Goal: Task Accomplishment & Management: Manage account settings

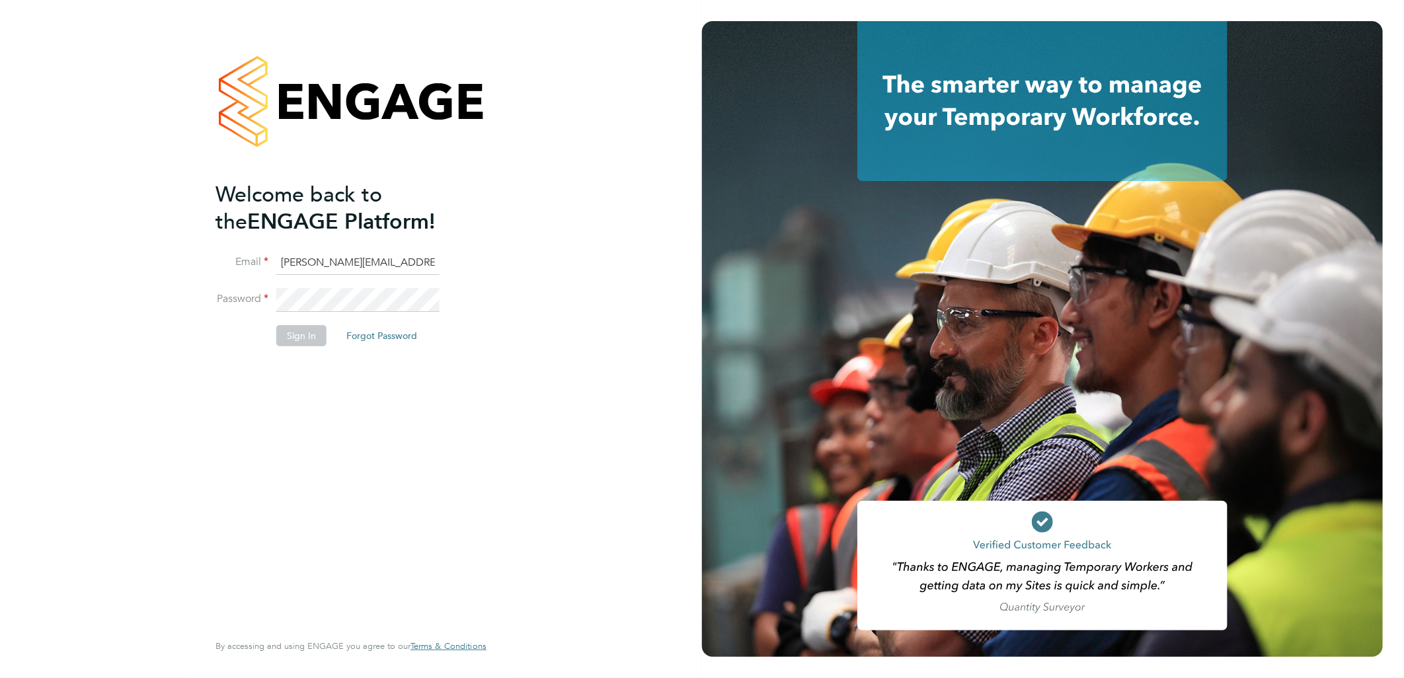
click at [308, 274] on li "Email sasha.baird@pretiumresourcing.co.uk" at bounding box center [345, 269] width 258 height 37
drag, startPoint x: 304, startPoint y: 262, endPoint x: 155, endPoint y: 273, distance: 149.2
click at [155, 273] on div "Welcome back to the ENGAGE Platform! Email sasha.baird@pretiumresourcing.co.uk …" at bounding box center [351, 339] width 702 height 678
type input "BGIS@pretiumresourcing.co.uk"
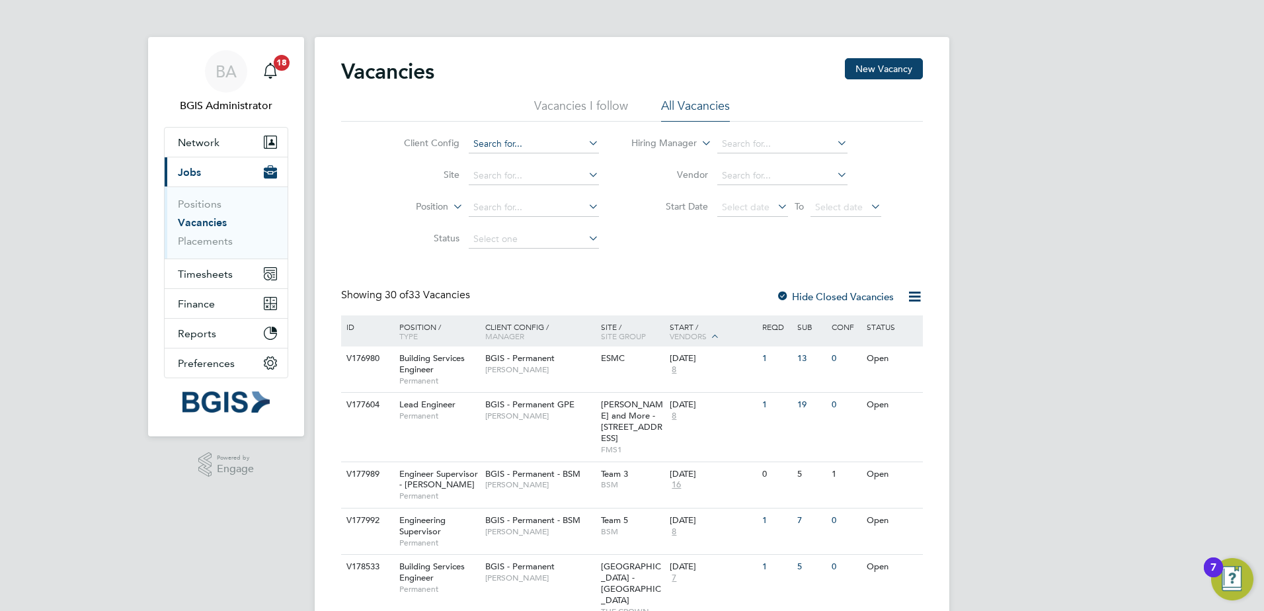
click at [530, 143] on input at bounding box center [534, 144] width 130 height 19
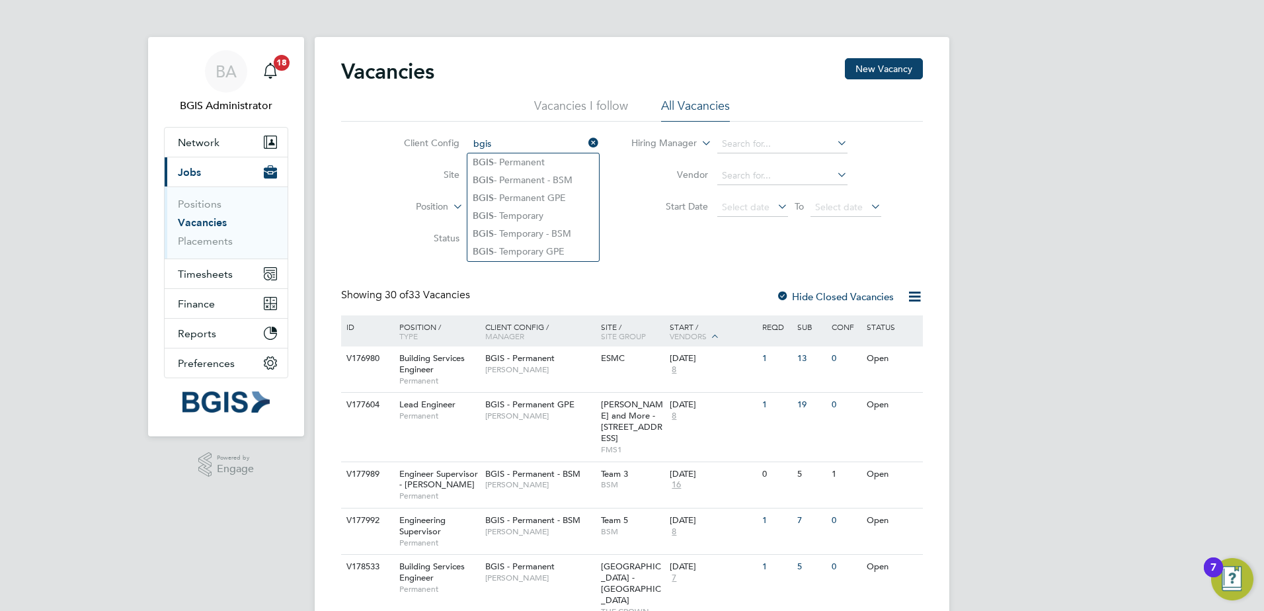
type input "bgis"
click at [422, 204] on label "Position" at bounding box center [410, 206] width 76 height 13
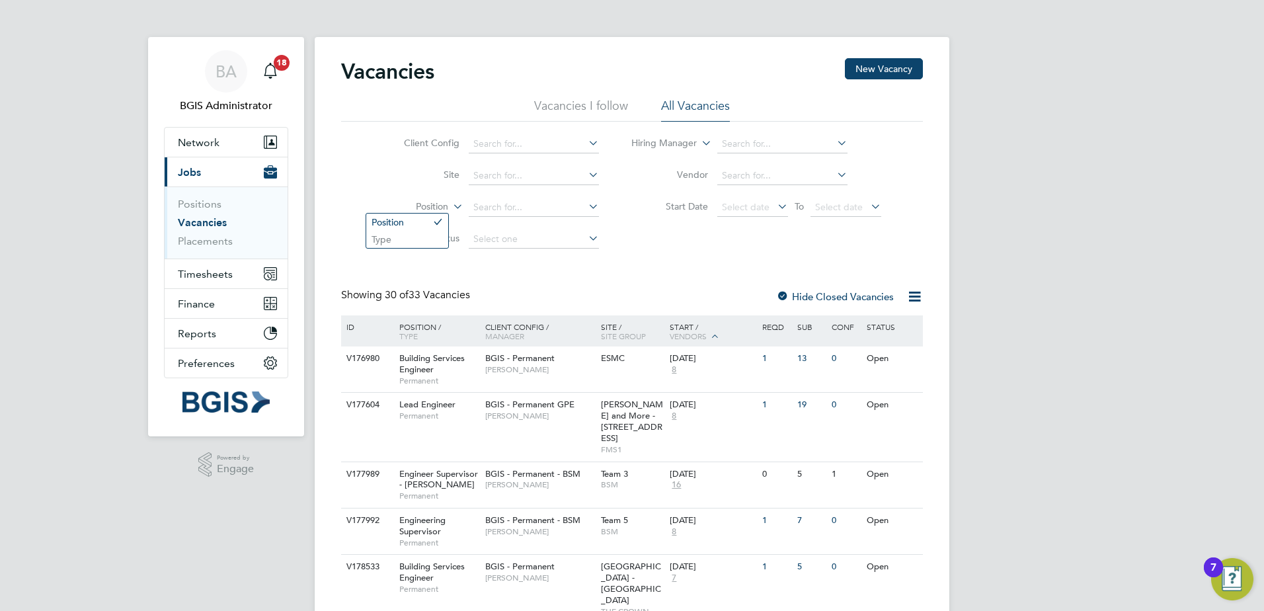
drag, startPoint x: 433, startPoint y: 239, endPoint x: 538, endPoint y: 228, distance: 105.7
click at [434, 239] on li "Type" at bounding box center [407, 239] width 82 height 17
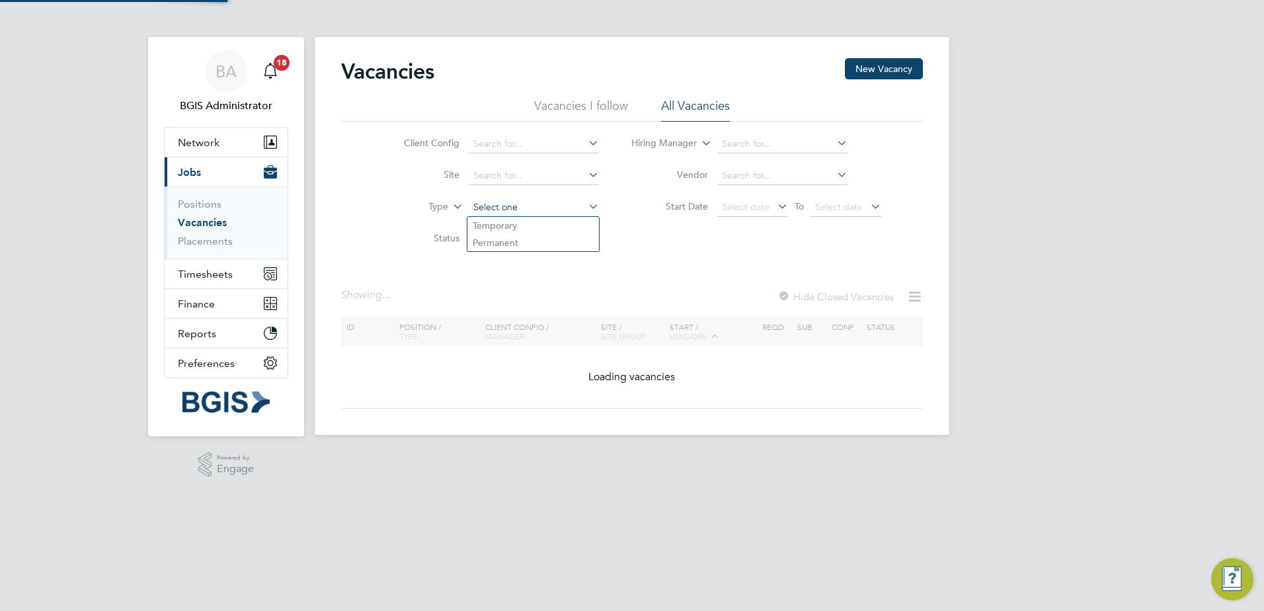
click at [534, 216] on div "Vacancies New Vacancy Vacancies I follow All Vacancies Client Config Site Type …" at bounding box center [632, 236] width 635 height 398
click at [495, 231] on li "Temporary" at bounding box center [533, 225] width 132 height 17
type input "Temporary"
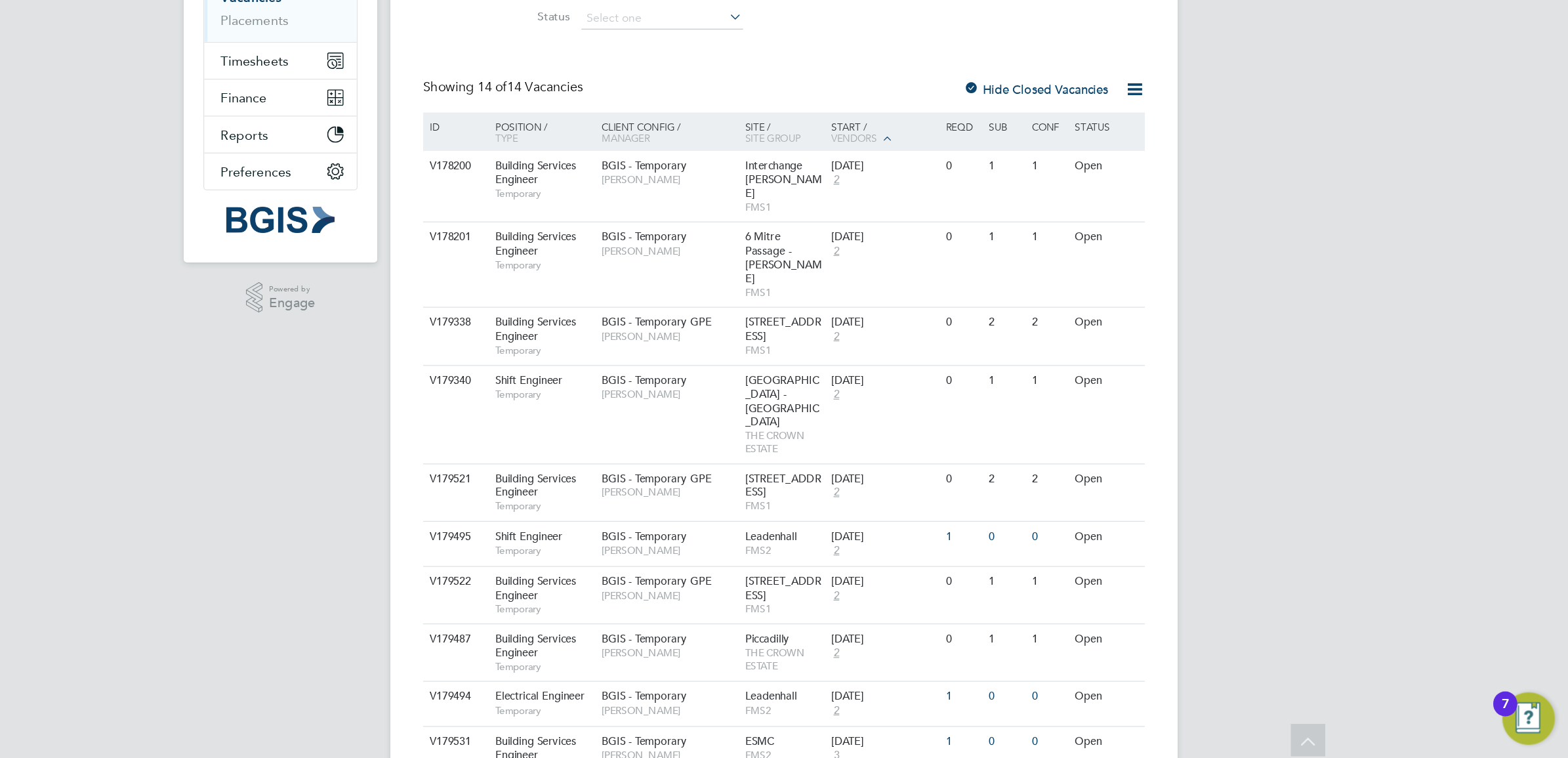
scroll to position [196, 0]
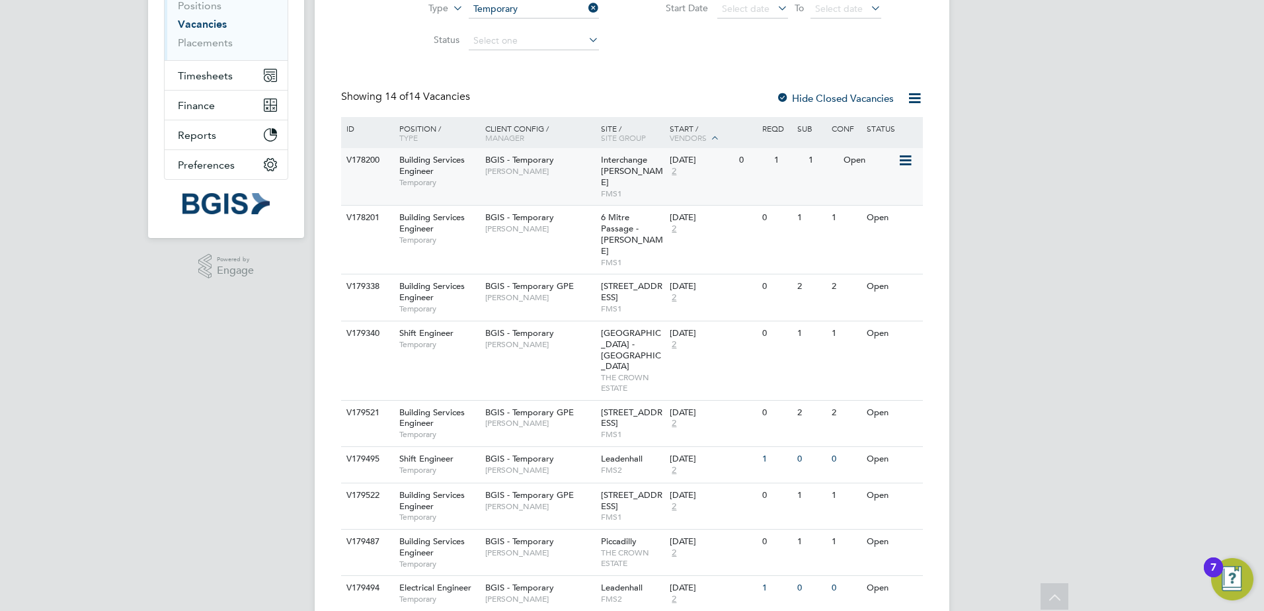
click at [581, 167] on span "Glen Cook" at bounding box center [539, 171] width 109 height 11
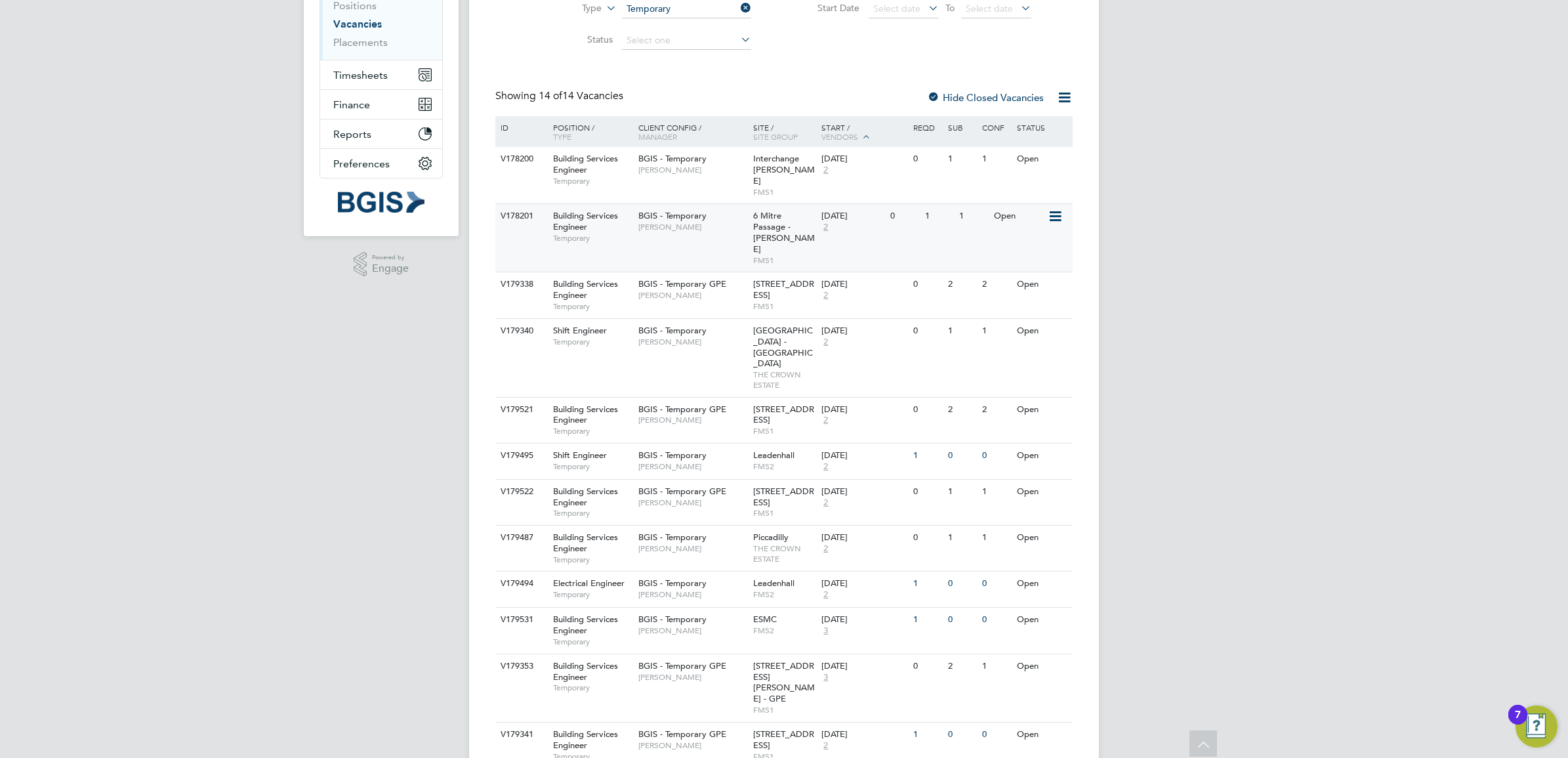
click at [752, 208] on div "6 Mitre Passage - Workman FMS1" at bounding box center [784, 238] width 68 height 67
click at [725, 272] on div "BGIS - Temporary GPE Nigel Heron" at bounding box center [693, 289] width 115 height 34
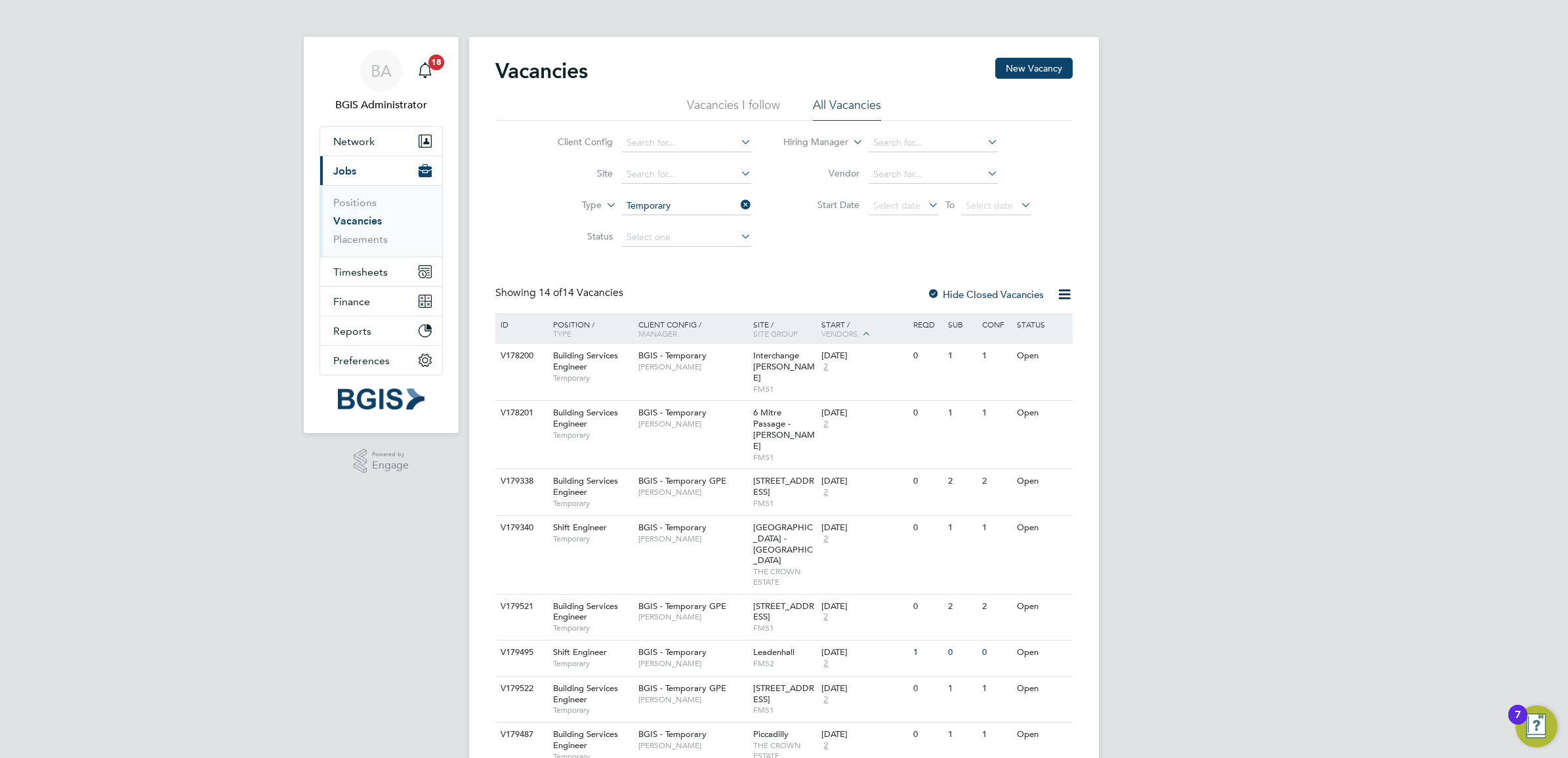
click at [749, 109] on li "Vacancies I follow" at bounding box center [733, 109] width 93 height 24
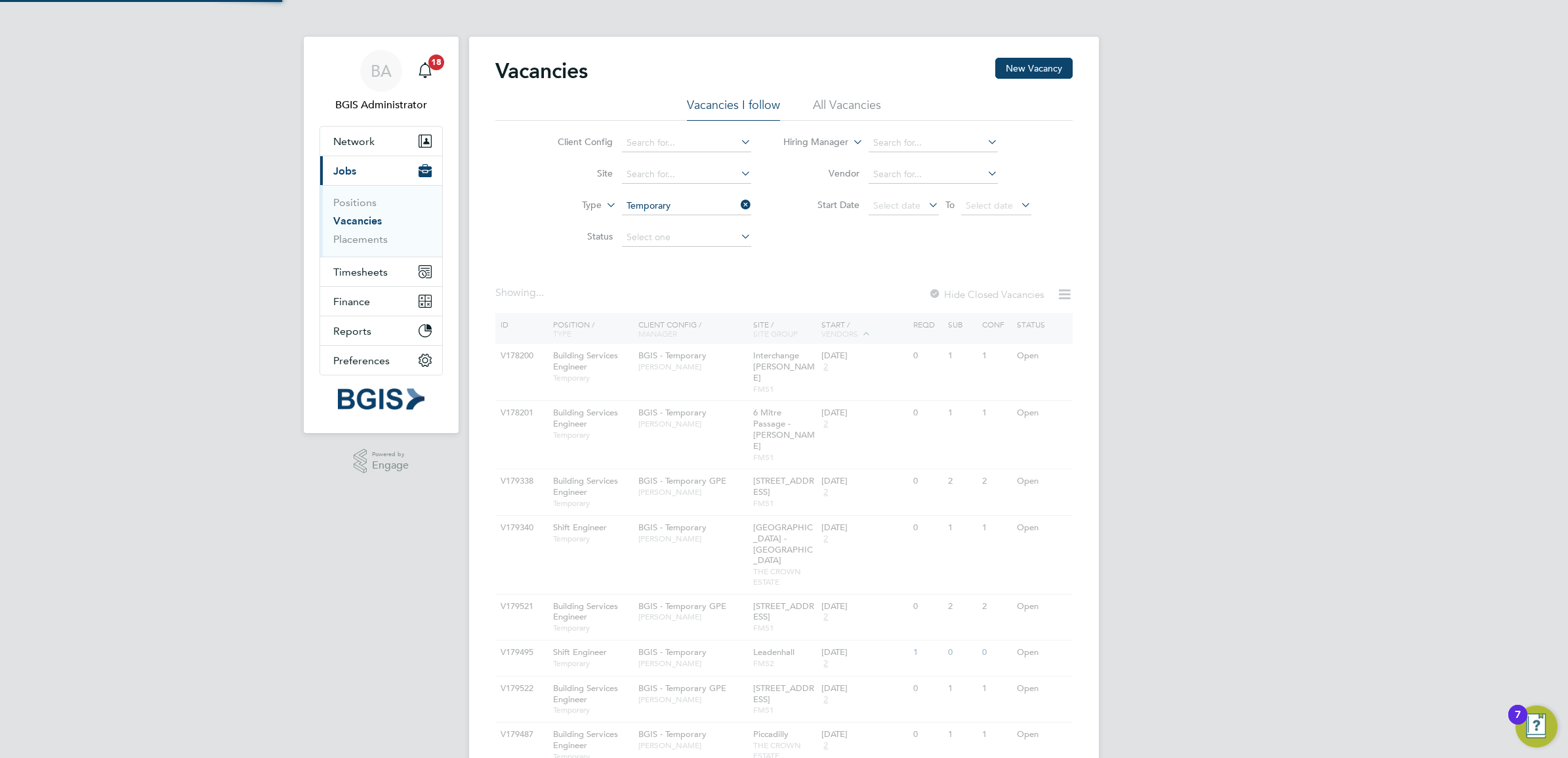
click at [880, 113] on li "All Vacancies" at bounding box center [847, 109] width 68 height 24
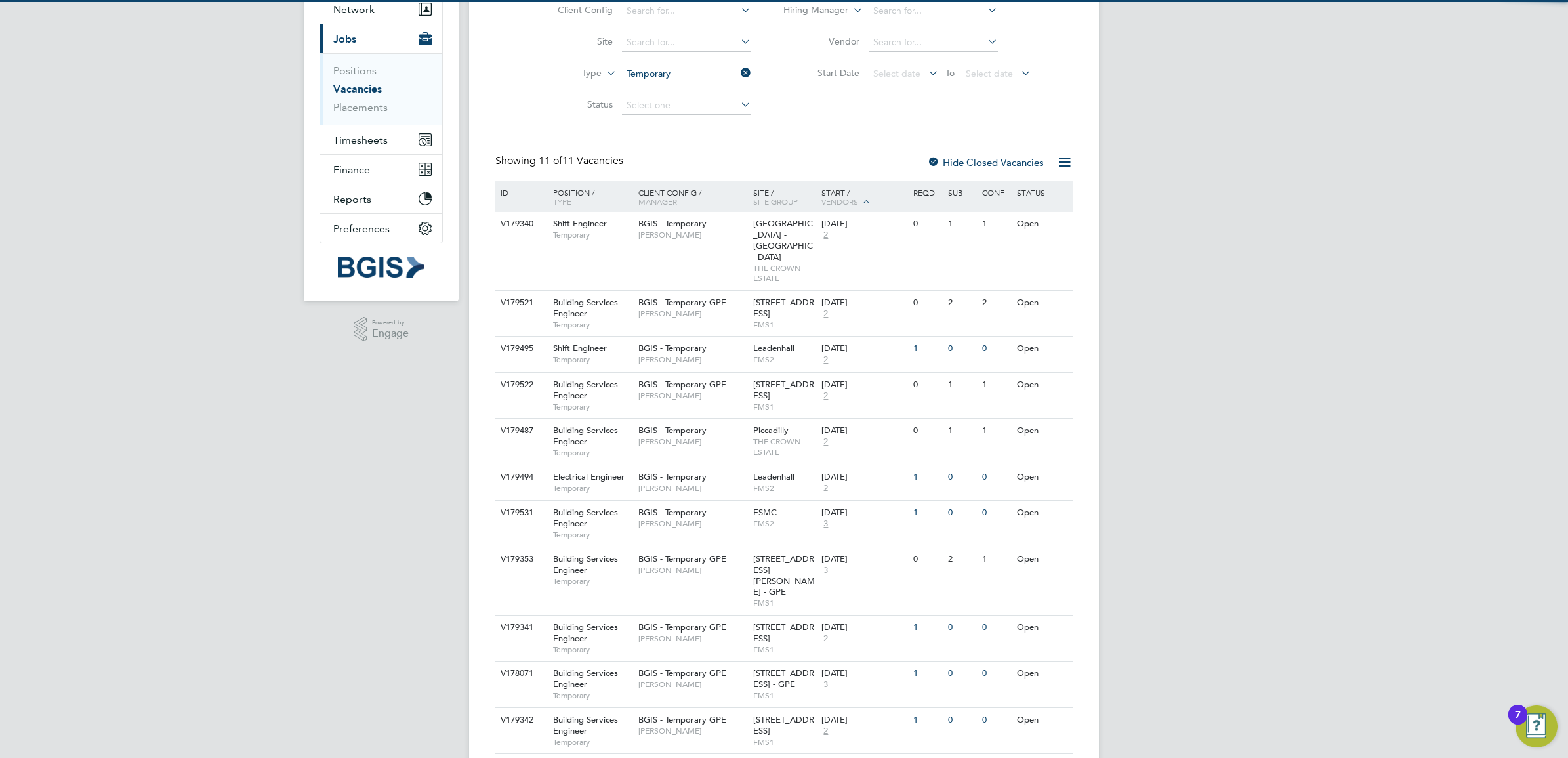
scroll to position [133, 0]
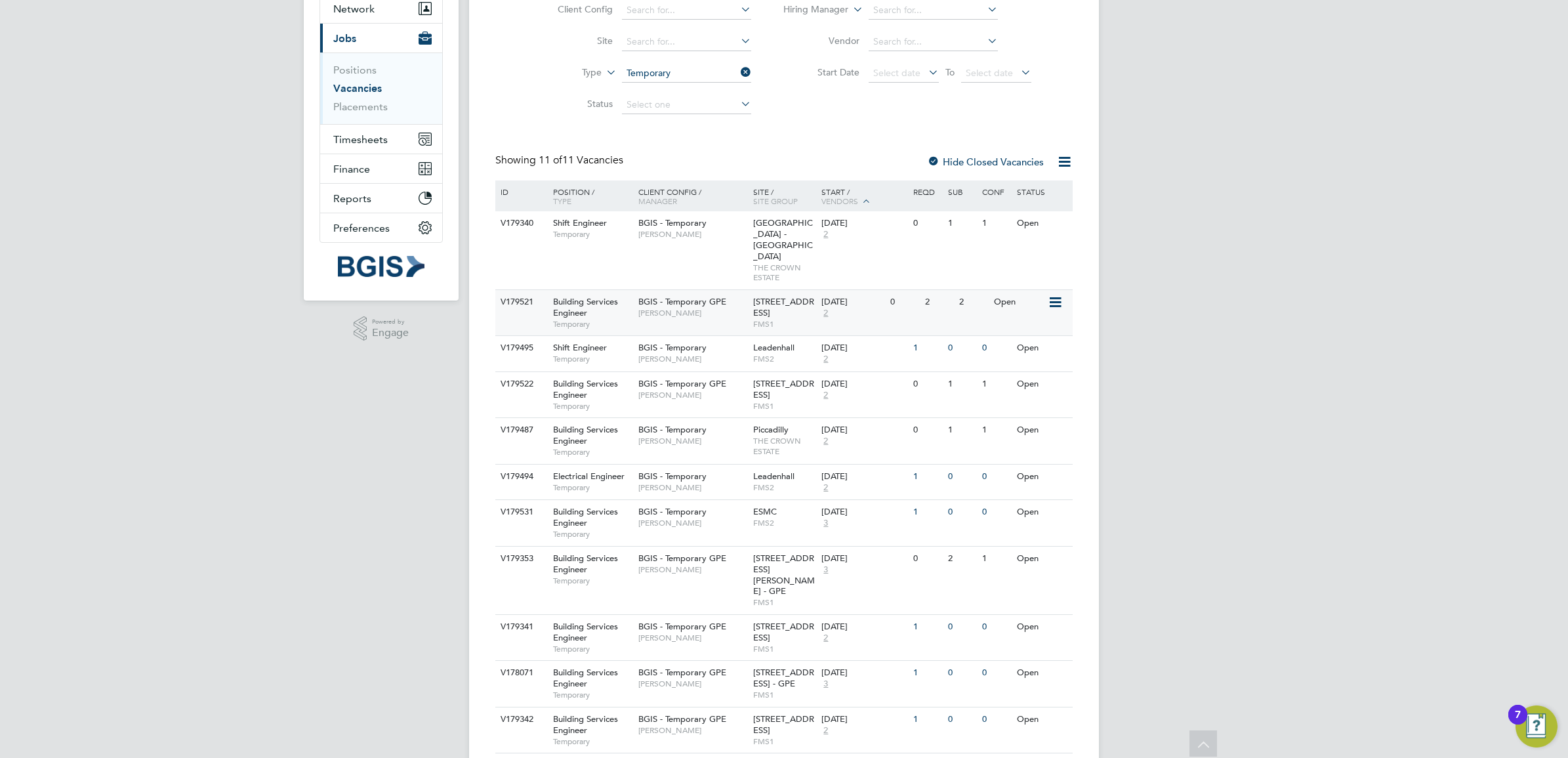
click at [704, 296] on span "BGIS - Temporary GPE" at bounding box center [682, 301] width 88 height 11
click at [696, 353] on span "Dan Wind" at bounding box center [692, 358] width 108 height 11
click at [778, 436] on span "THE CROWN ESTATE" at bounding box center [784, 445] width 63 height 20
click at [699, 482] on span "[PERSON_NAME]" at bounding box center [692, 487] width 108 height 11
click at [703, 353] on span "[PERSON_NAME]" at bounding box center [692, 358] width 108 height 11
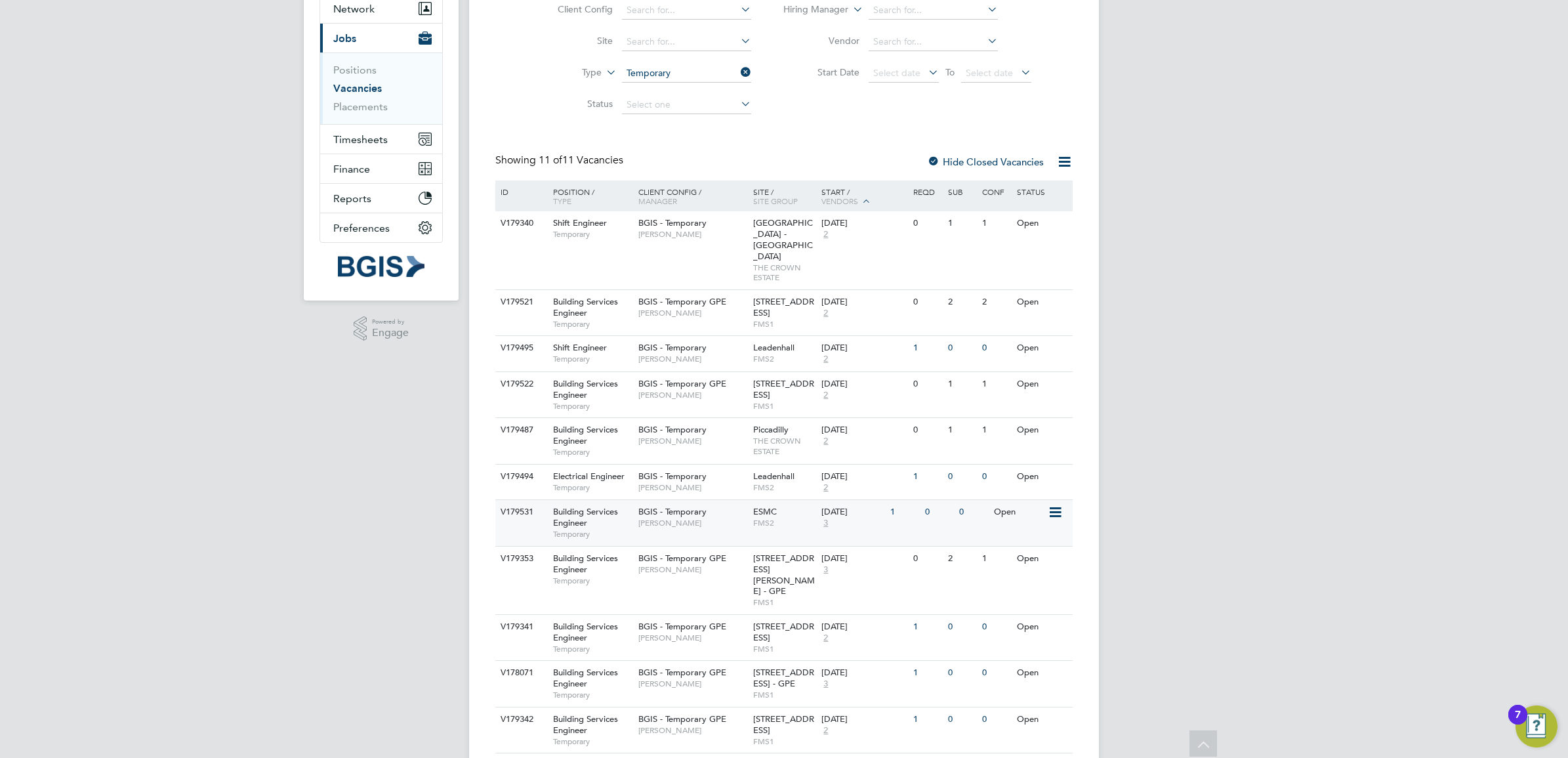
click at [742, 518] on span "Matthew Kimber" at bounding box center [692, 523] width 108 height 11
click at [763, 553] on span "31-34 Alfred Place - GPE" at bounding box center [784, 574] width 62 height 45
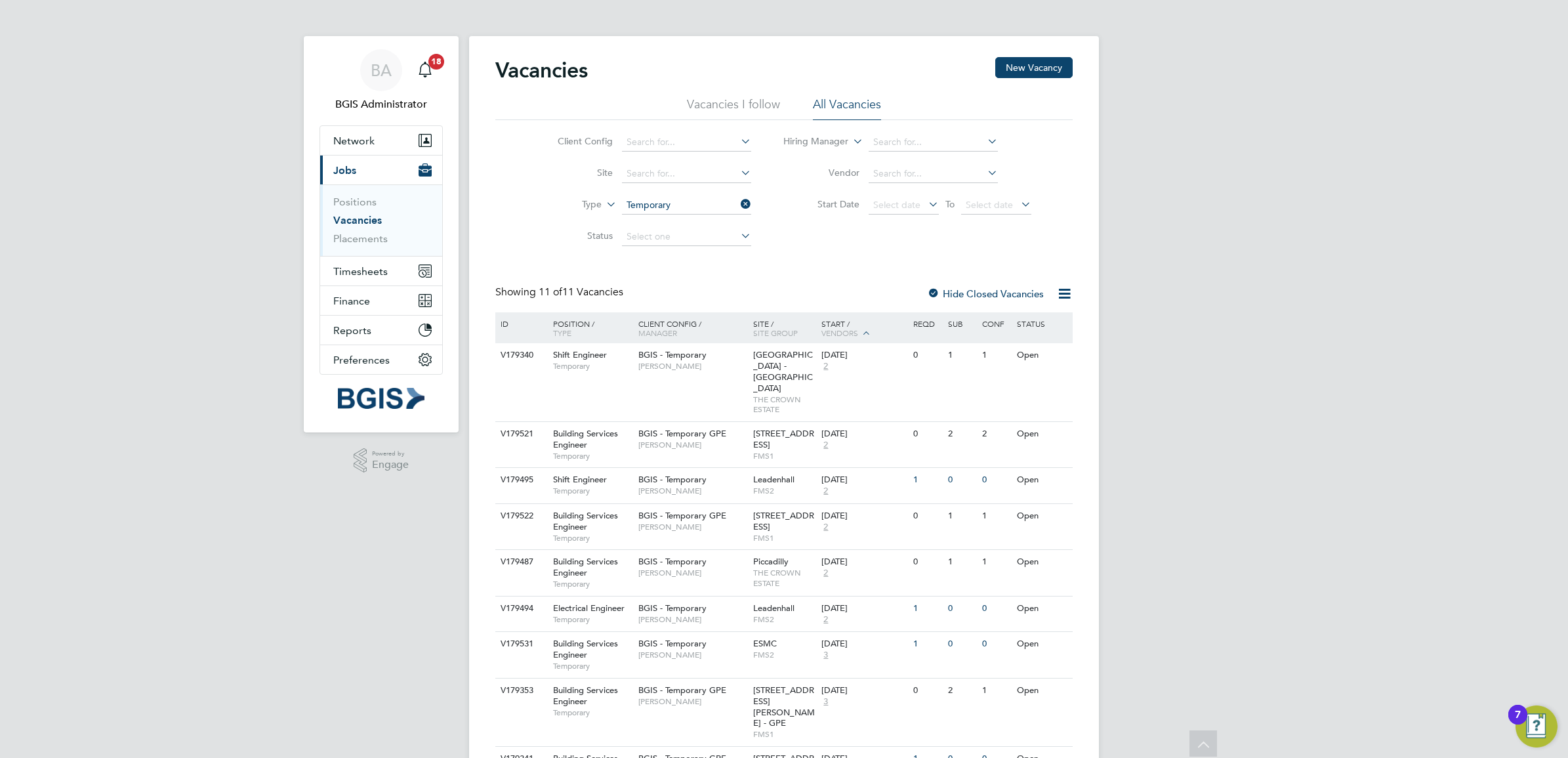
scroll to position [0, 0]
drag, startPoint x: 729, startPoint y: 92, endPoint x: 736, endPoint y: 101, distance: 11.4
click at [735, 100] on div "Vacancies New Vacancy Vacancies I follow All Vacancies Client Config Site Type …" at bounding box center [784, 471] width 578 height 827
drag, startPoint x: 736, startPoint y: 101, endPoint x: 774, endPoint y: 117, distance: 41.2
click at [781, 125] on div "Client Config Site Type Temporary Status Hiring Manager Vendor Start Date Selec…" at bounding box center [784, 188] width 578 height 133
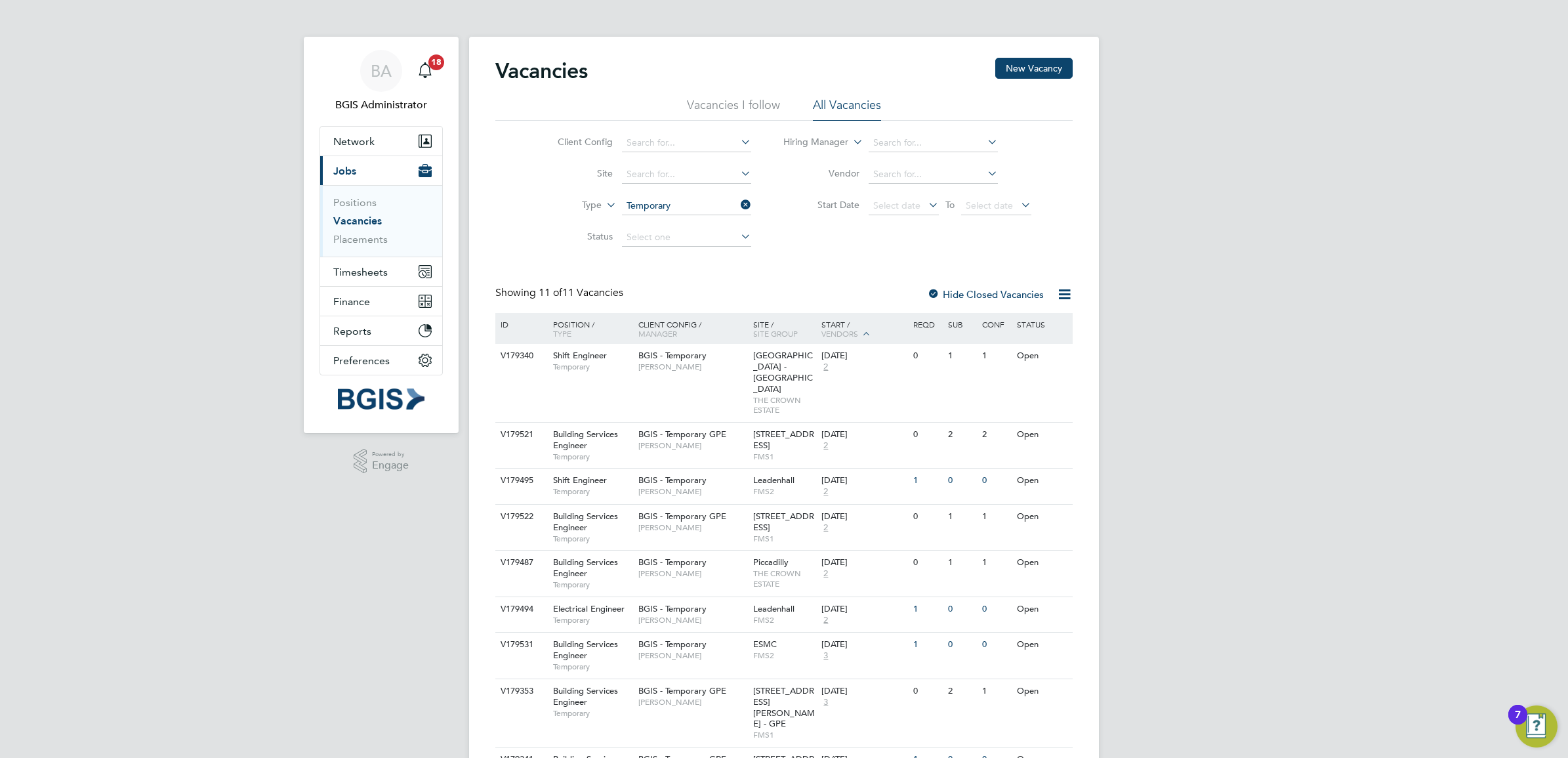
drag, startPoint x: 756, startPoint y: 102, endPoint x: 781, endPoint y: 108, distance: 25.7
click at [758, 102] on li "Vacancies I follow" at bounding box center [733, 109] width 93 height 24
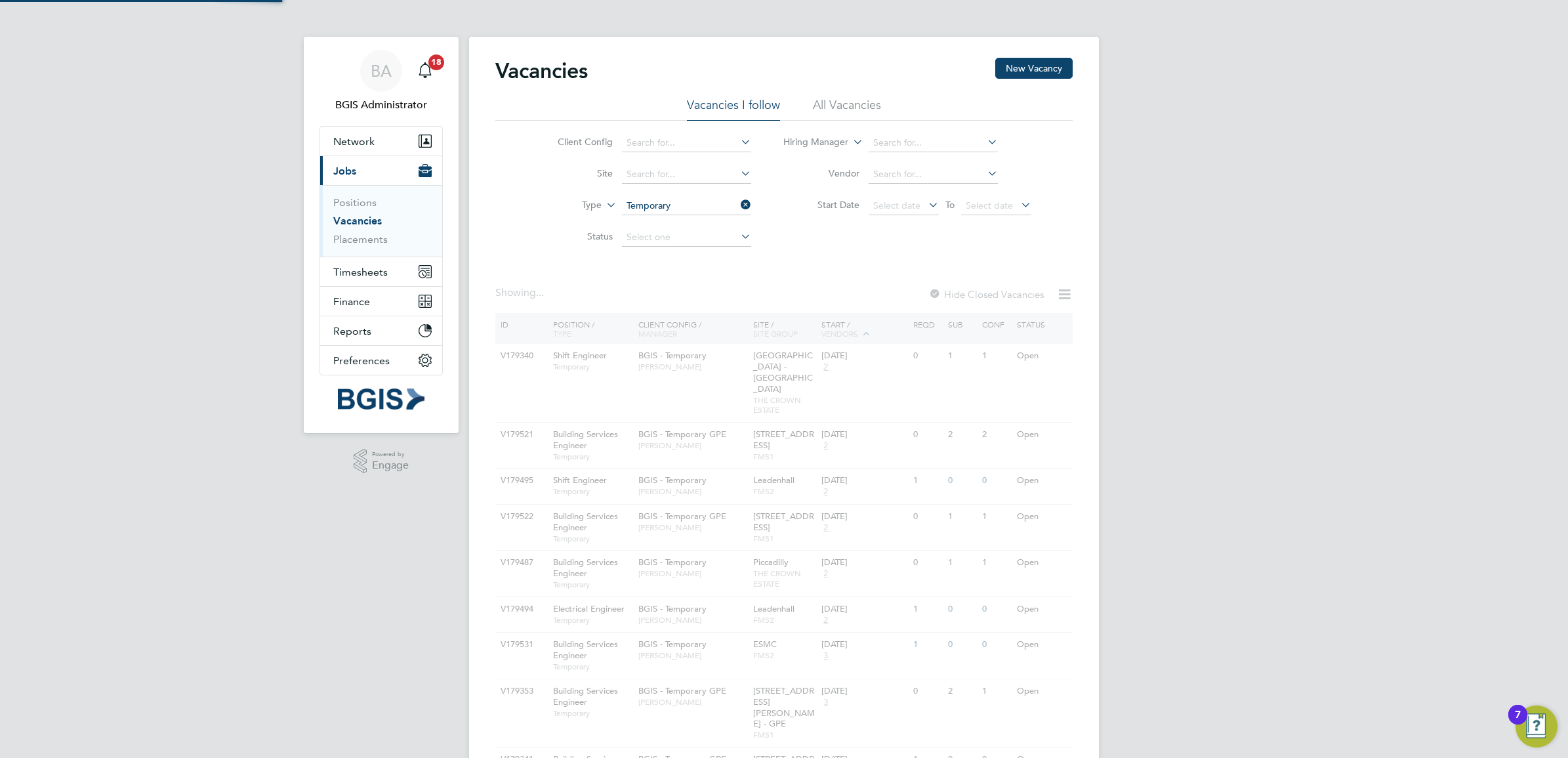
click at [844, 102] on li "All Vacancies" at bounding box center [847, 109] width 68 height 24
click at [1253, 122] on div "BA BGIS Administrator Notifications 18 Applications: Network Team Members Busin…" at bounding box center [784, 466] width 1568 height 933
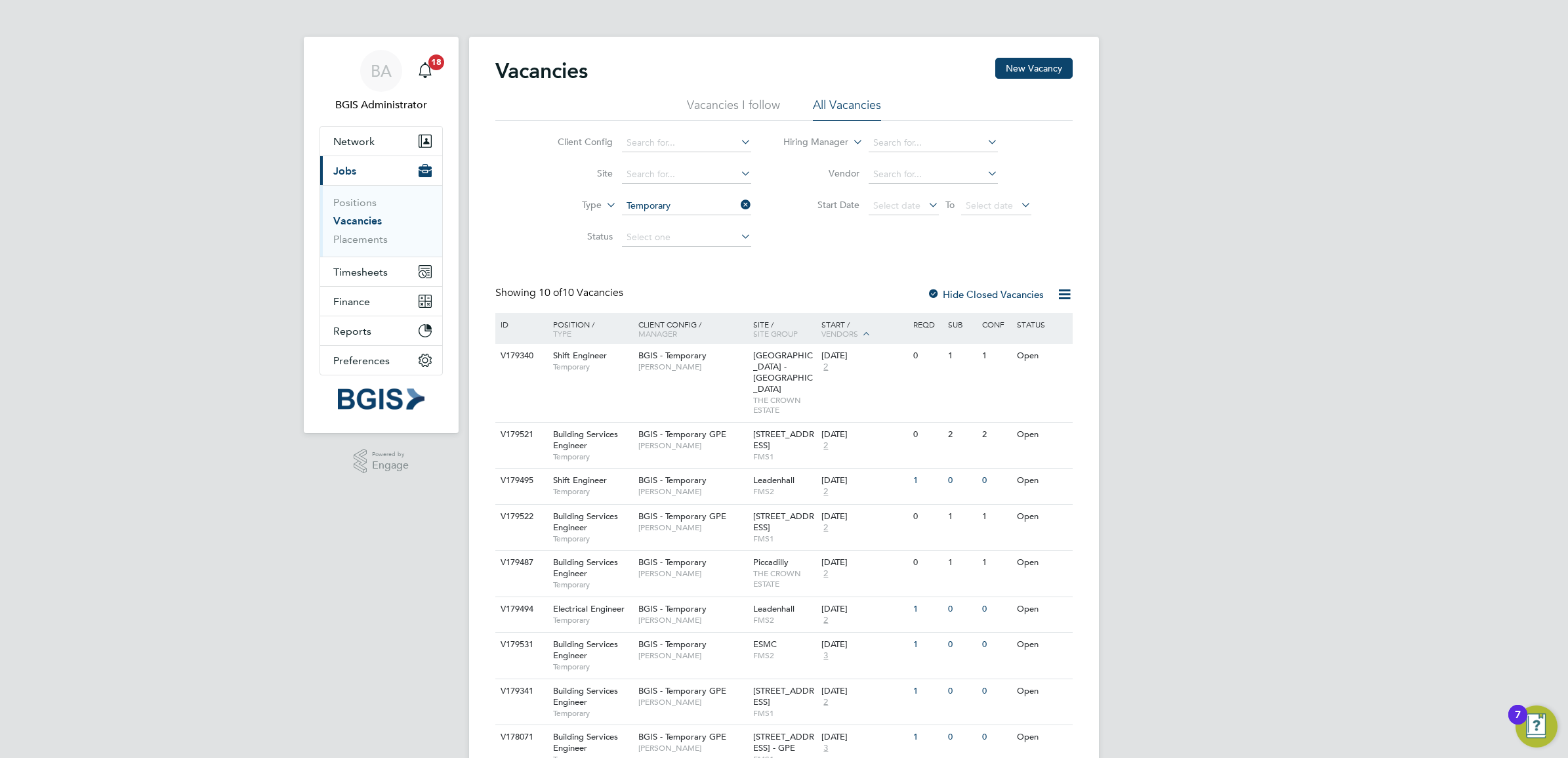
click at [681, 210] on input "Temporary" at bounding box center [687, 205] width 129 height 19
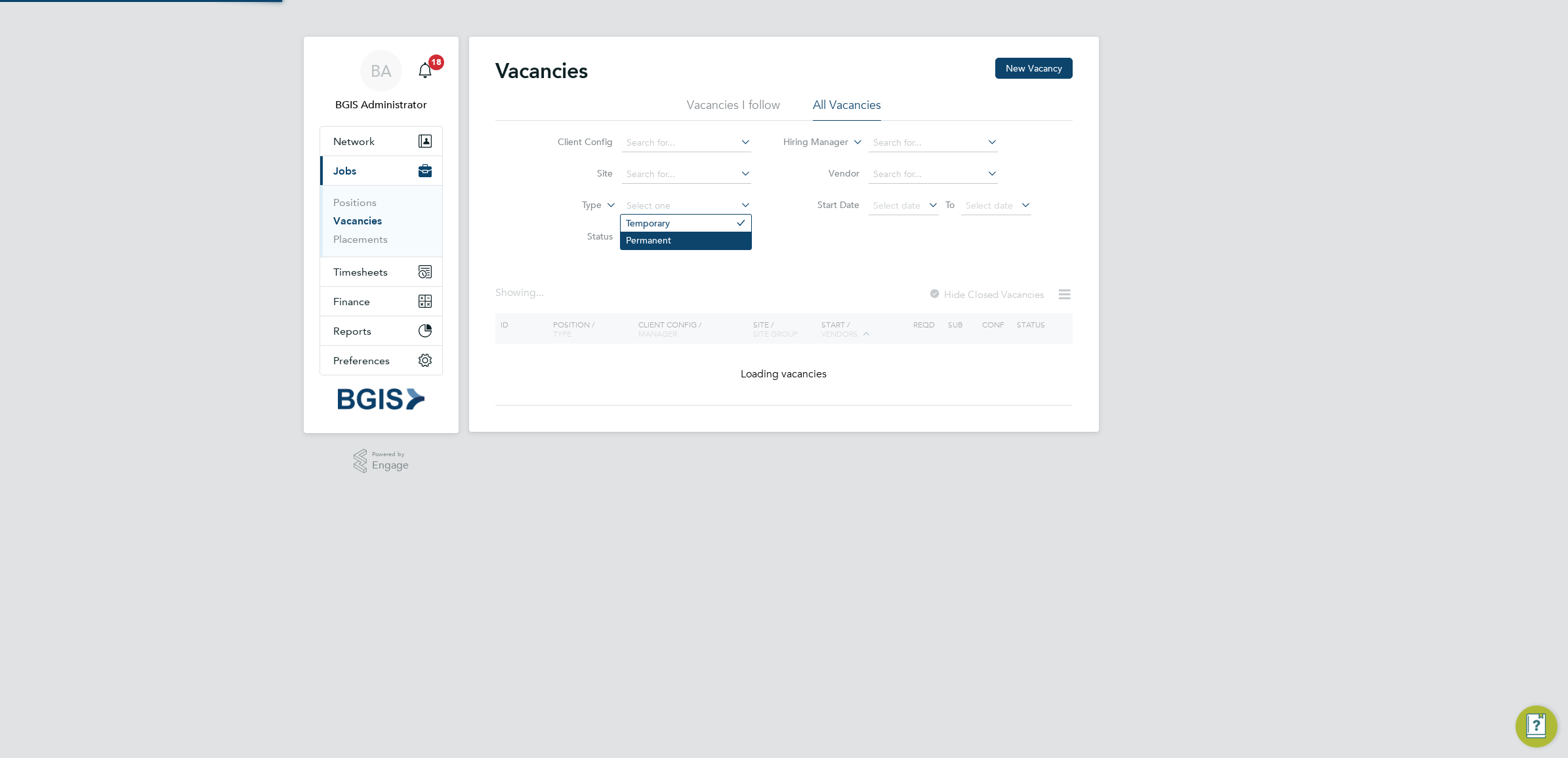
click at [642, 247] on li "Permanent" at bounding box center [686, 239] width 131 height 17
type input "Permanent"
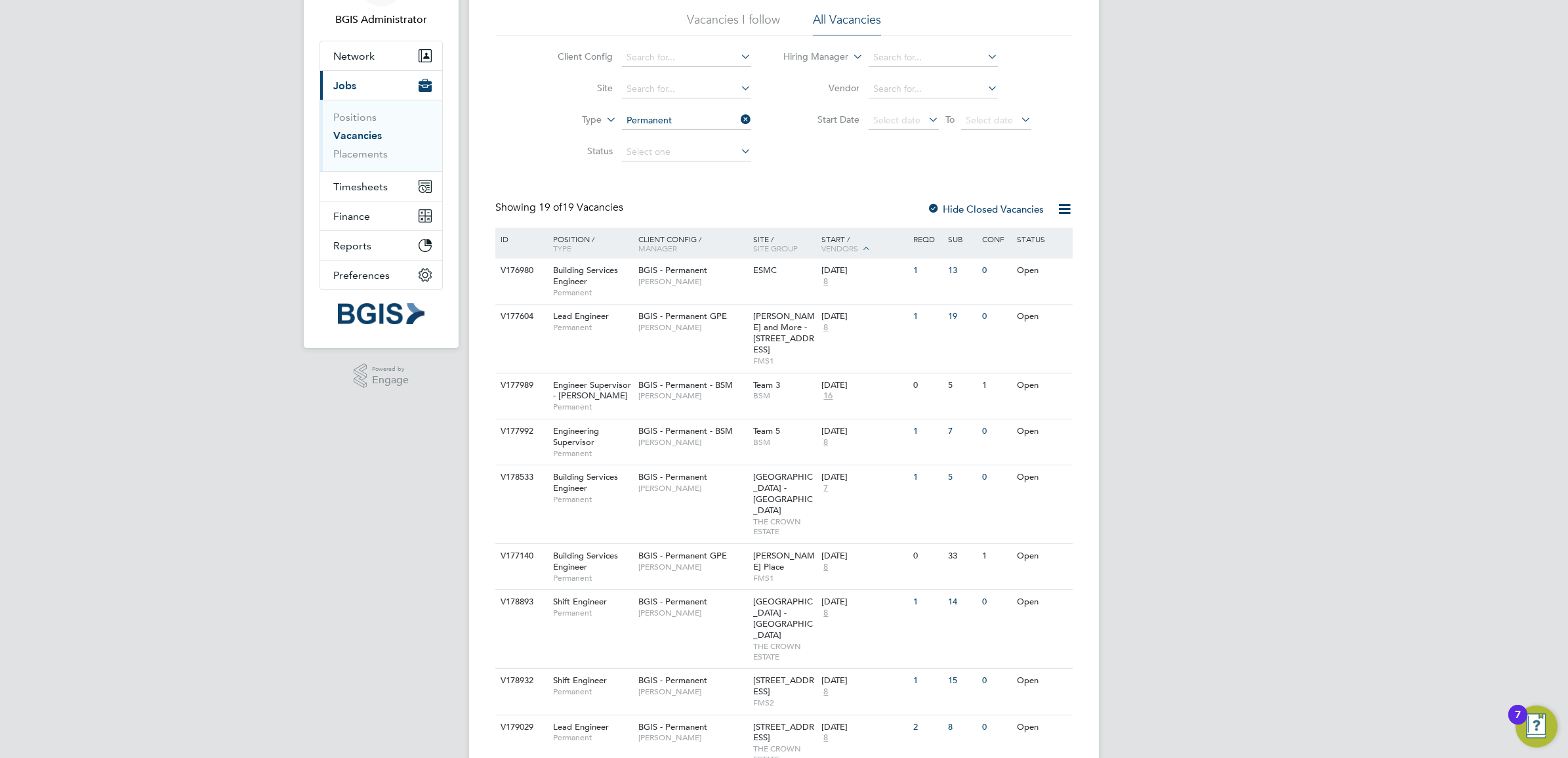
scroll to position [246, 0]
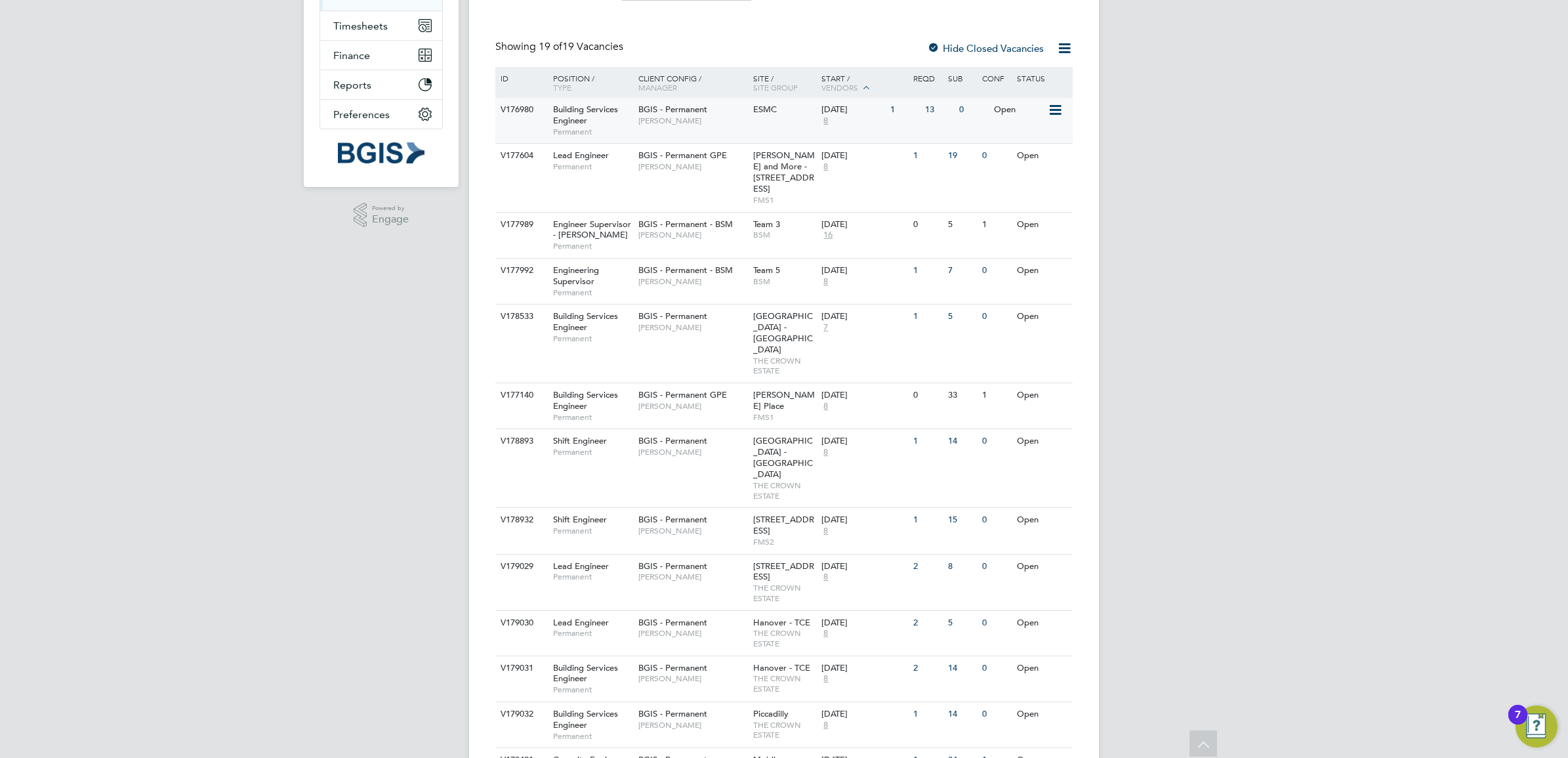
click at [687, 119] on span "Amar Kayani" at bounding box center [692, 120] width 108 height 11
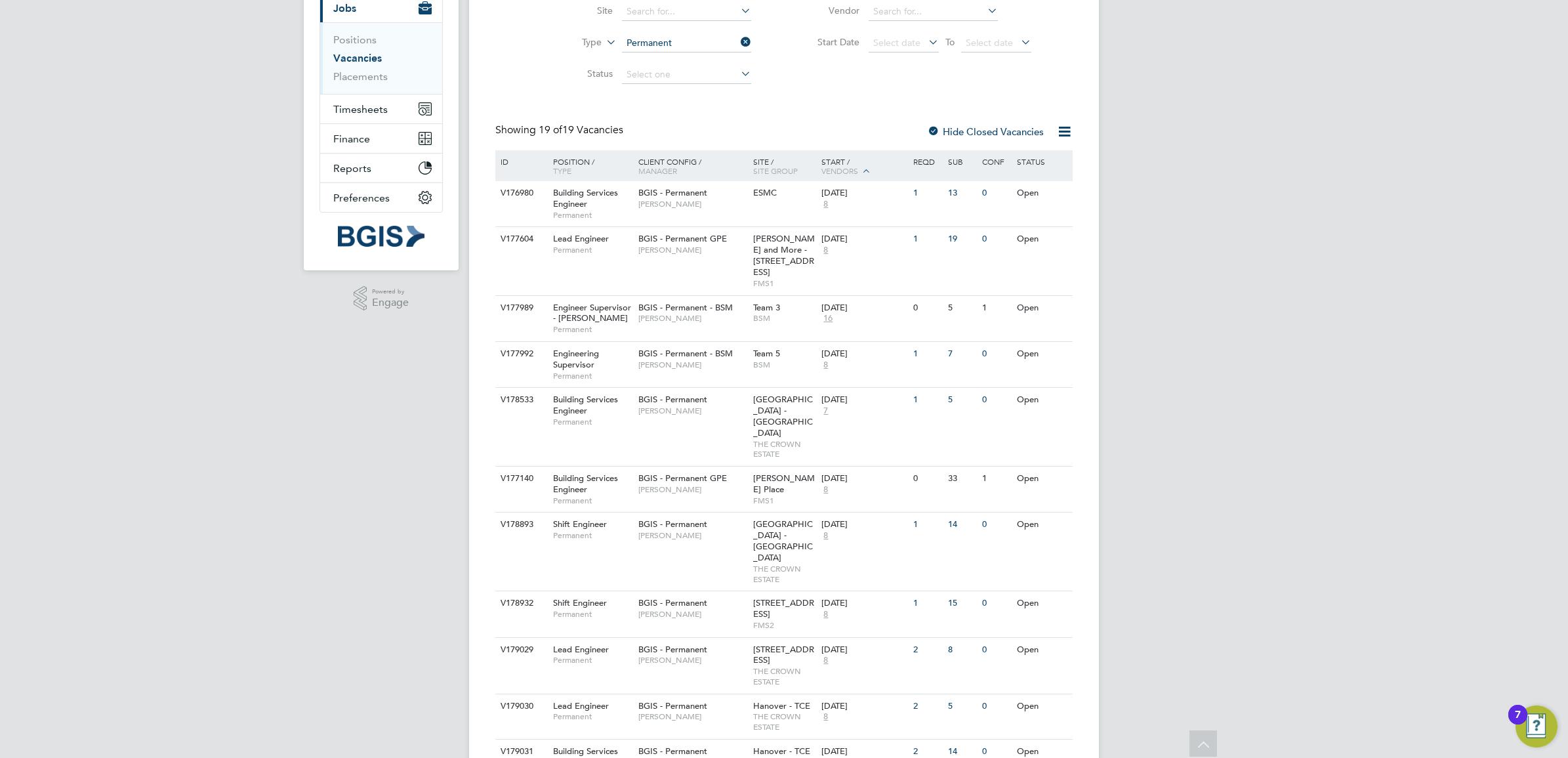
scroll to position [0, 0]
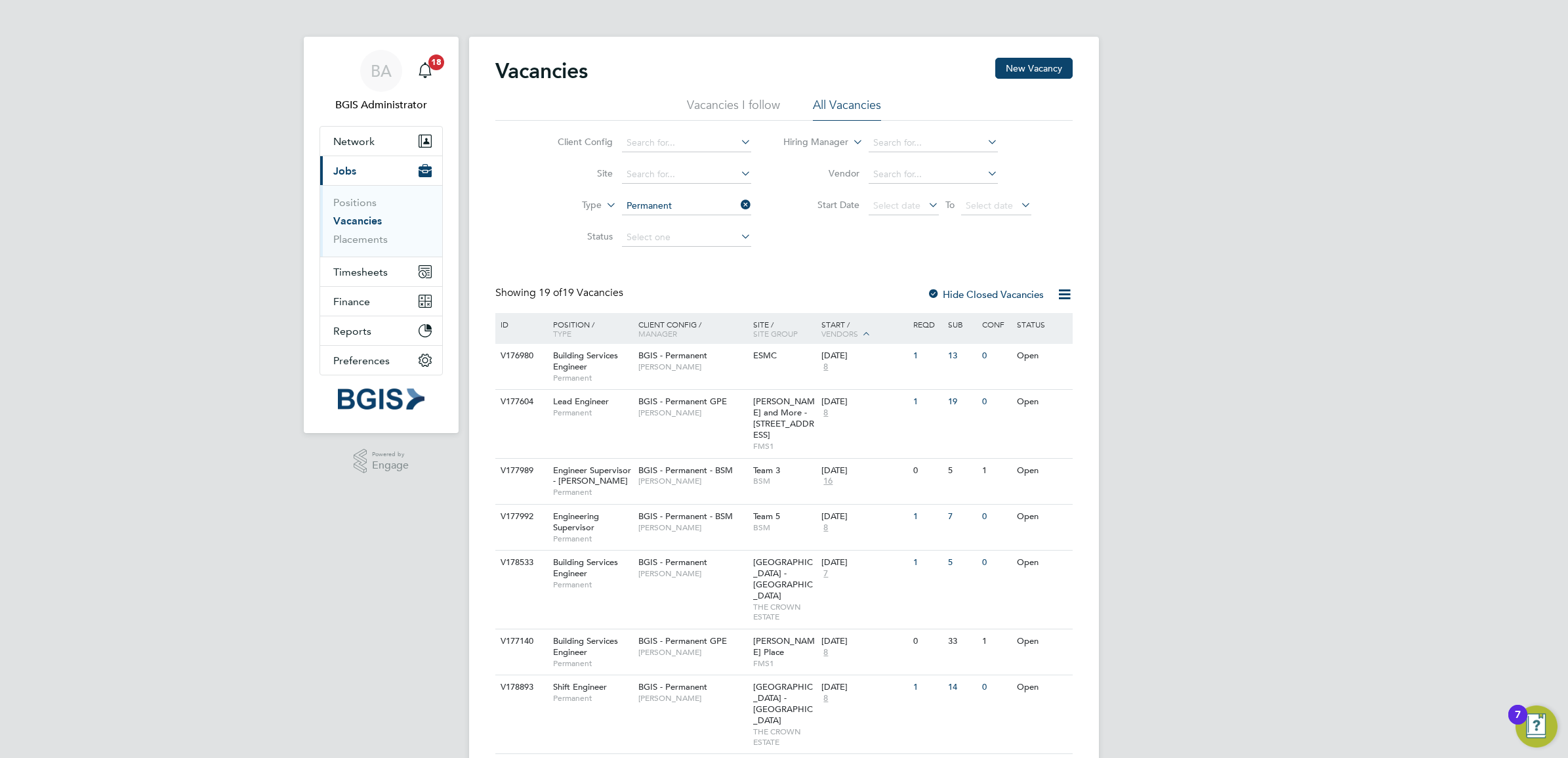
click at [743, 95] on div "Vacancies New Vacancy" at bounding box center [784, 77] width 578 height 40
click at [772, 109] on li "Vacancies I follow" at bounding box center [733, 109] width 93 height 24
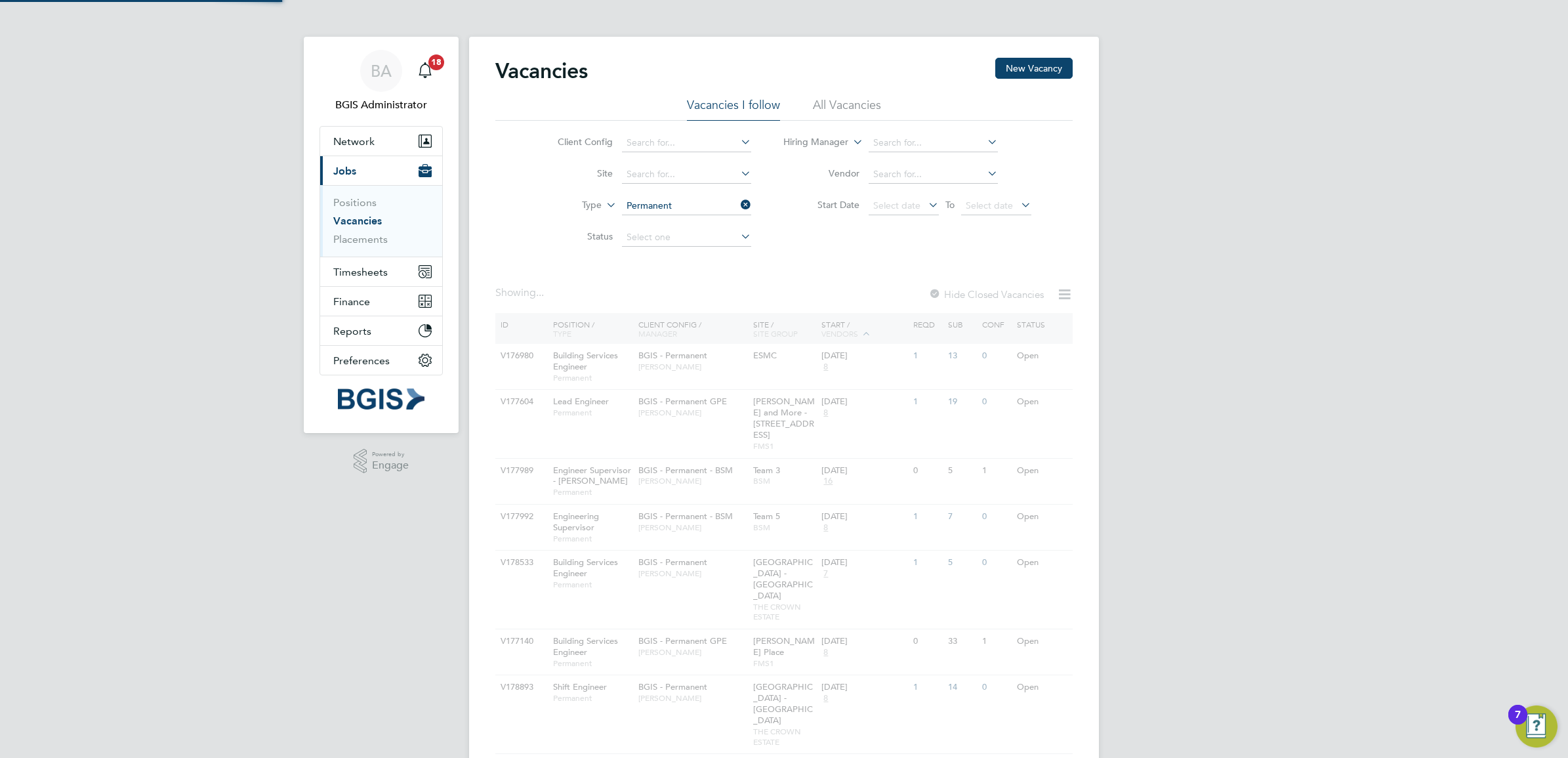
click at [844, 119] on li "All Vacancies" at bounding box center [847, 109] width 68 height 24
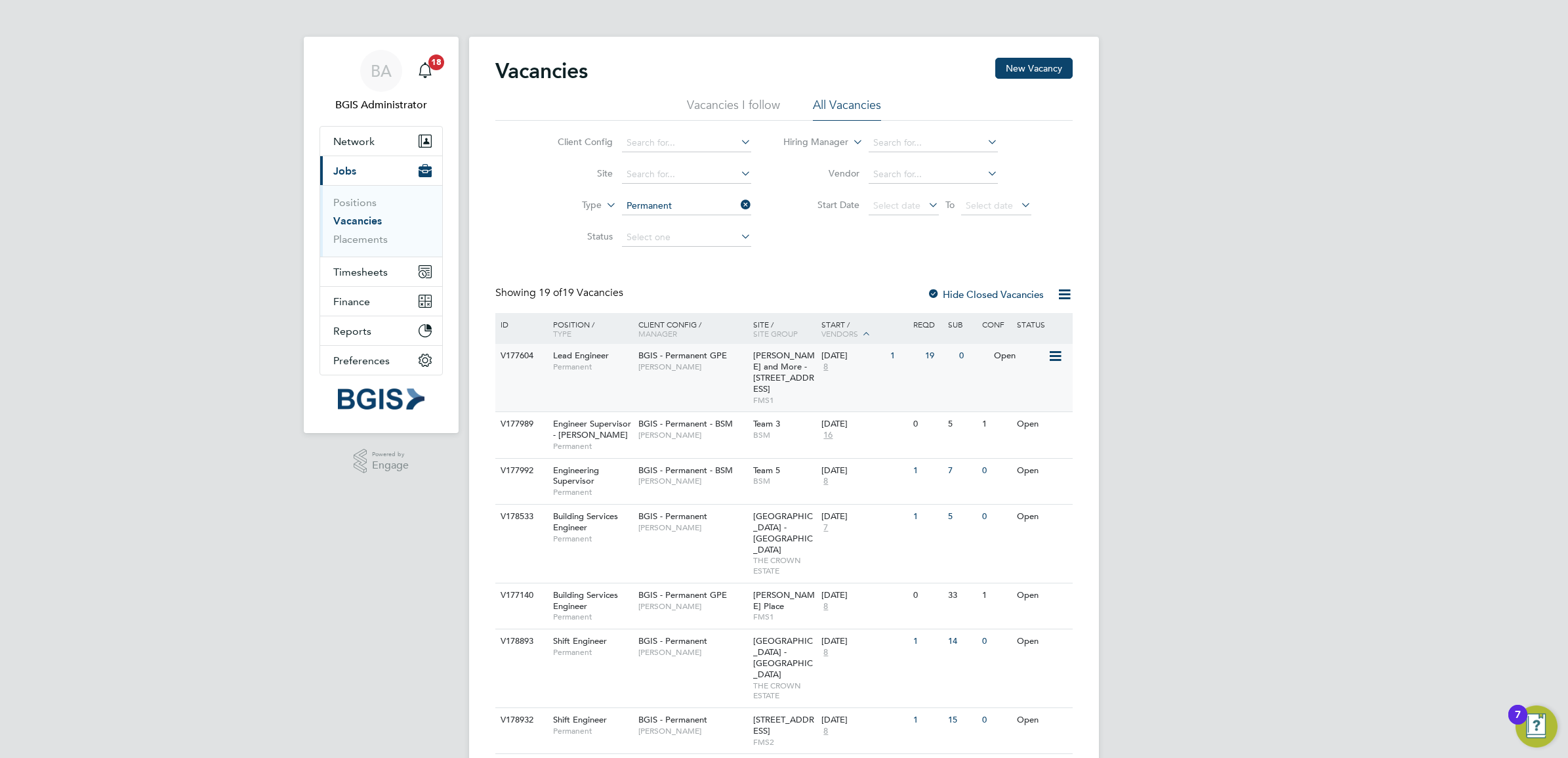
click at [704, 356] on span "BGIS - Permanent GPE" at bounding box center [682, 354] width 88 height 11
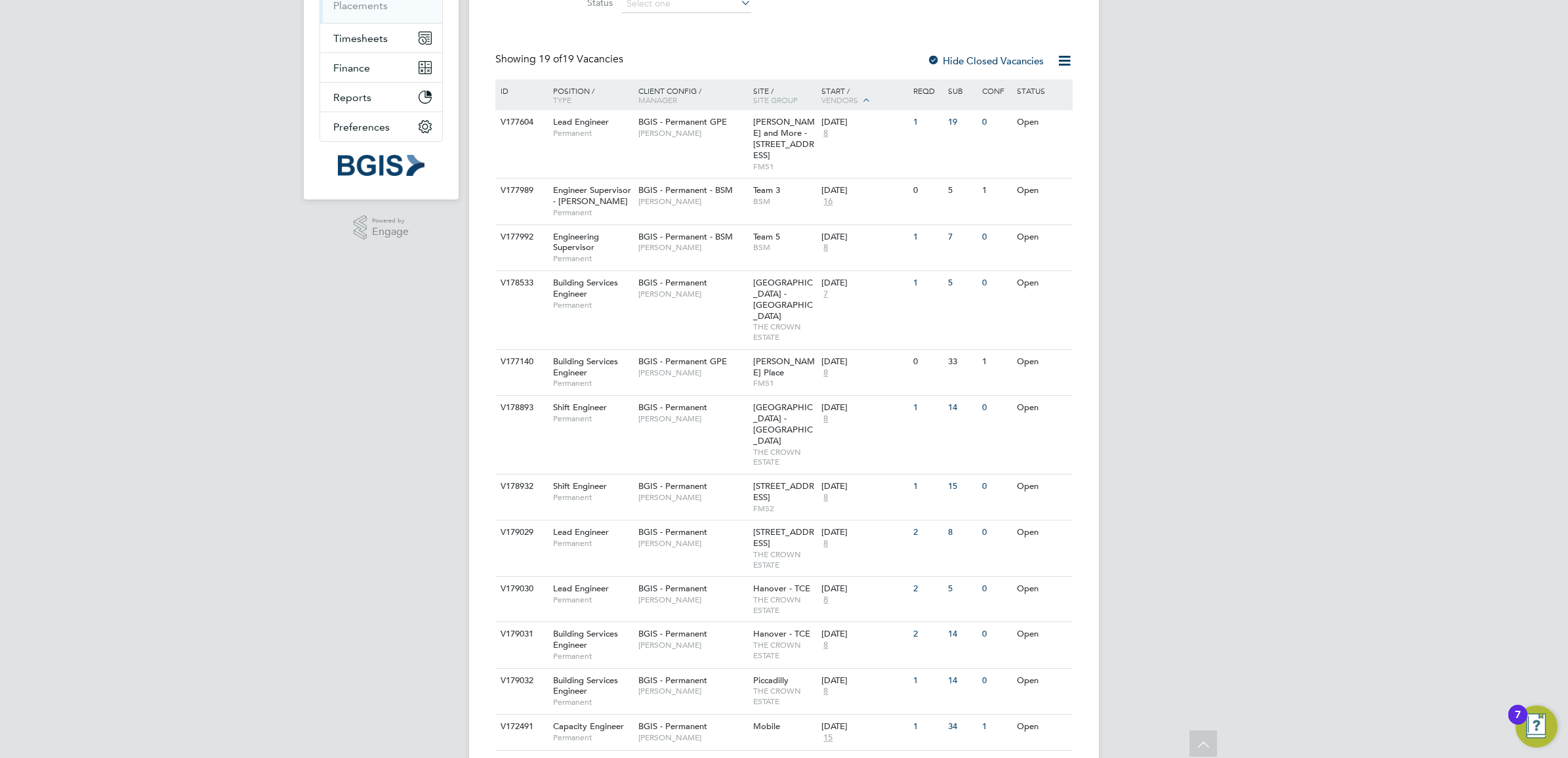
scroll to position [82, 0]
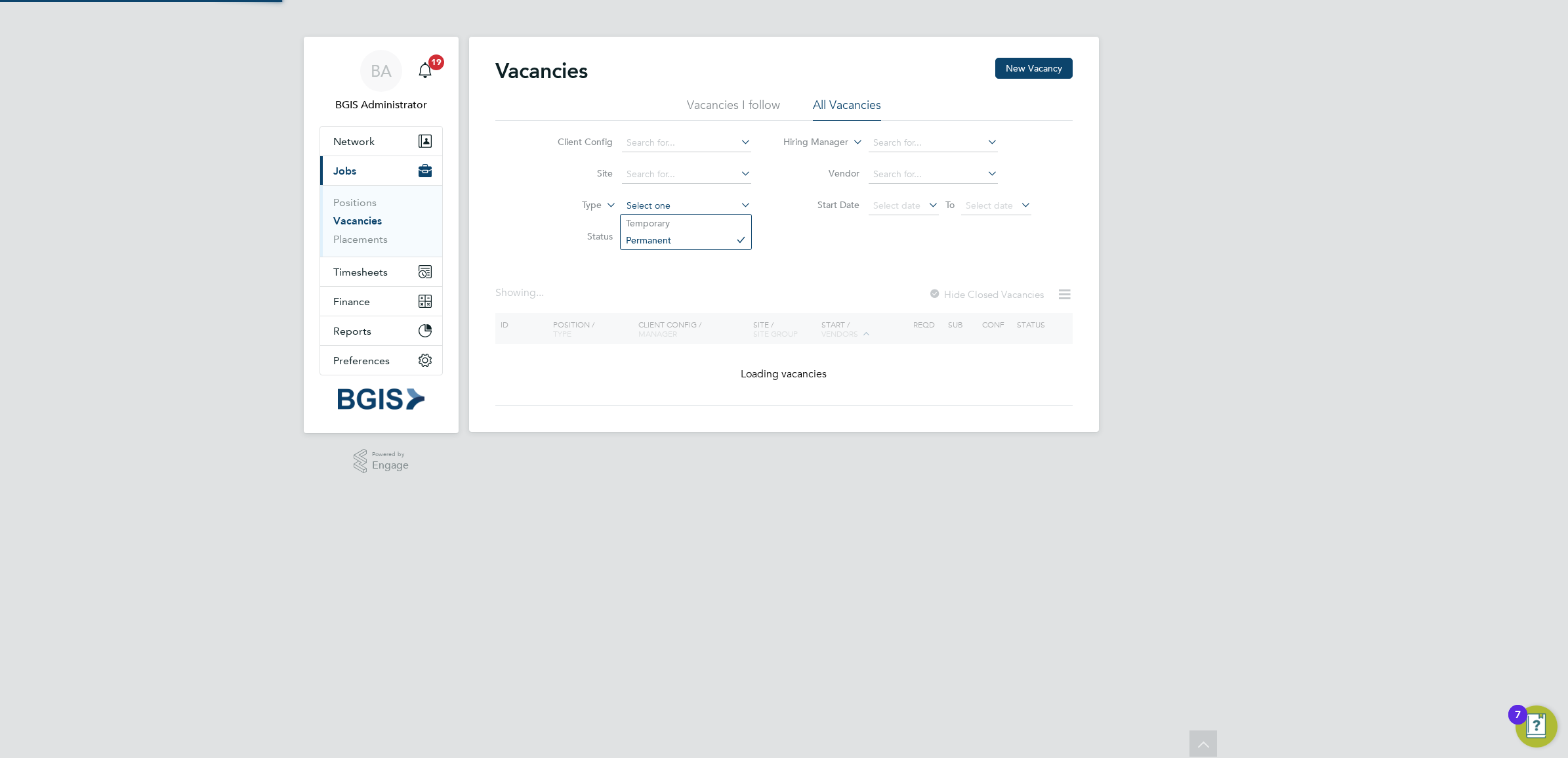
click at [671, 119] on div "Vacancies I follow All Vacancies Client Config Site Type Status Hiring Manager …" at bounding box center [784, 175] width 578 height 156
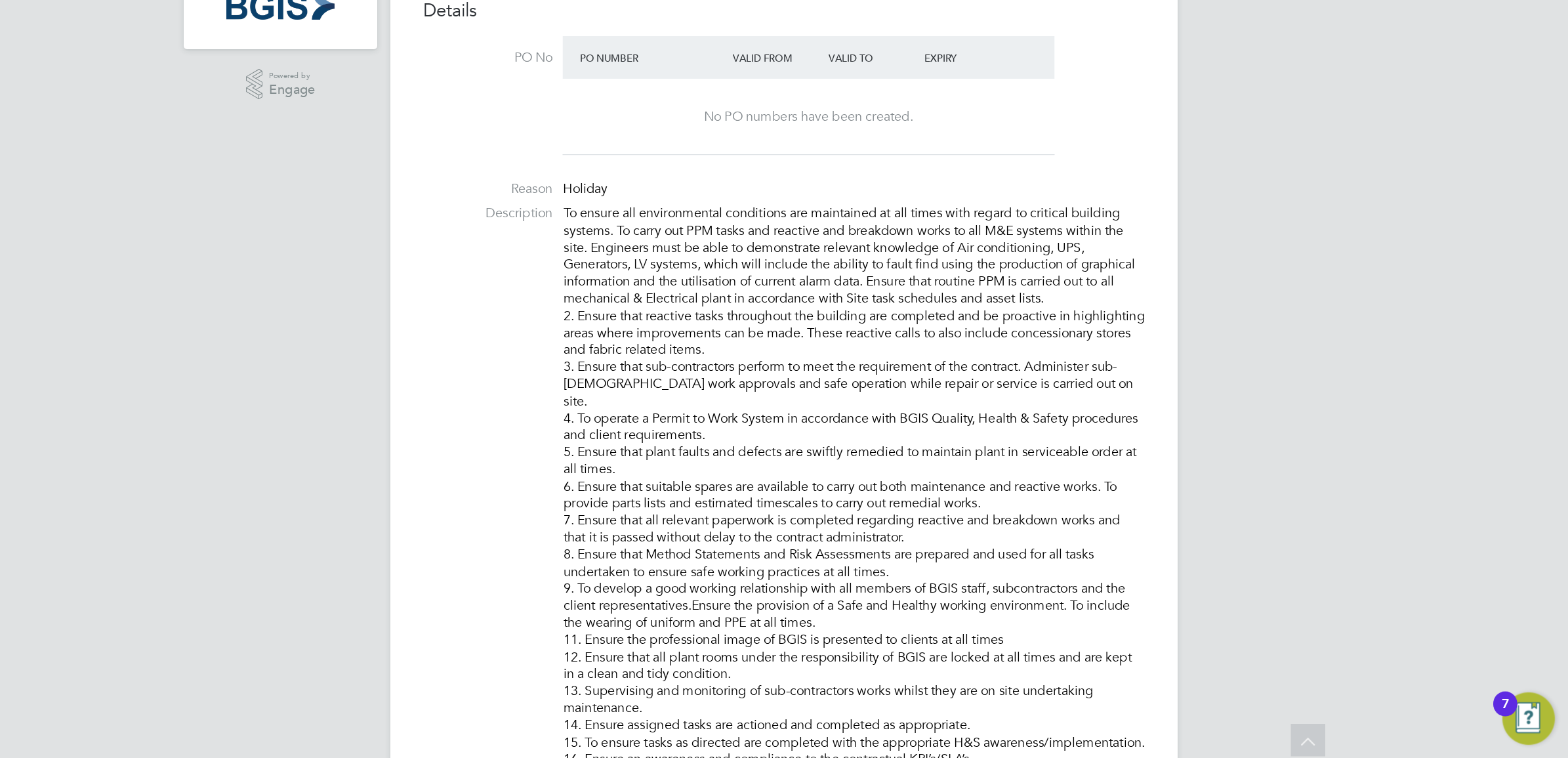
scroll to position [7, 7]
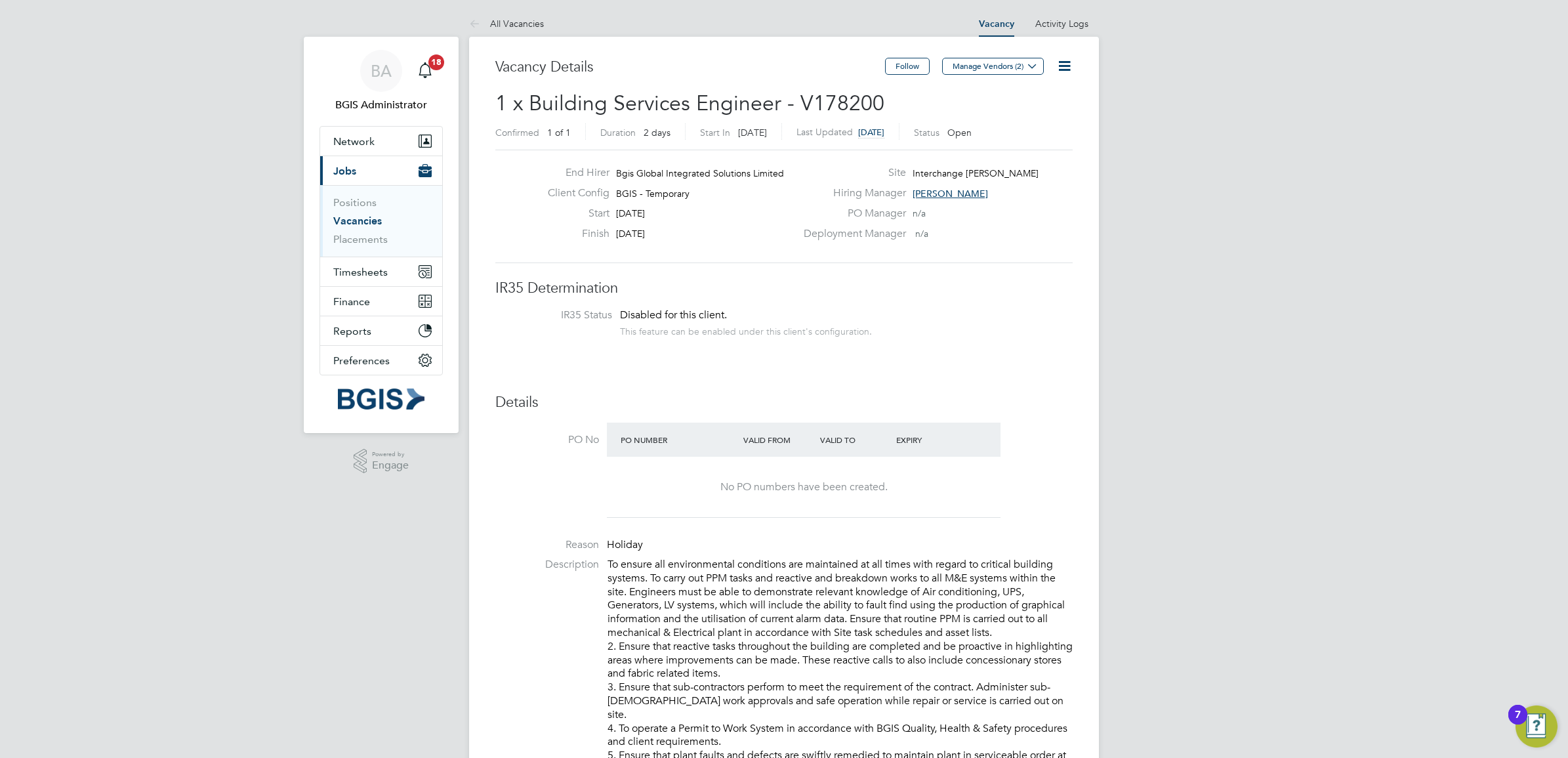
drag, startPoint x: 1068, startPoint y: 68, endPoint x: 1050, endPoint y: 99, distance: 35.8
click at [1068, 70] on icon at bounding box center [1064, 65] width 17 height 17
click at [1040, 115] on li "Update Status" at bounding box center [1032, 115] width 76 height 19
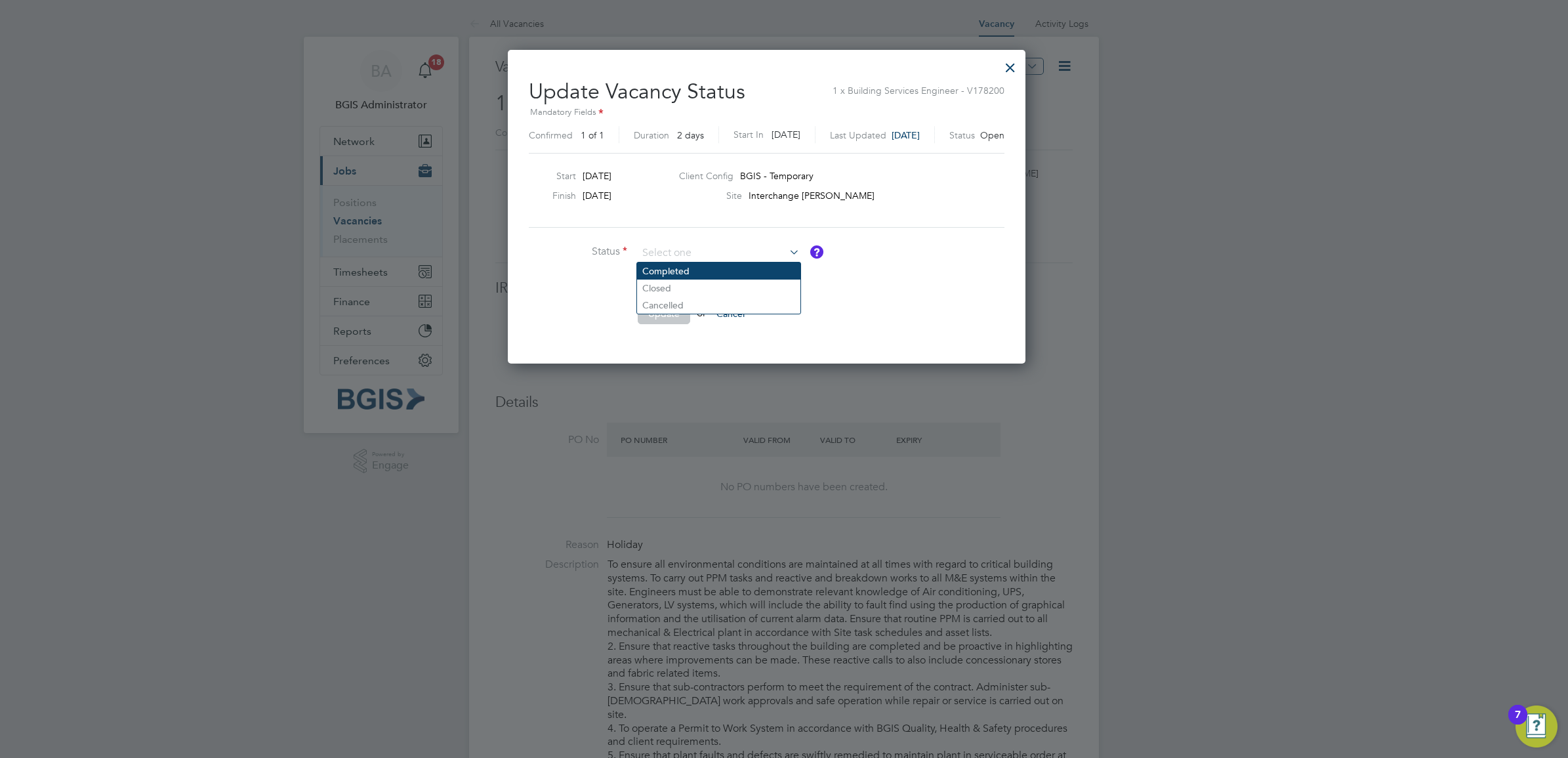
click at [666, 270] on li "Completed" at bounding box center [719, 270] width 164 height 17
type input "Completed"
click at [673, 332] on li "Update or Cancel" at bounding box center [725, 319] width 394 height 34
click at [666, 314] on button "Update" at bounding box center [664, 313] width 53 height 21
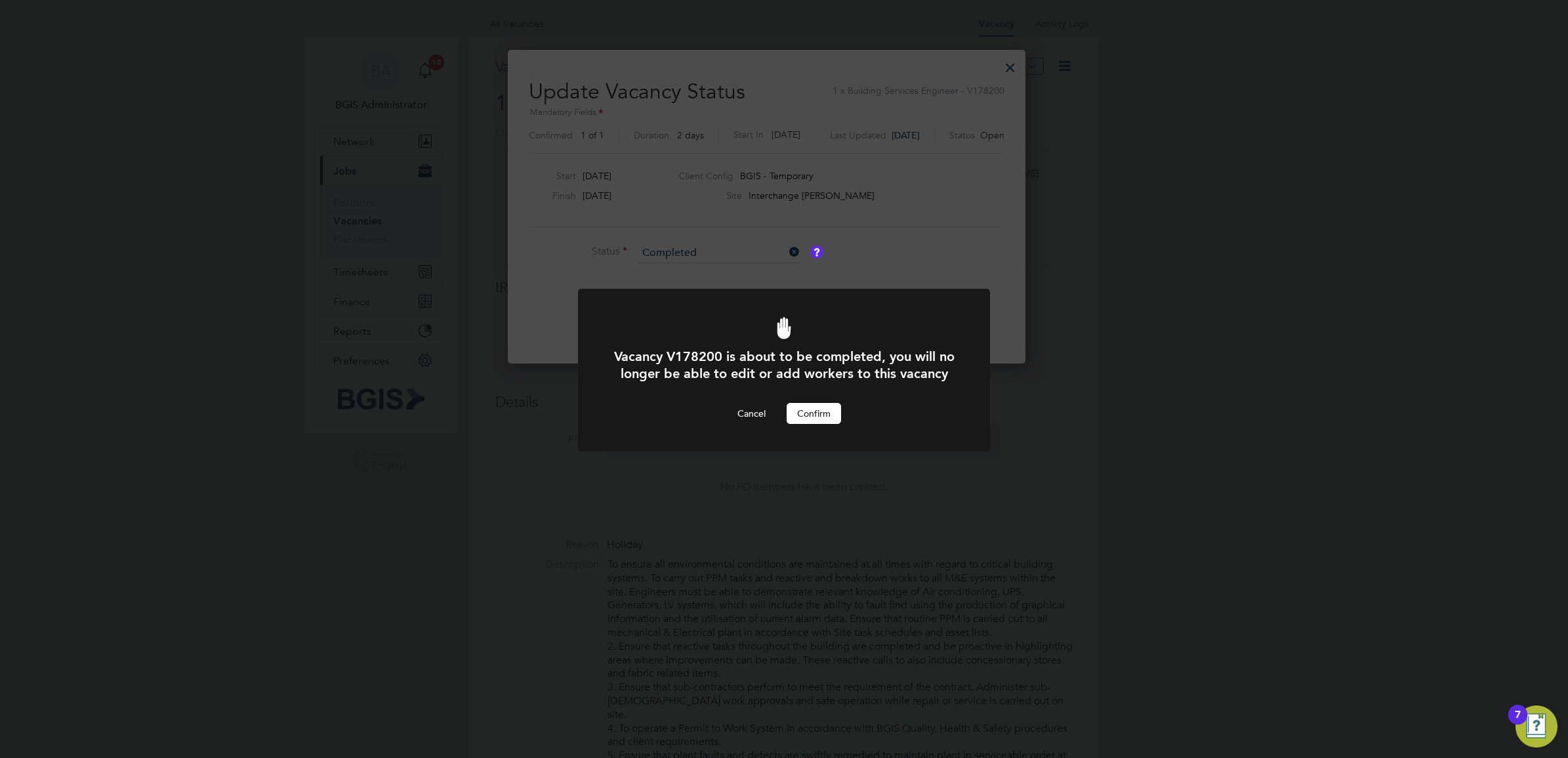
click at [815, 423] on button "Confirm" at bounding box center [814, 413] width 55 height 21
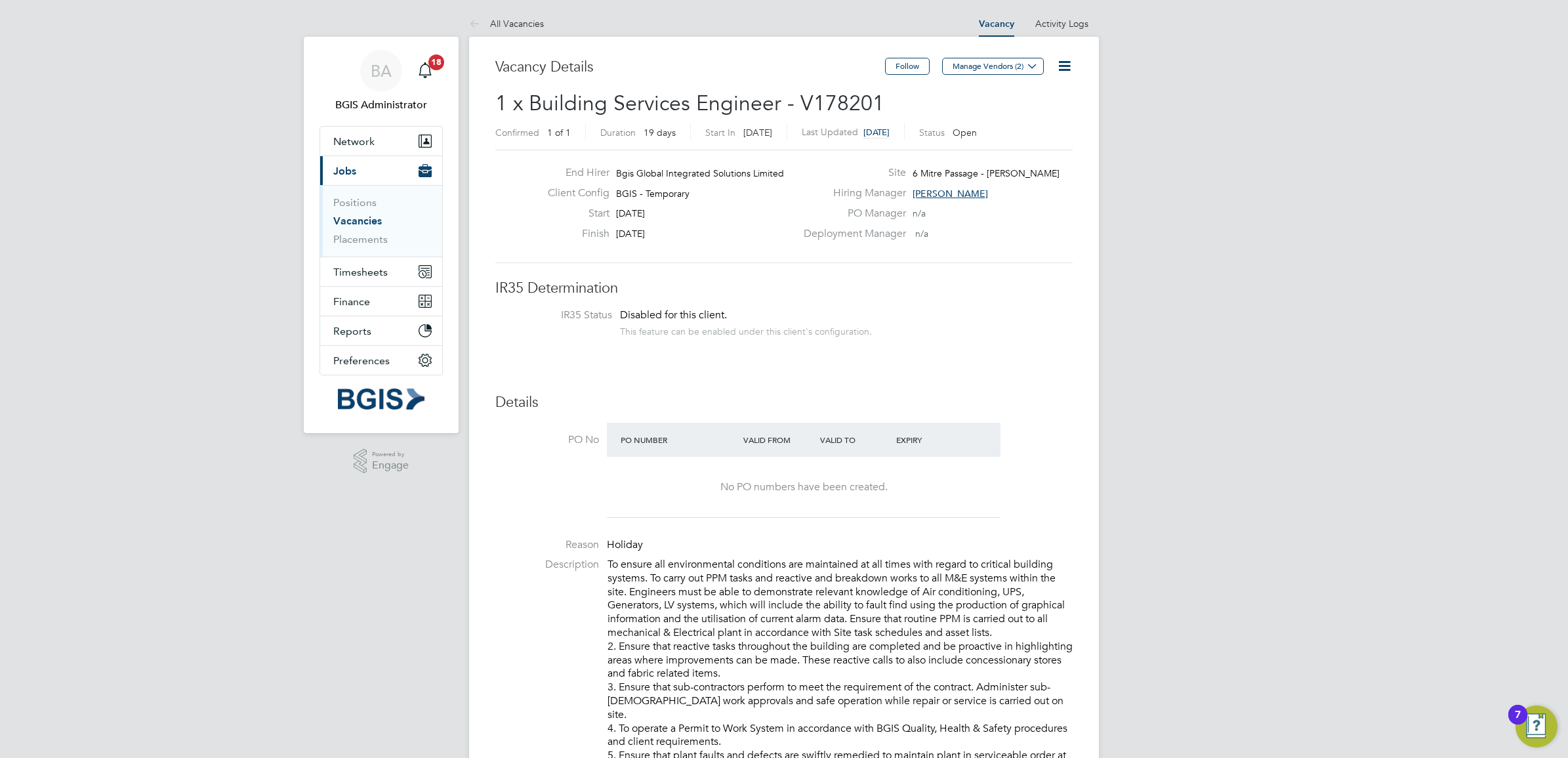
click at [1058, 66] on icon at bounding box center [1064, 65] width 17 height 17
click at [1019, 117] on li "Update Status" at bounding box center [1032, 115] width 76 height 19
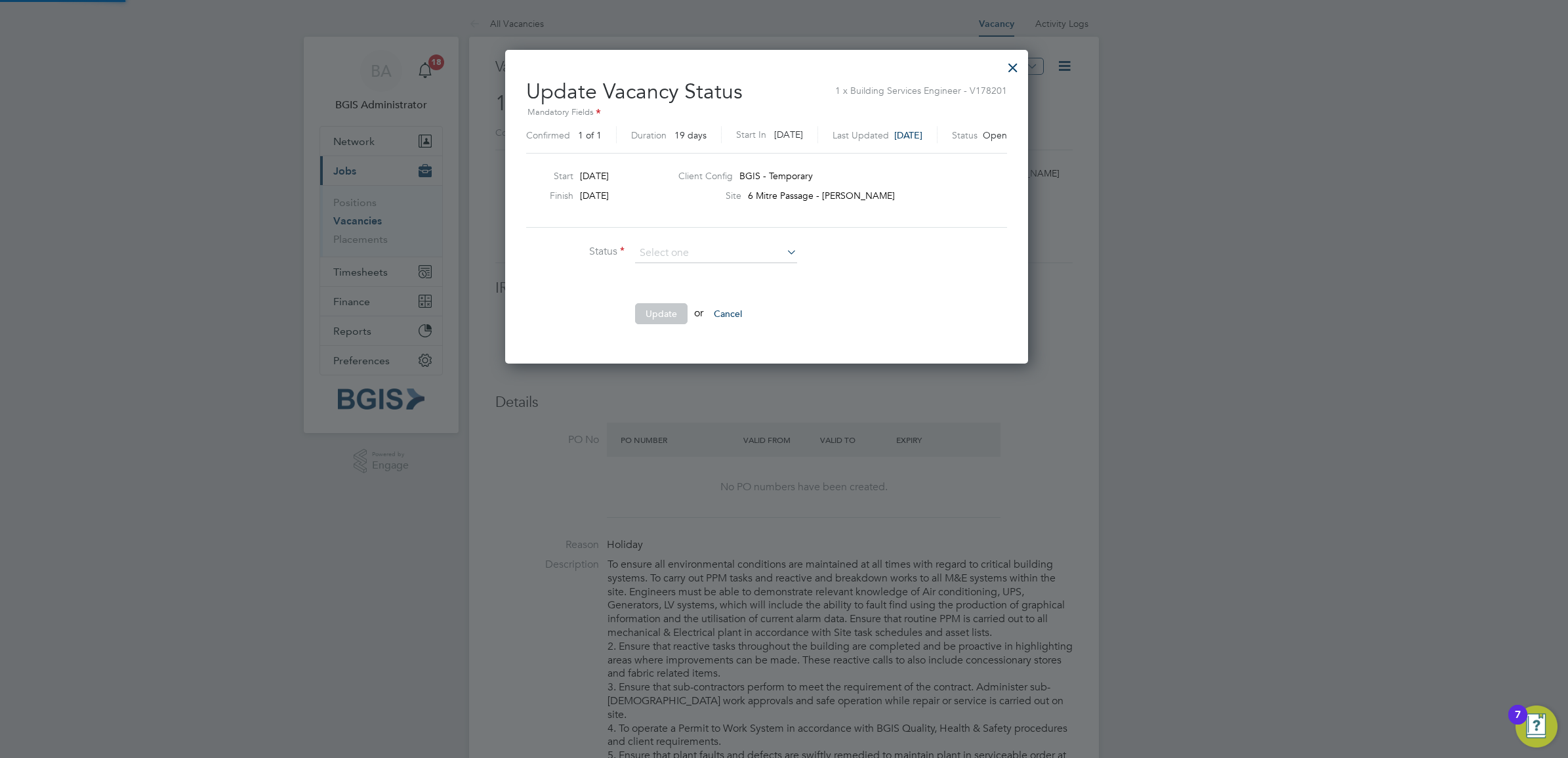
scroll to position [313, 557]
click at [699, 269] on li "Completed" at bounding box center [716, 270] width 164 height 17
type input "Completed"
click at [674, 319] on button "Update" at bounding box center [661, 313] width 53 height 21
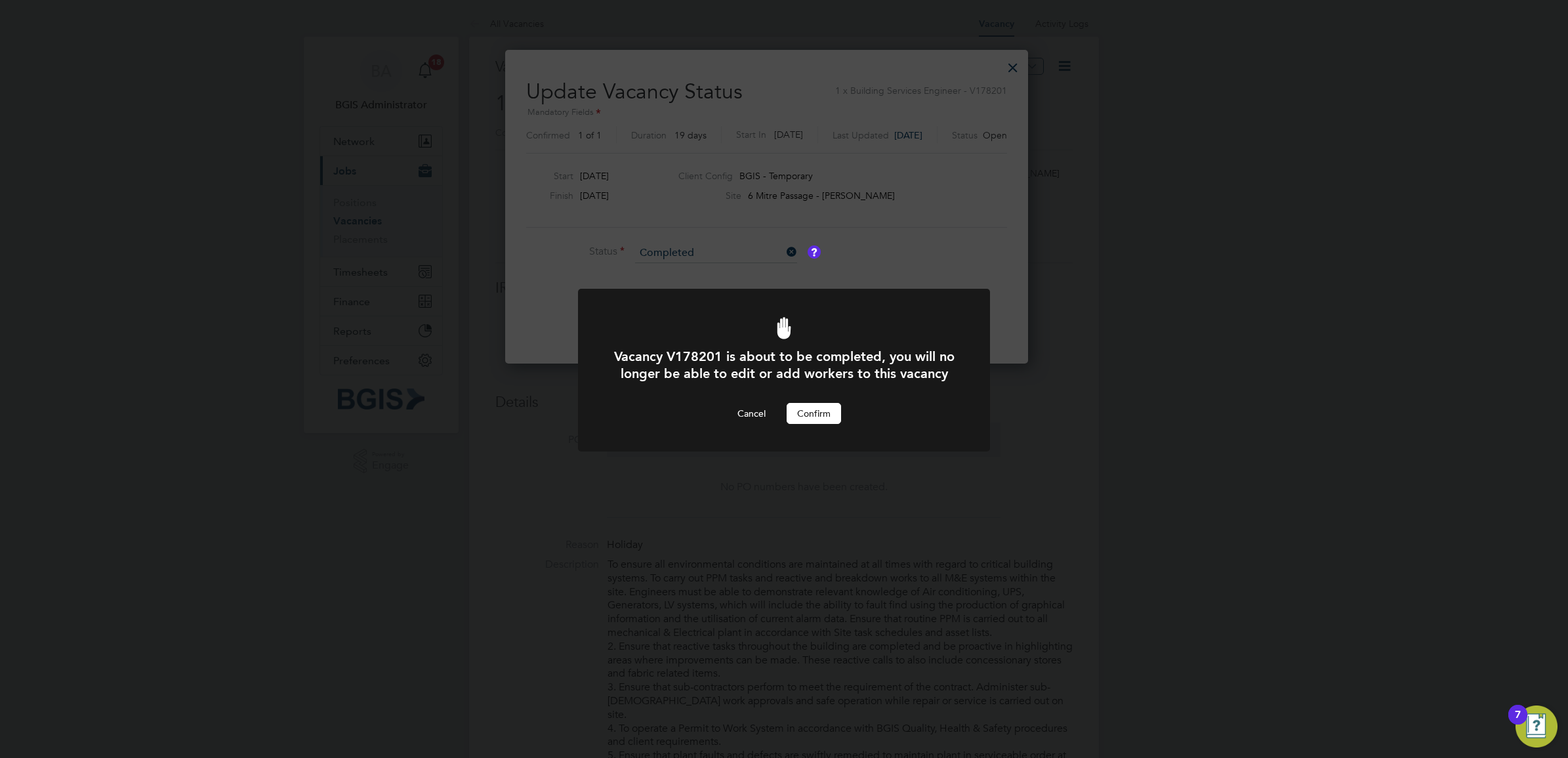
click at [806, 424] on button "Confirm" at bounding box center [814, 413] width 55 height 21
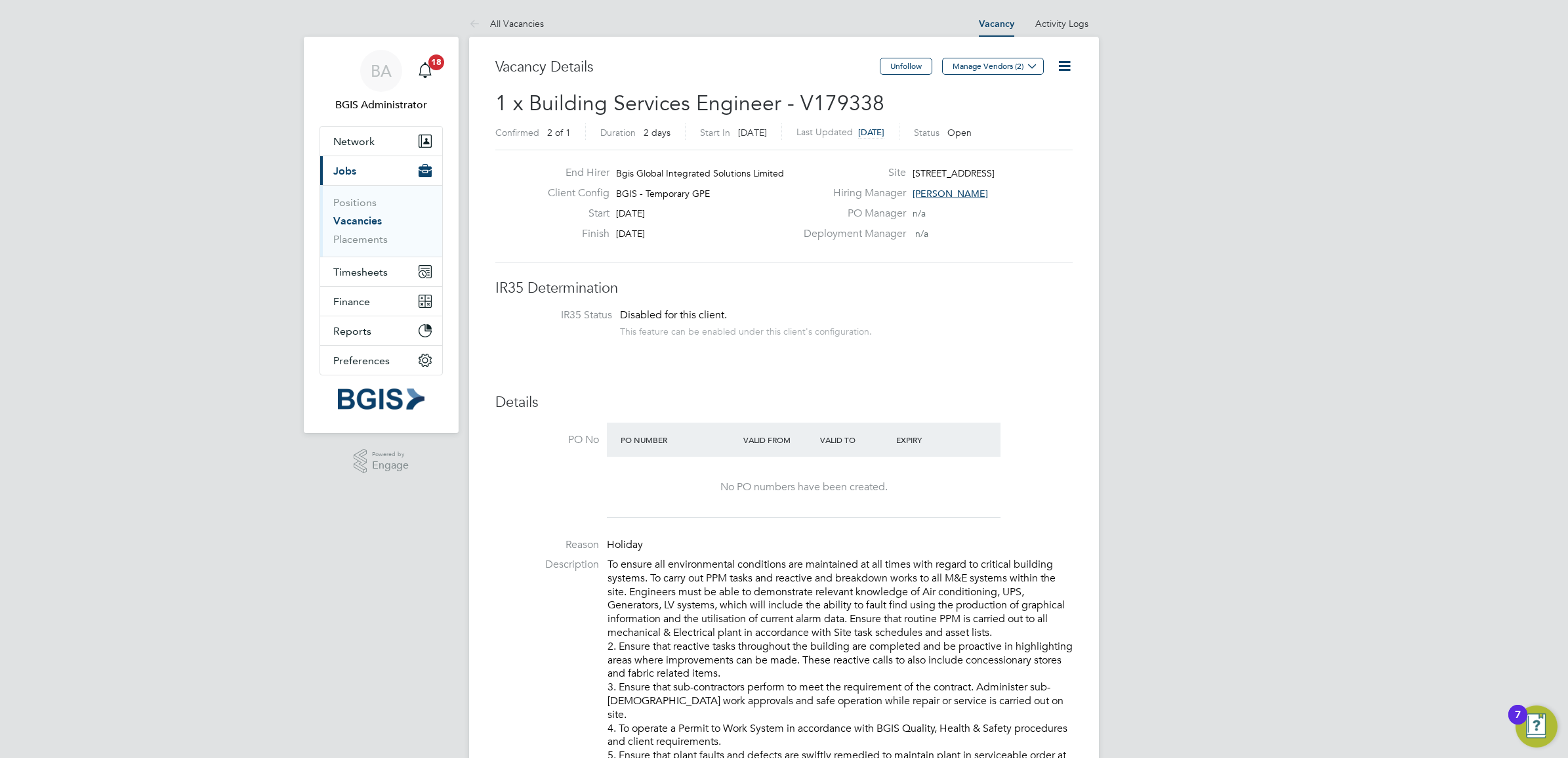
drag, startPoint x: 1061, startPoint y: 60, endPoint x: 1030, endPoint y: 108, distance: 57.1
click at [1058, 63] on icon at bounding box center [1064, 65] width 17 height 17
click at [1021, 117] on li "Update Status" at bounding box center [1032, 115] width 76 height 19
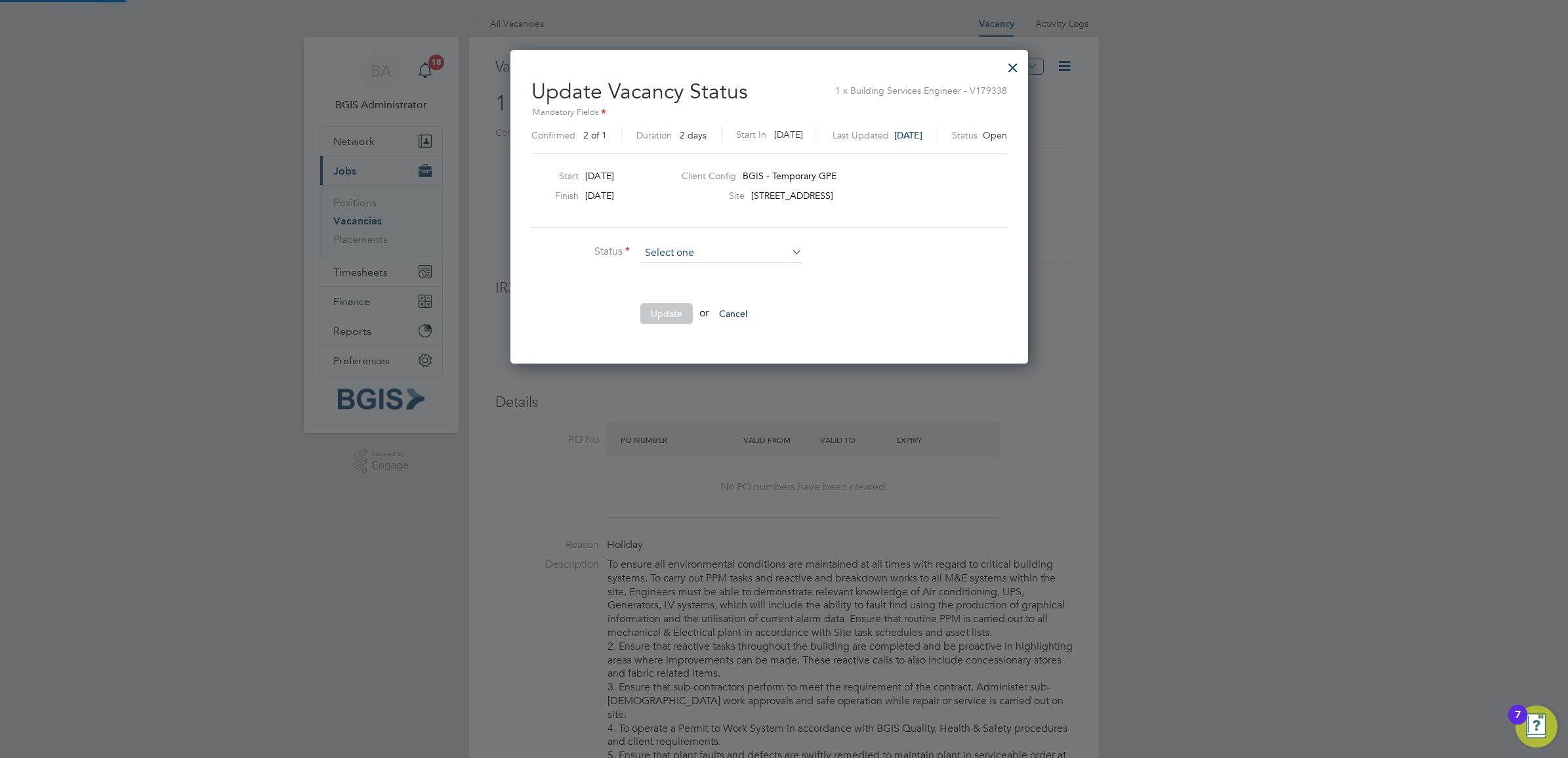
scroll to position [5, 5]
click at [669, 274] on li "Completed" at bounding box center [721, 270] width 164 height 17
type input "Completed"
click at [671, 316] on button "Update" at bounding box center [666, 313] width 53 height 21
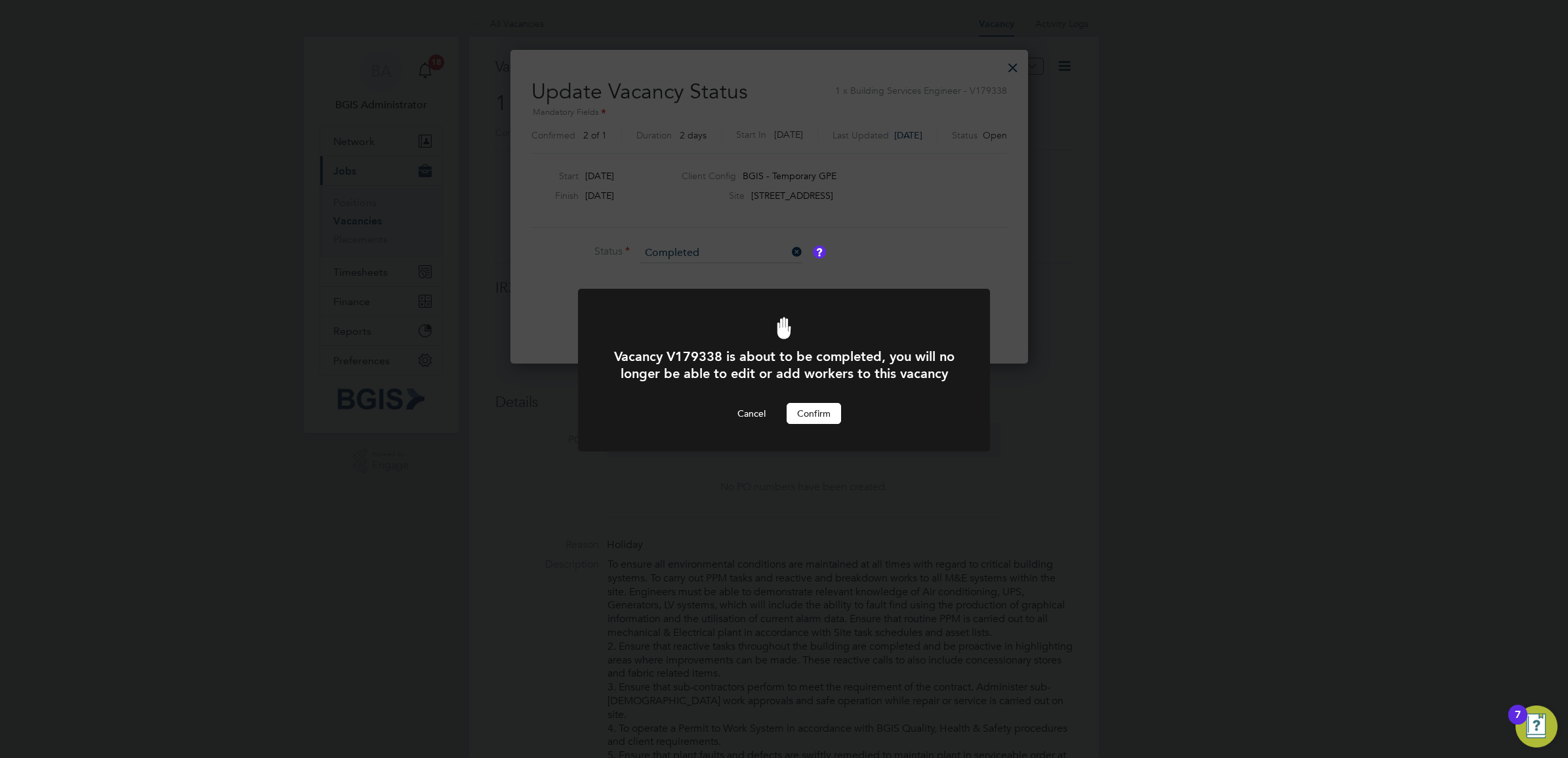
click at [832, 424] on button "Confirm" at bounding box center [814, 413] width 55 height 21
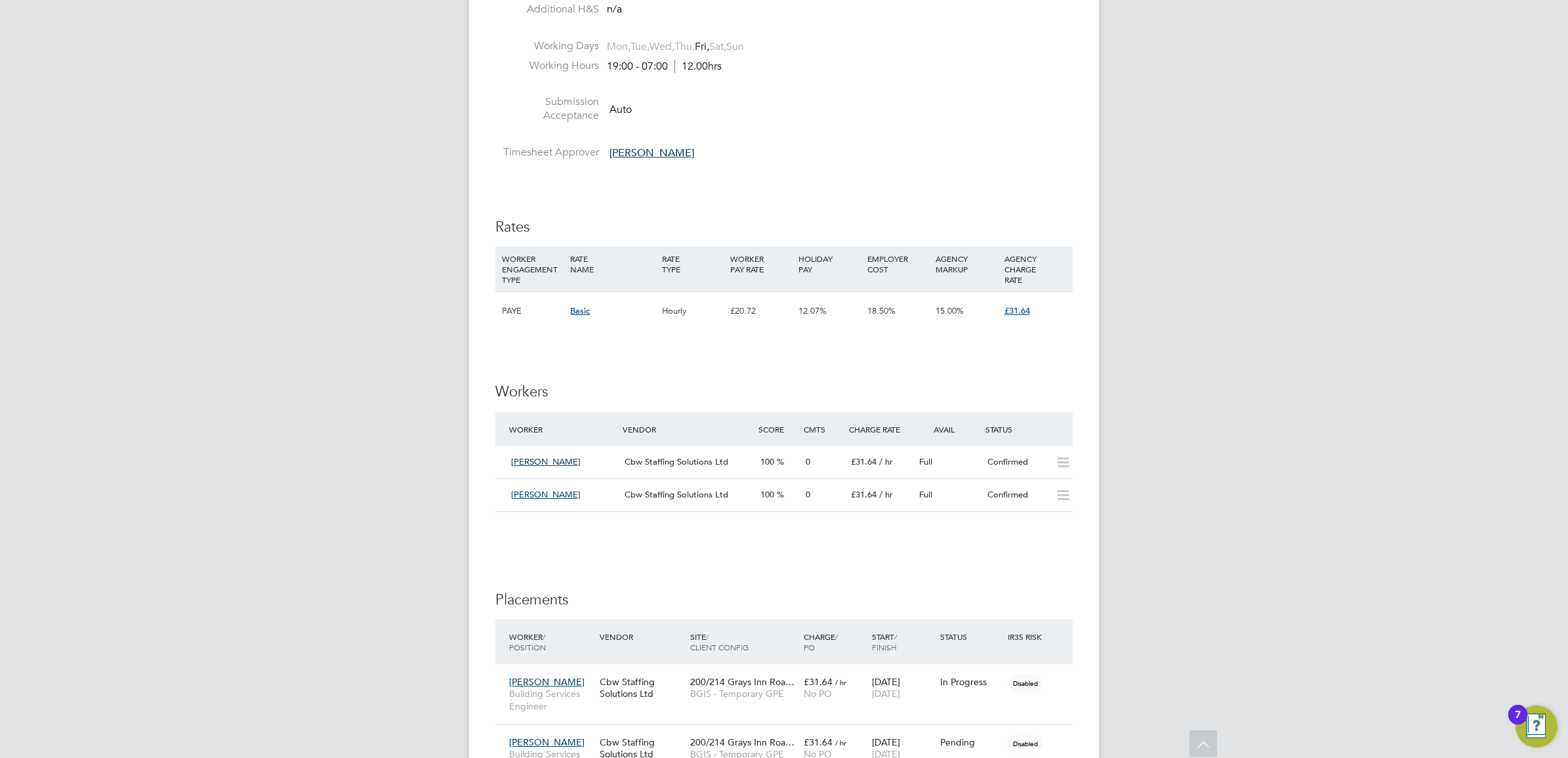
scroll to position [1640, 0]
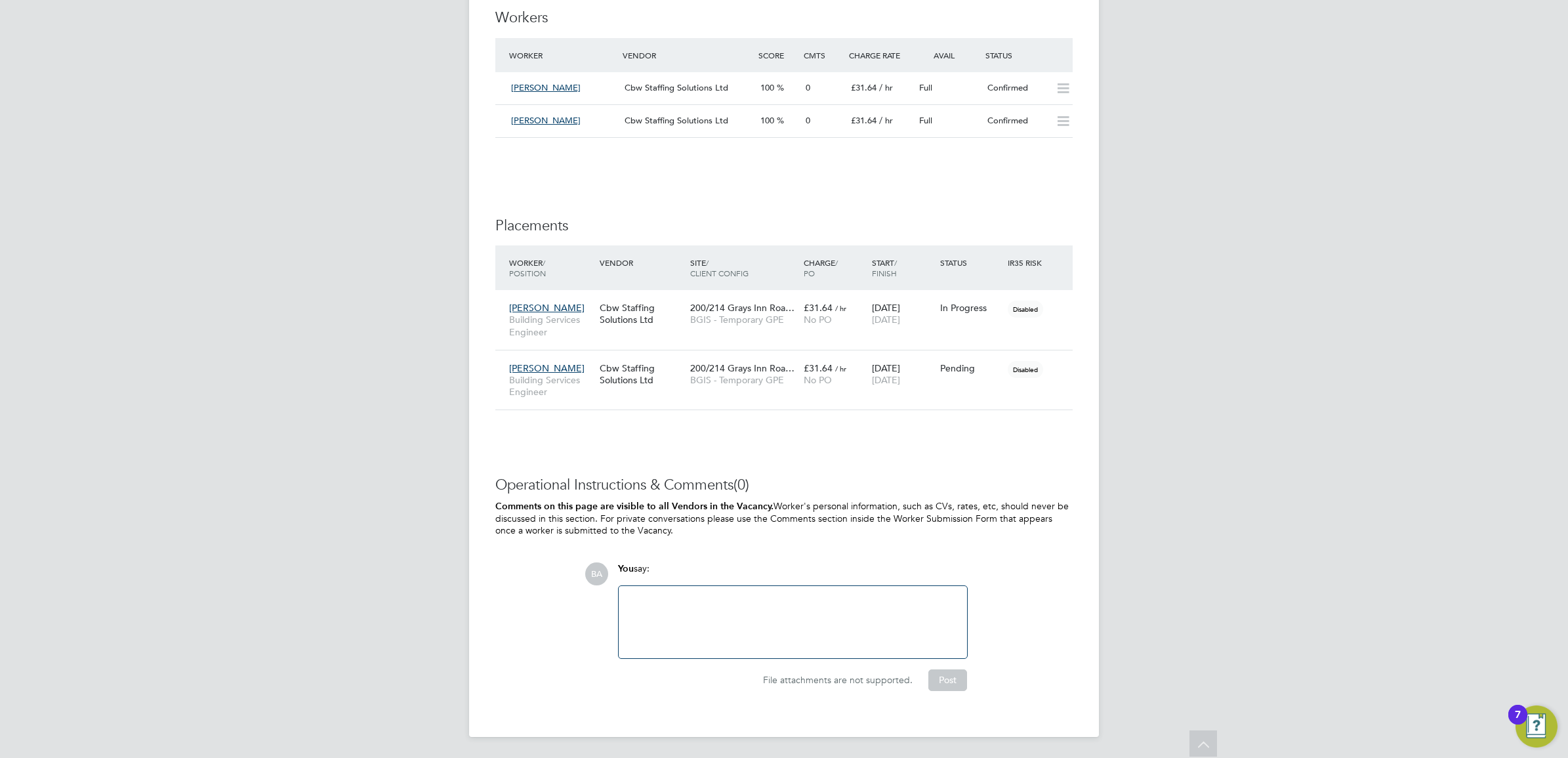
click at [759, 622] on div at bounding box center [792, 621] width 332 height 57
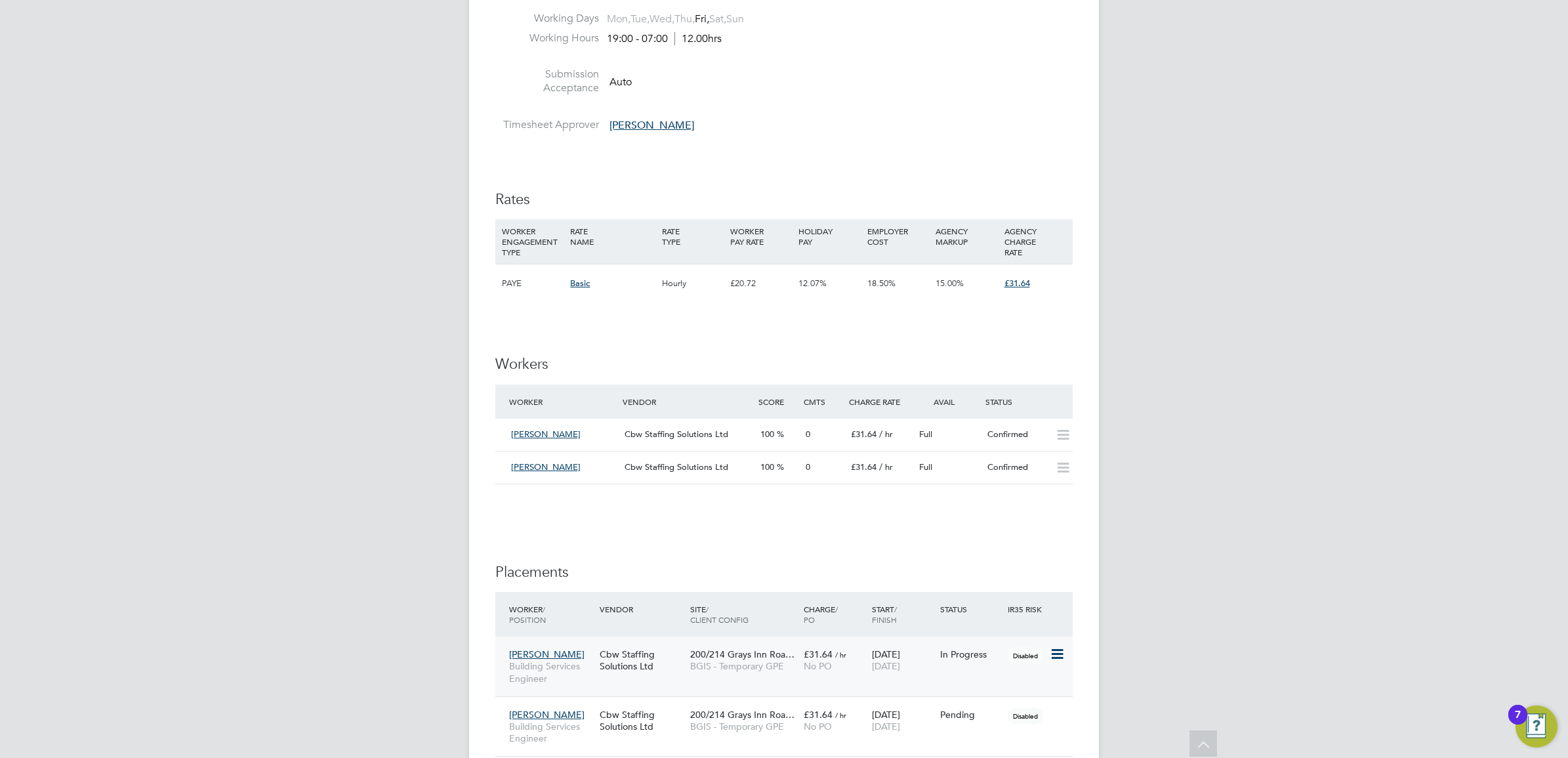
scroll to position [1025, 0]
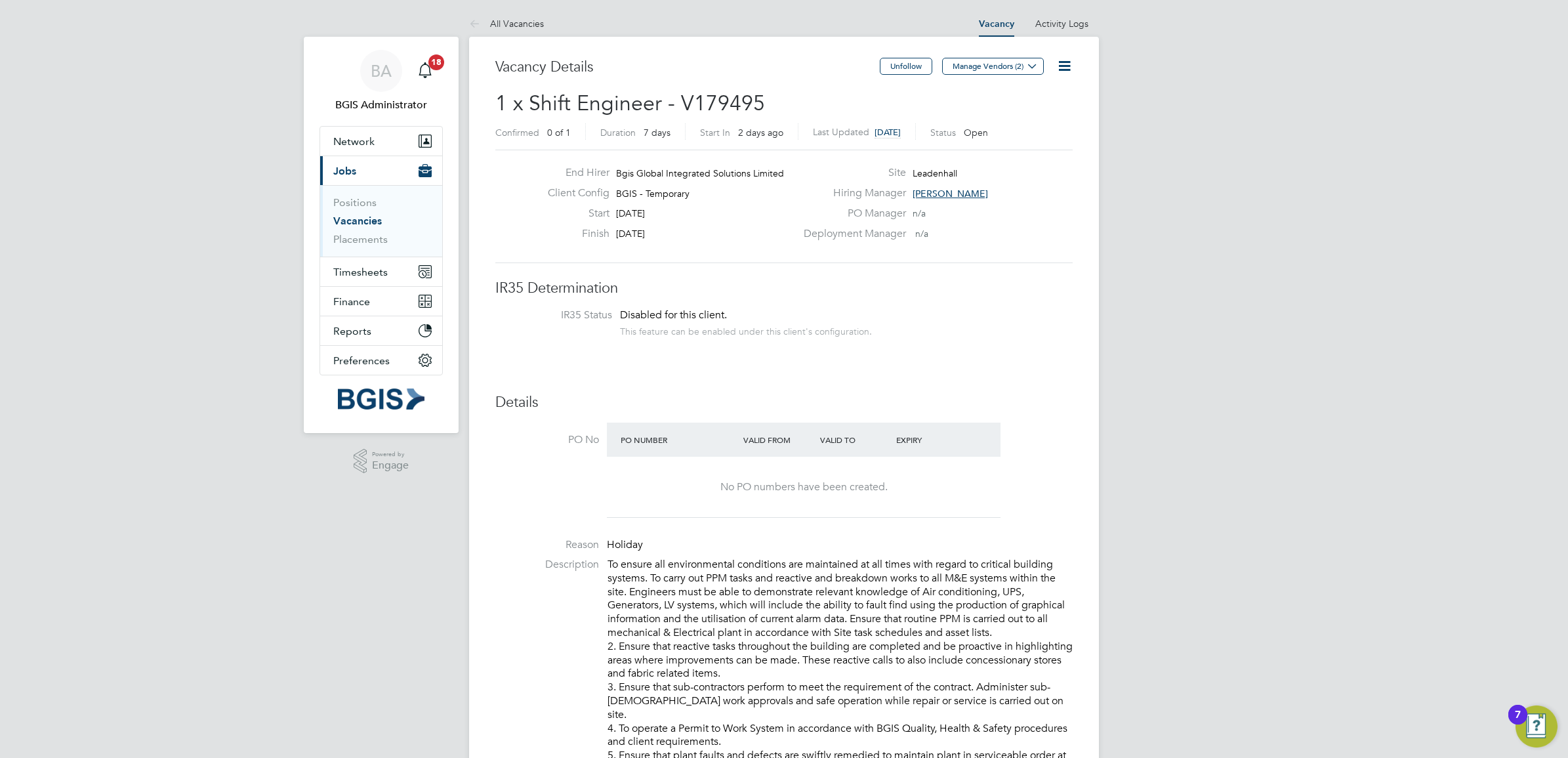
click at [992, 65] on button "Manage Vendors (2)" at bounding box center [992, 65] width 101 height 17
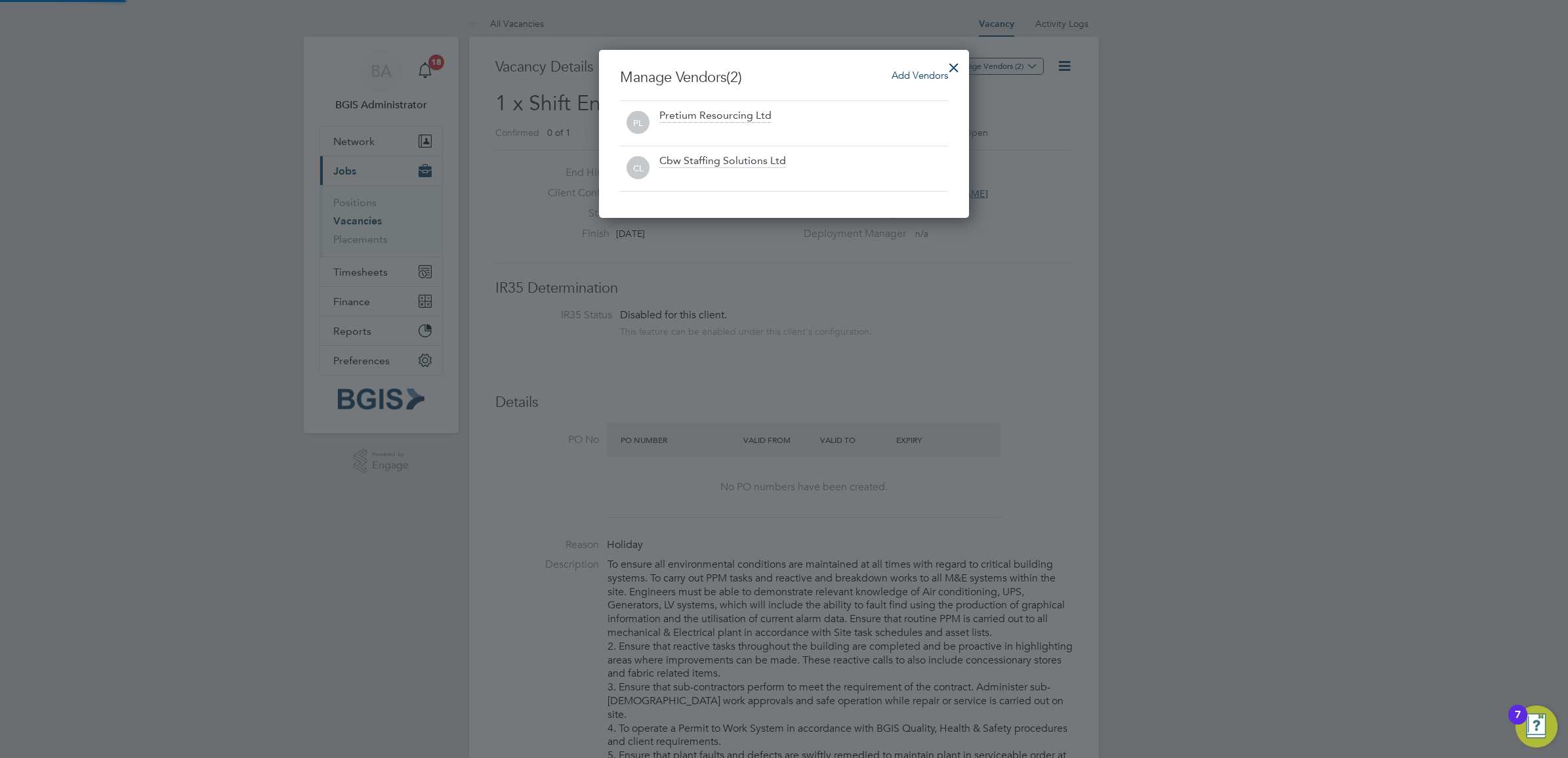
scroll to position [169, 371]
click at [952, 66] on div at bounding box center [954, 64] width 24 height 24
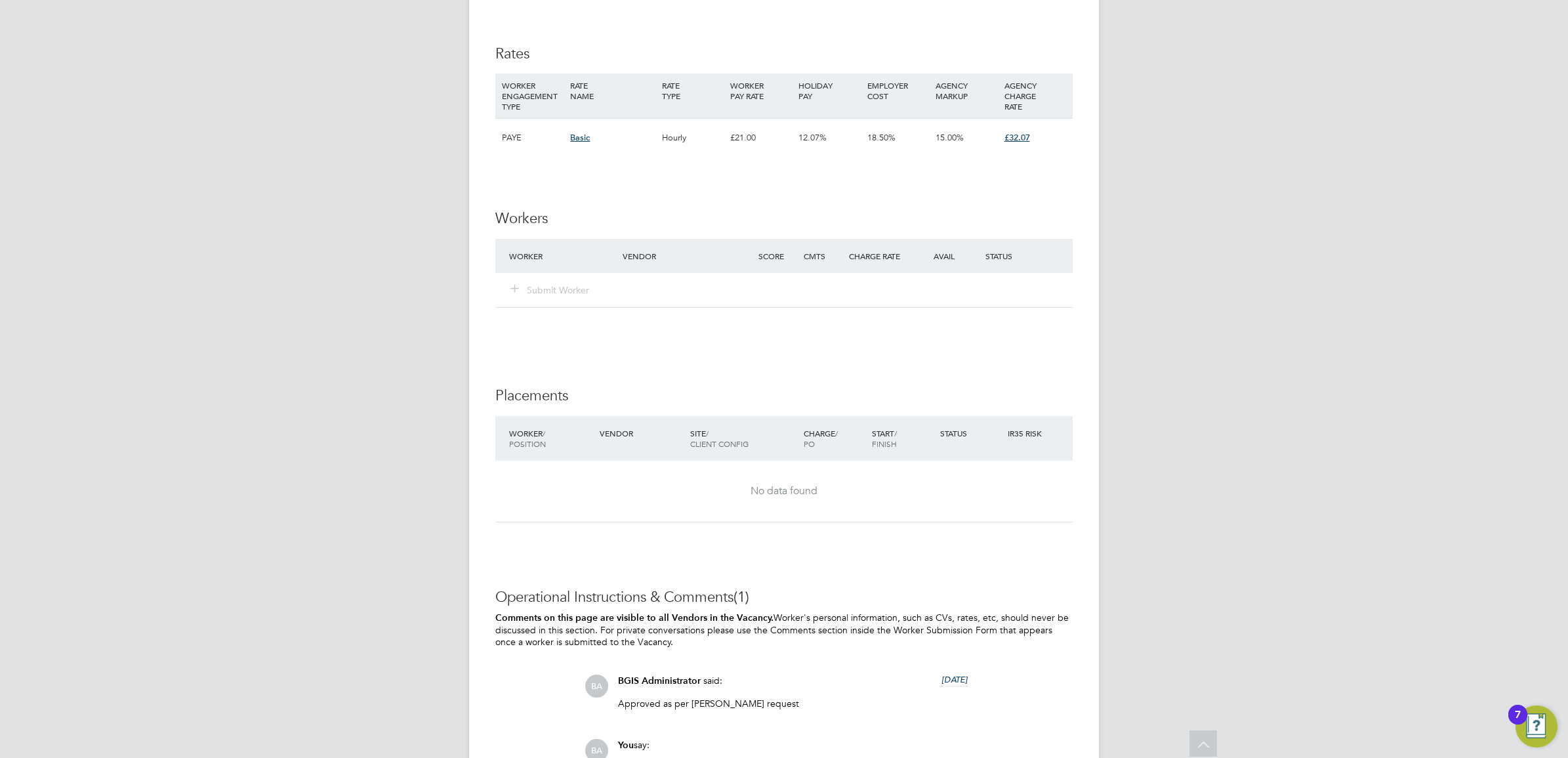
scroll to position [1723, 0]
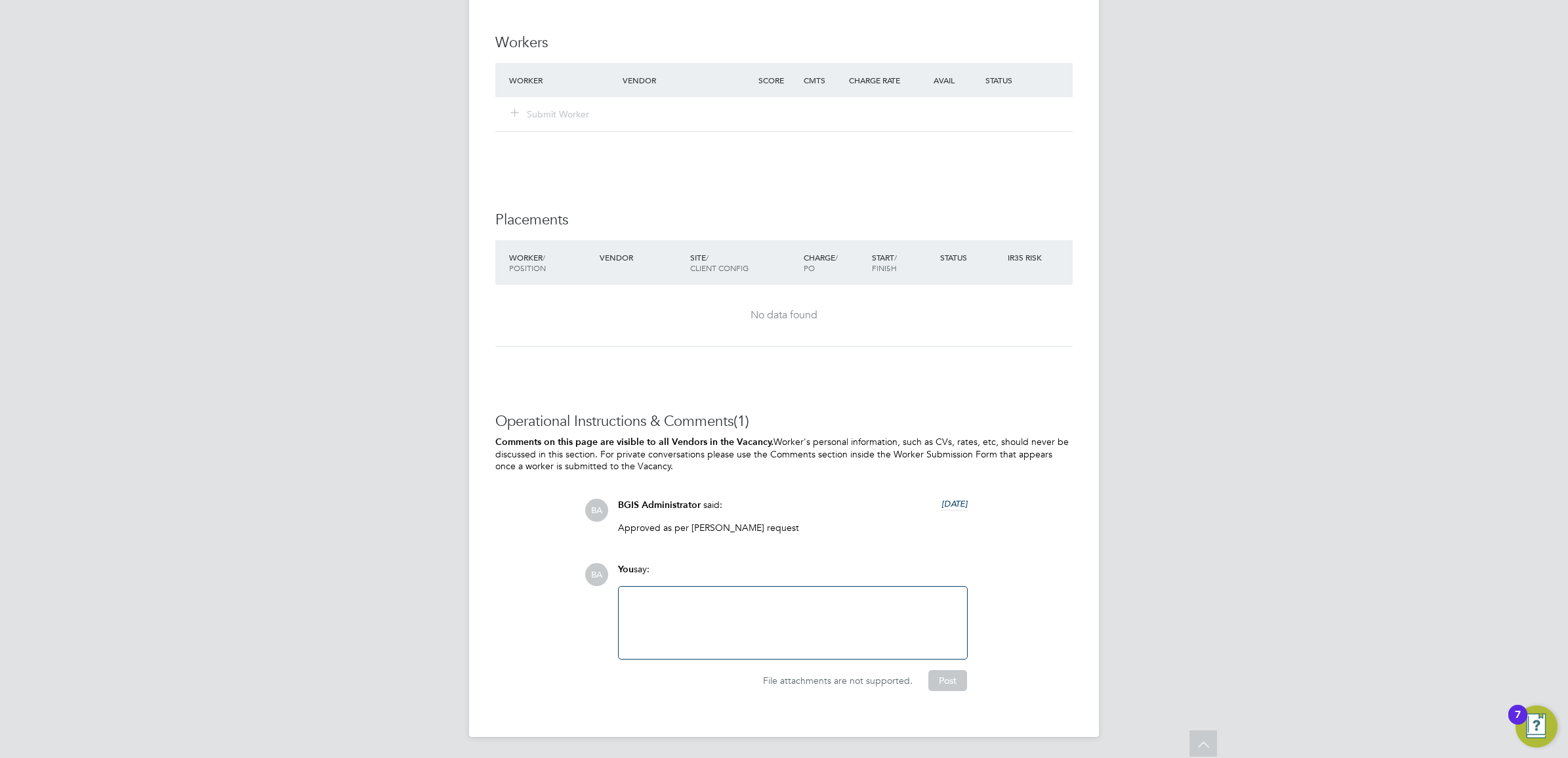
click at [722, 640] on div at bounding box center [792, 622] width 332 height 57
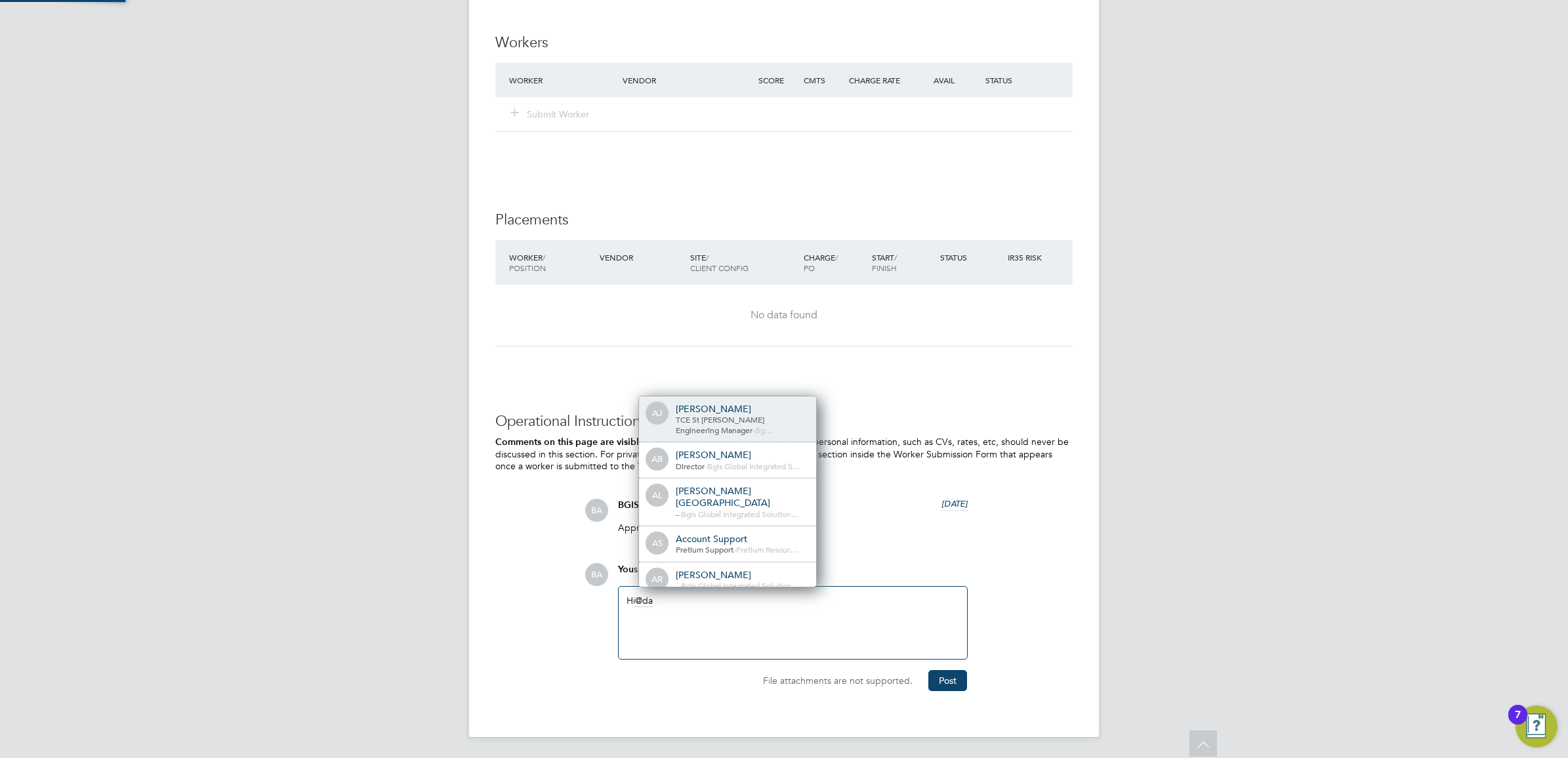
scroll to position [0, 0]
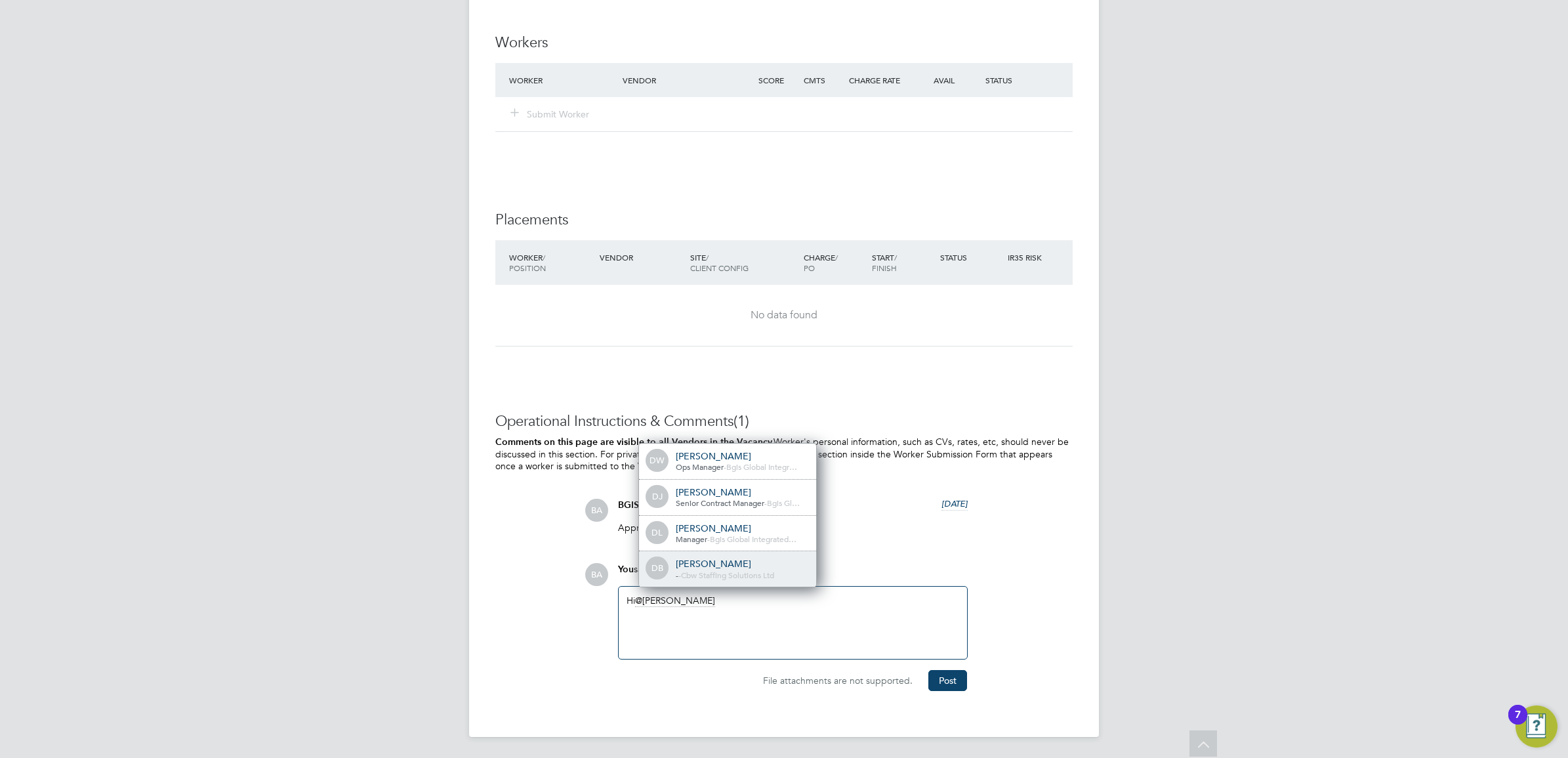
click at [741, 570] on span "Cbw Staffing Solutions Ltd" at bounding box center [727, 574] width 93 height 11
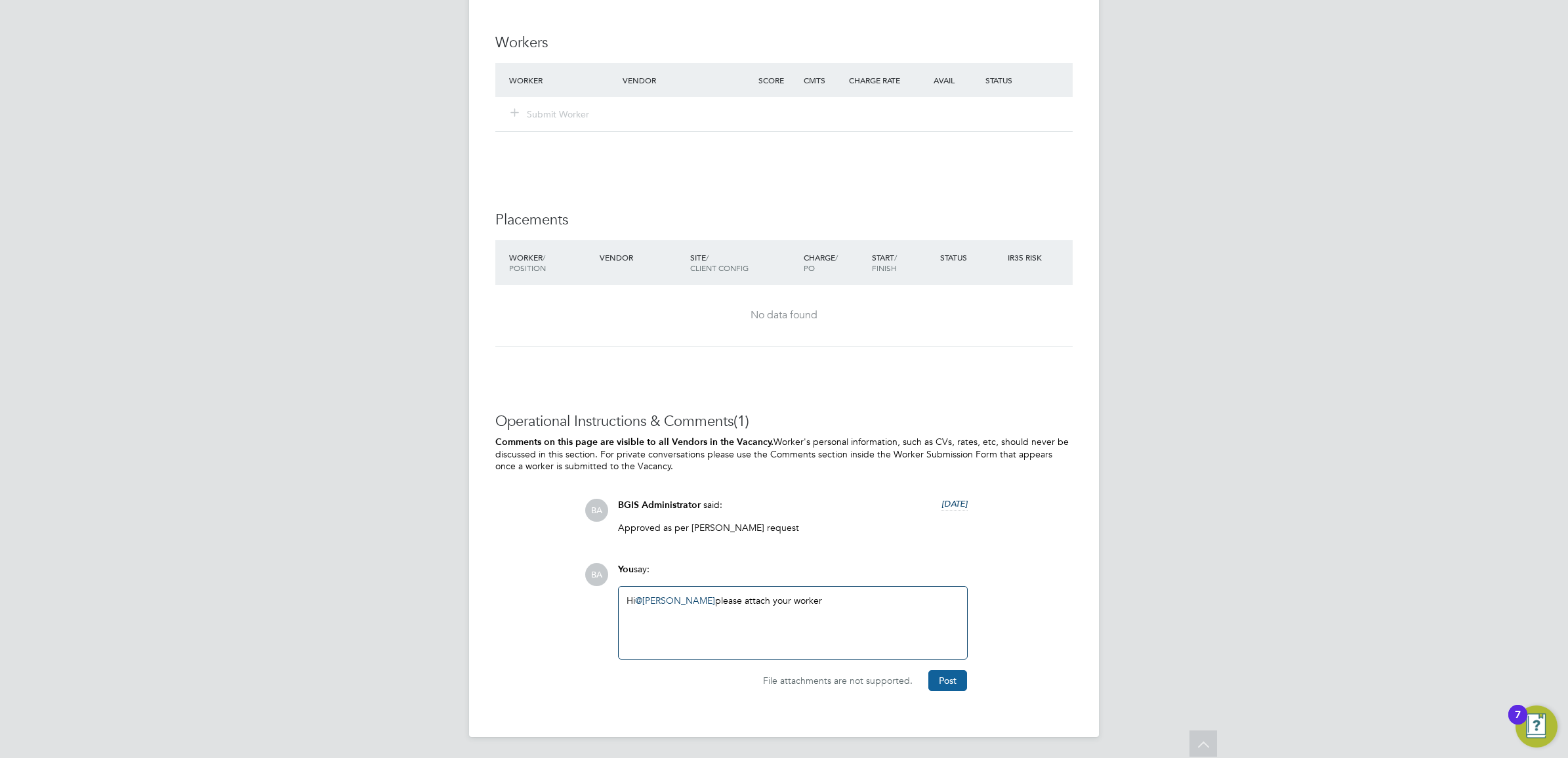
click at [950, 673] on button "Post" at bounding box center [948, 680] width 39 height 21
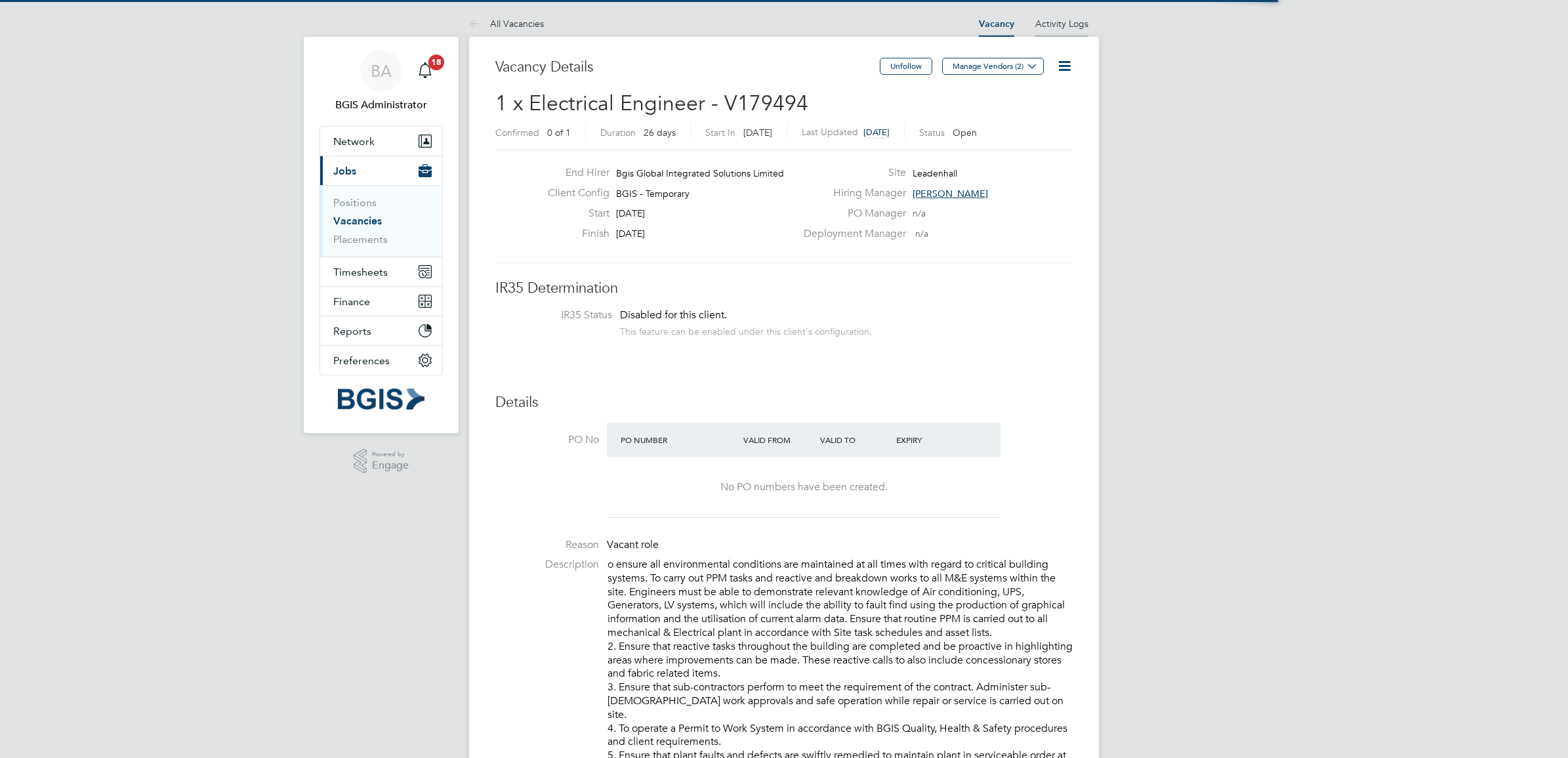
scroll to position [38, 92]
click at [1067, 15] on li "Activity Logs" at bounding box center [1062, 24] width 54 height 26
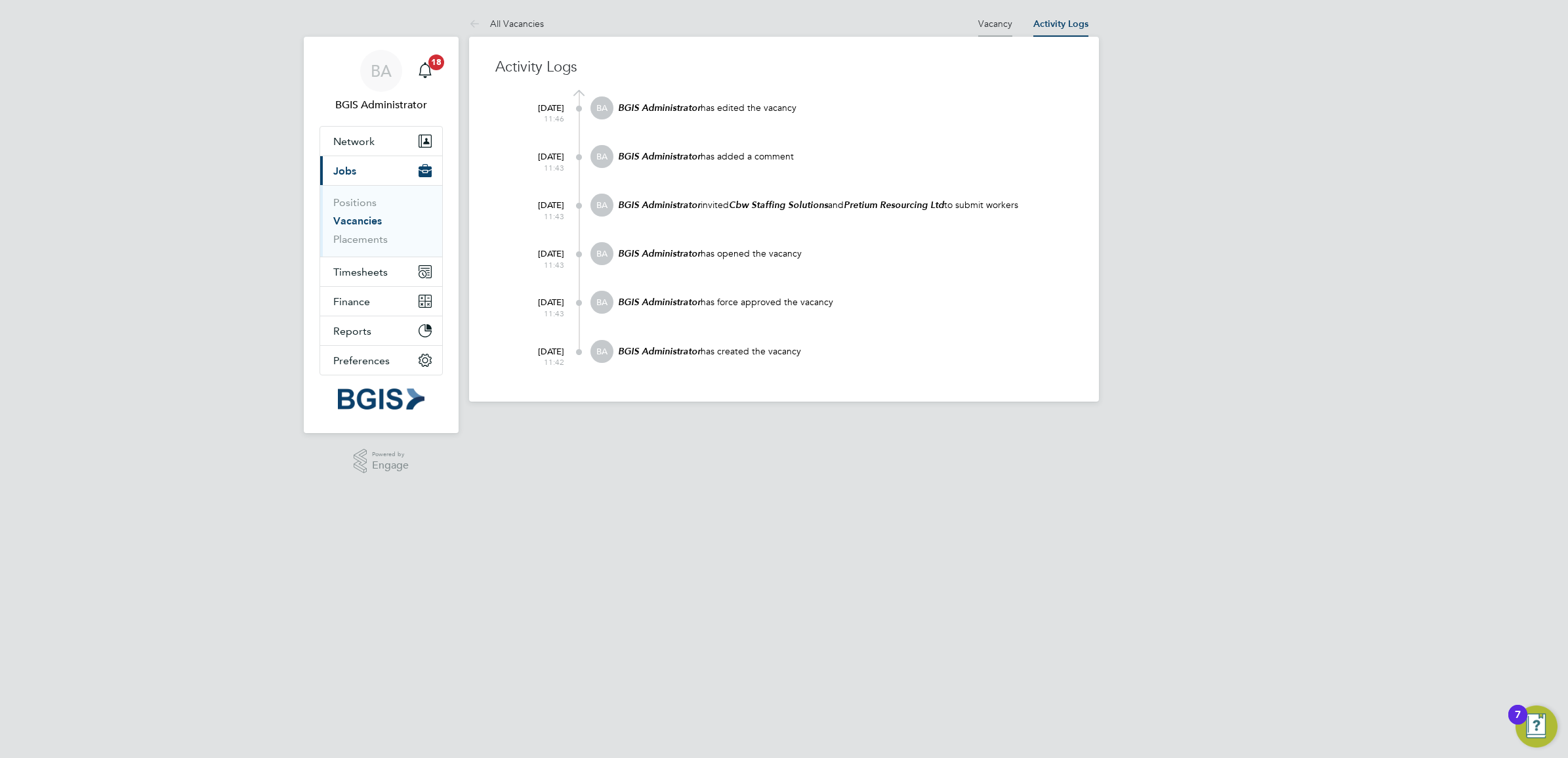
drag, startPoint x: 995, startPoint y: 24, endPoint x: 1039, endPoint y: 0, distance: 50.1
click at [997, 24] on link "Vacancy" at bounding box center [995, 24] width 34 height 12
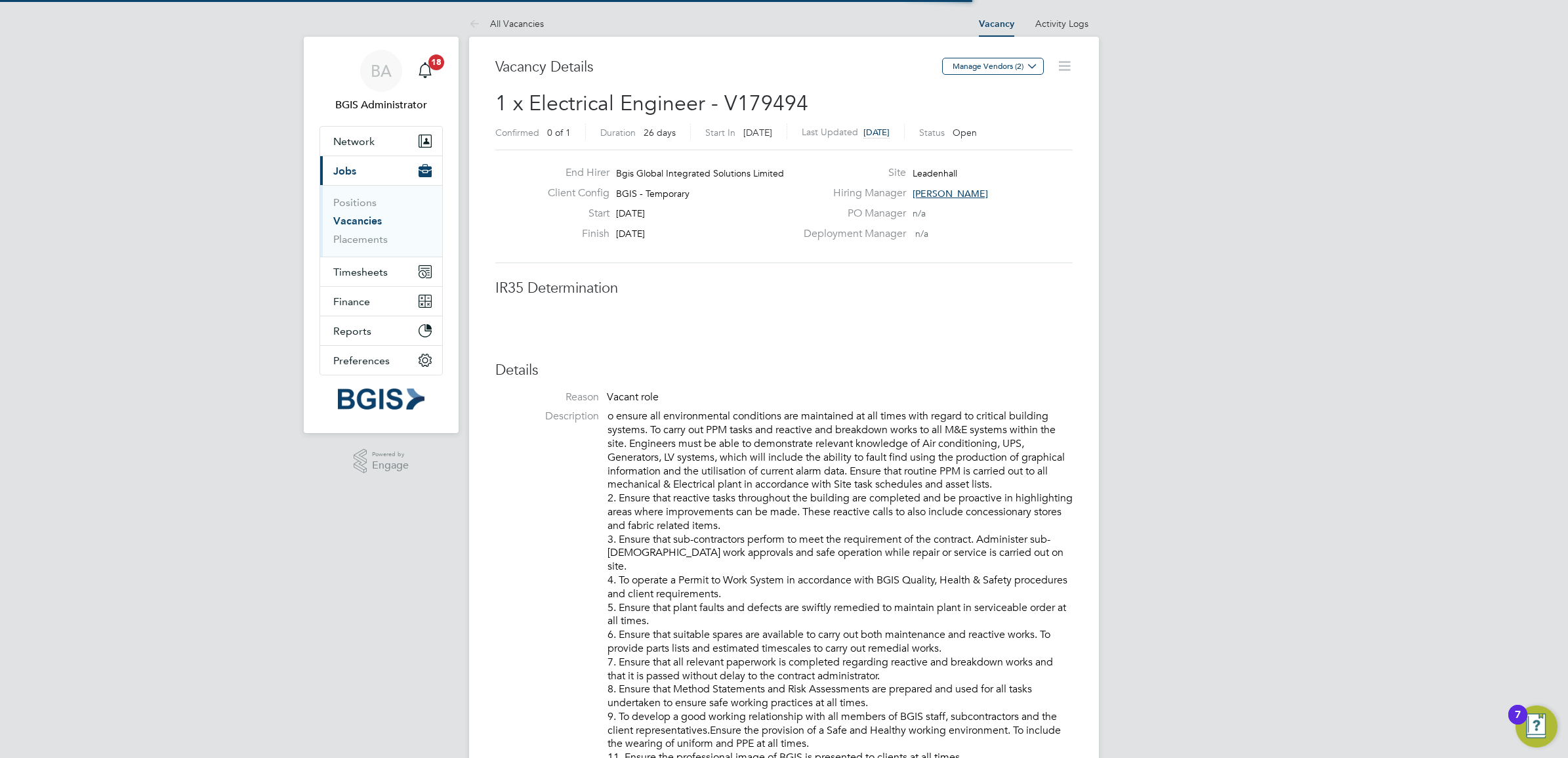
scroll to position [38, 92]
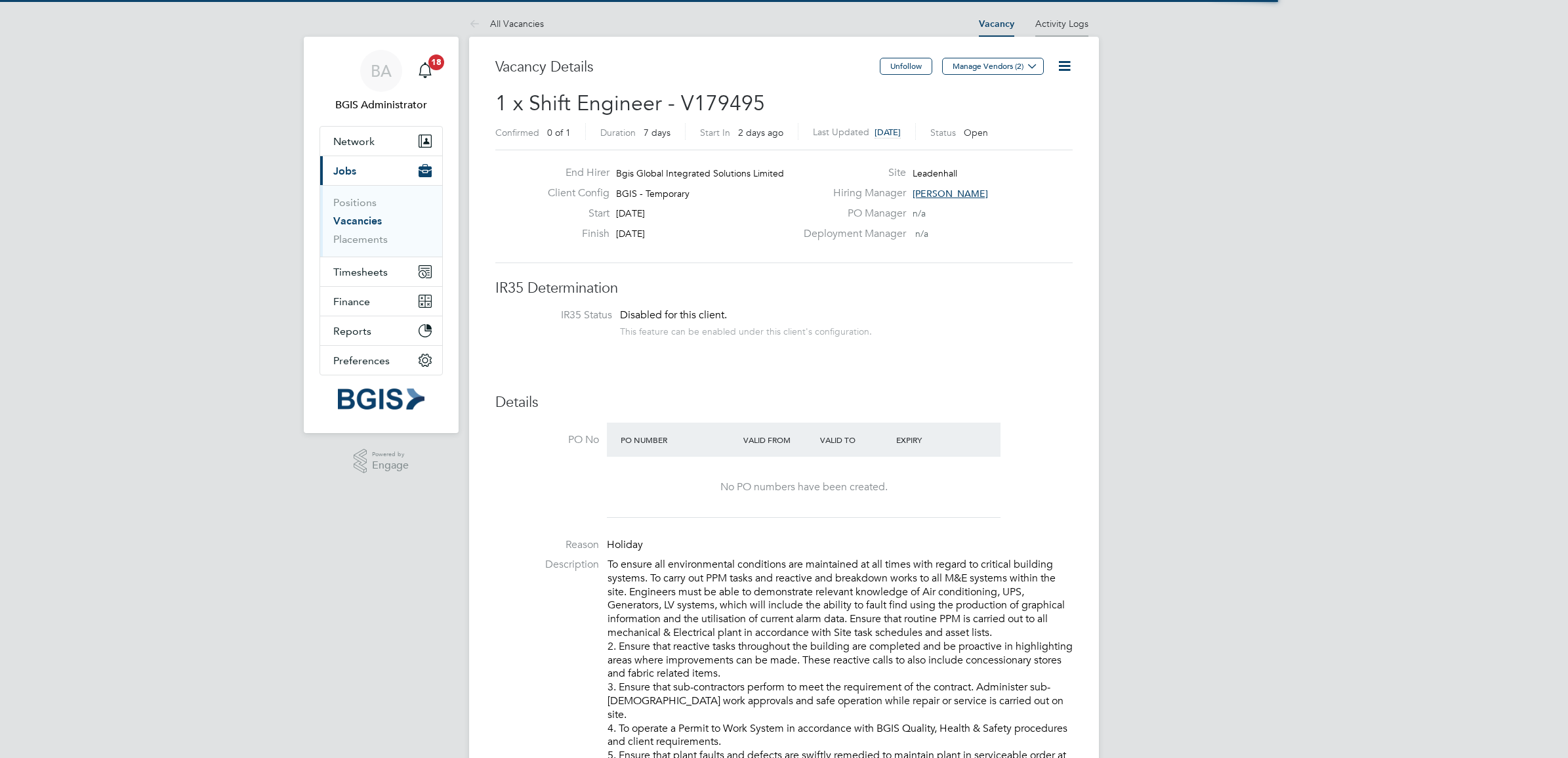
scroll to position [38, 92]
click at [1078, 21] on link "Activity Logs" at bounding box center [1062, 24] width 54 height 12
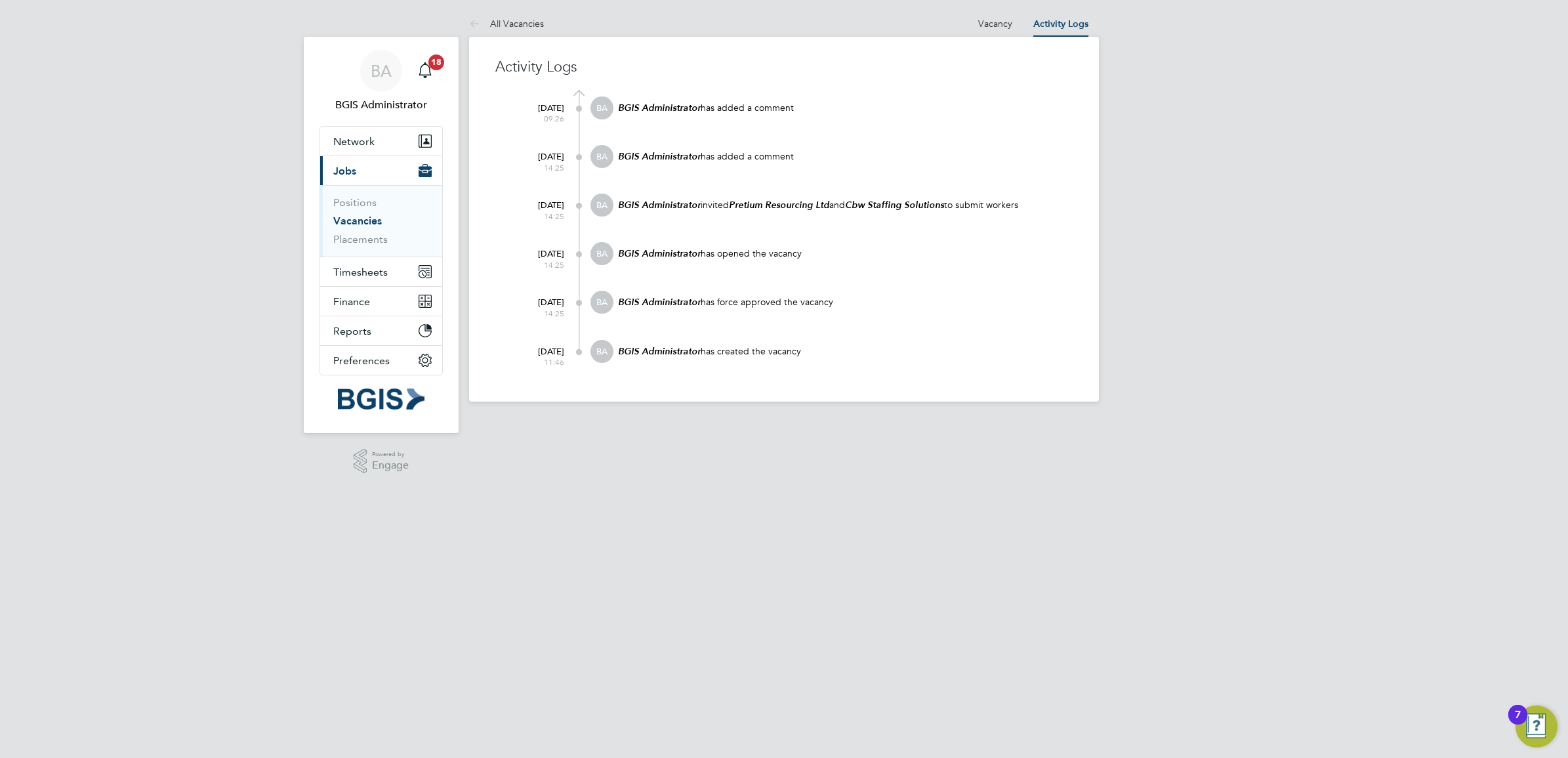
drag, startPoint x: 980, startPoint y: 15, endPoint x: 1027, endPoint y: 2, distance: 48.8
click at [987, 12] on li "Vacancy" at bounding box center [995, 24] width 34 height 26
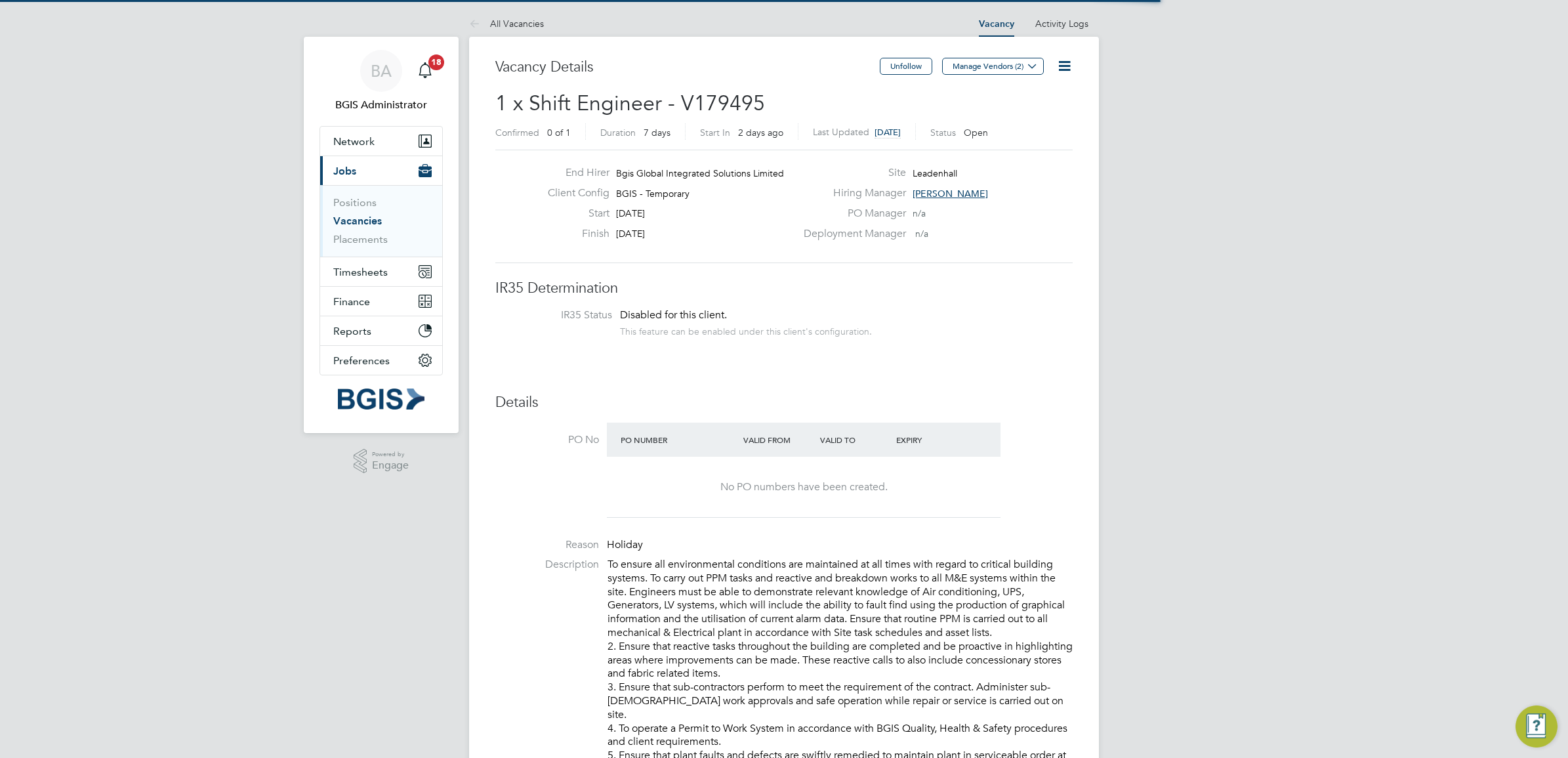
scroll to position [38, 92]
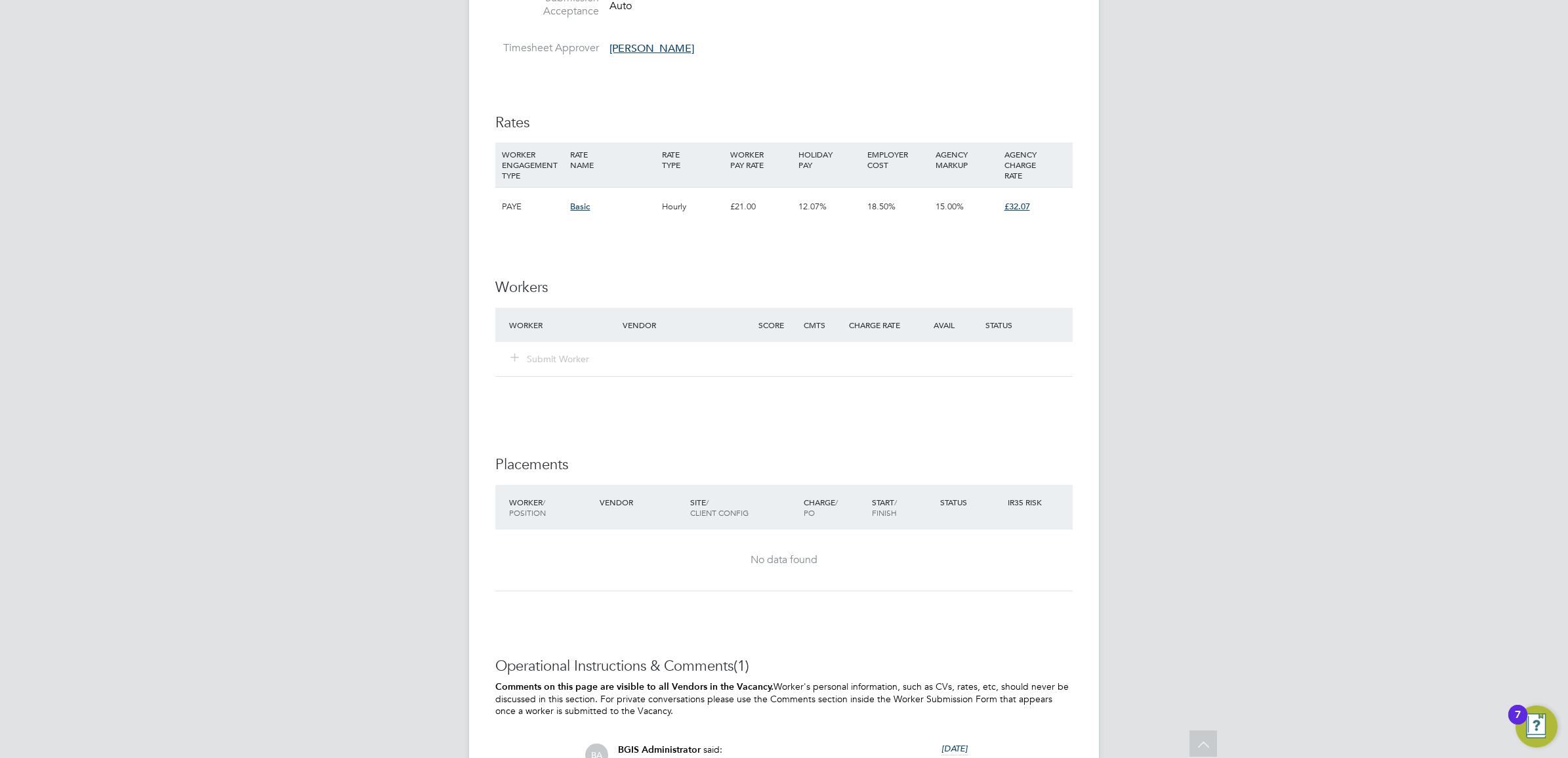
scroll to position [1722, 0]
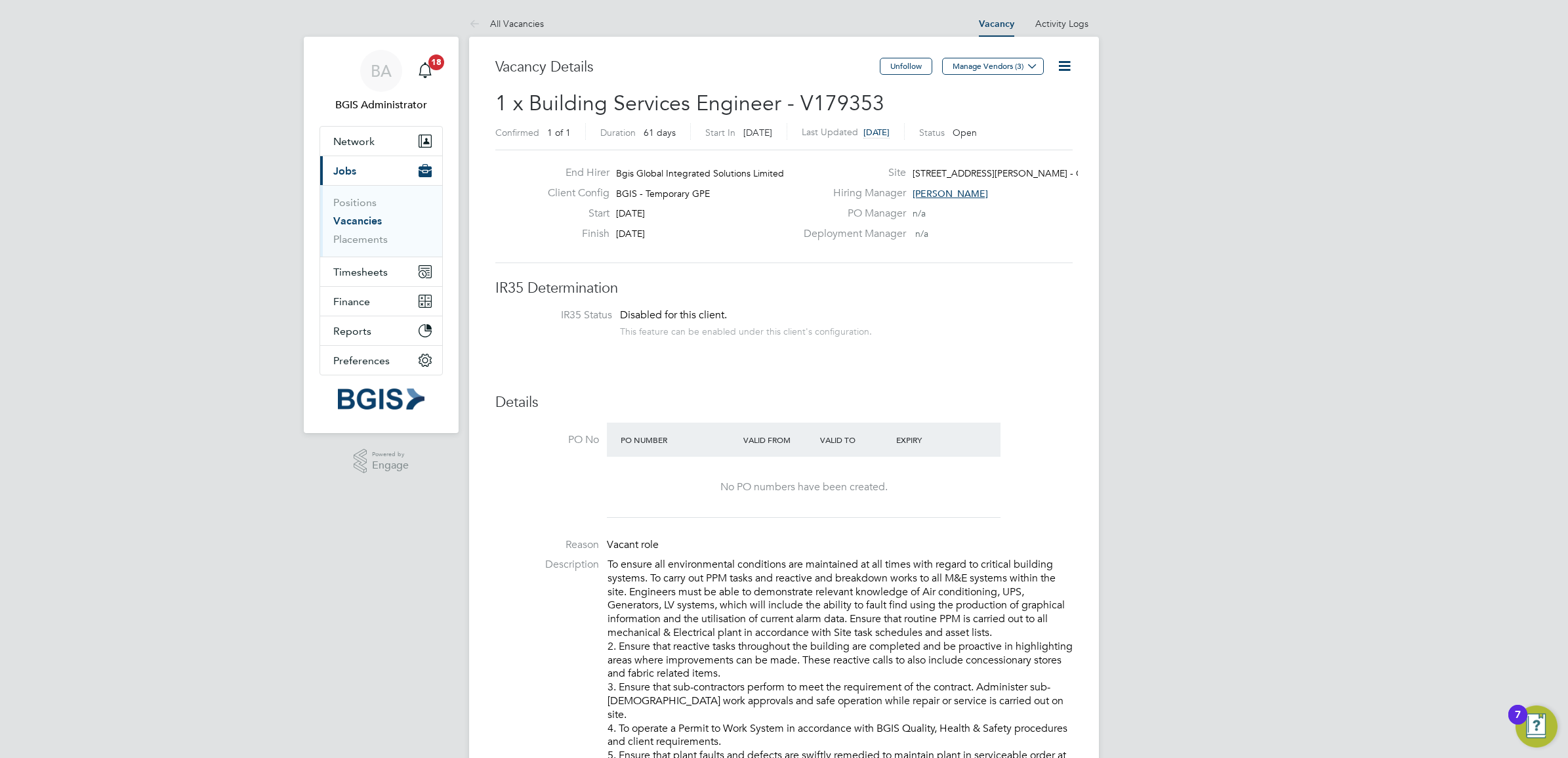
click at [1064, 66] on icon at bounding box center [1064, 65] width 17 height 17
click at [1012, 113] on li "Update Status" at bounding box center [1032, 115] width 76 height 19
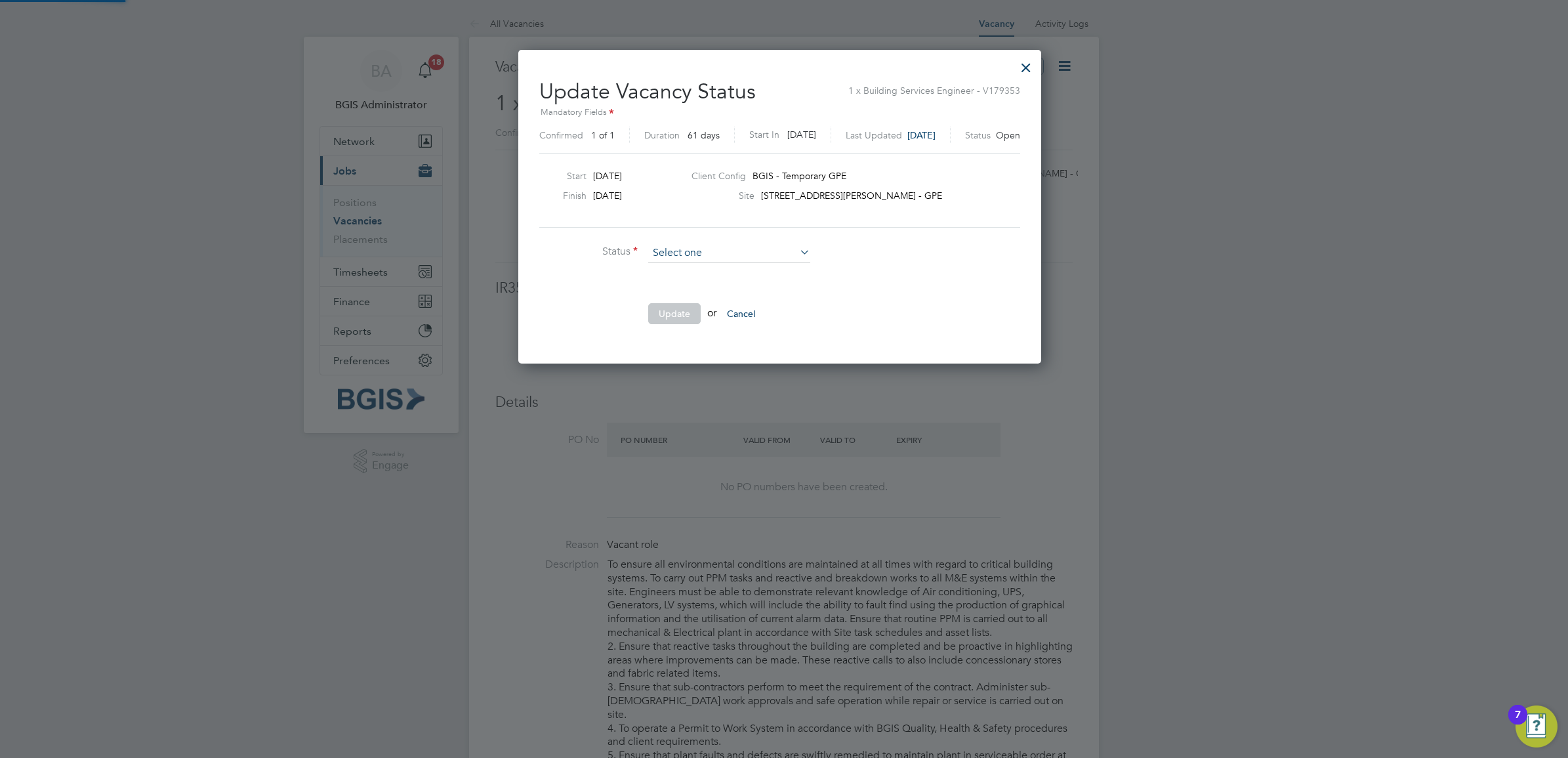
scroll to position [313, 532]
click at [736, 243] on input at bounding box center [728, 253] width 162 height 20
click at [699, 274] on li "Completed" at bounding box center [729, 270] width 164 height 17
type input "Completed"
click at [676, 318] on button "Update" at bounding box center [674, 313] width 53 height 21
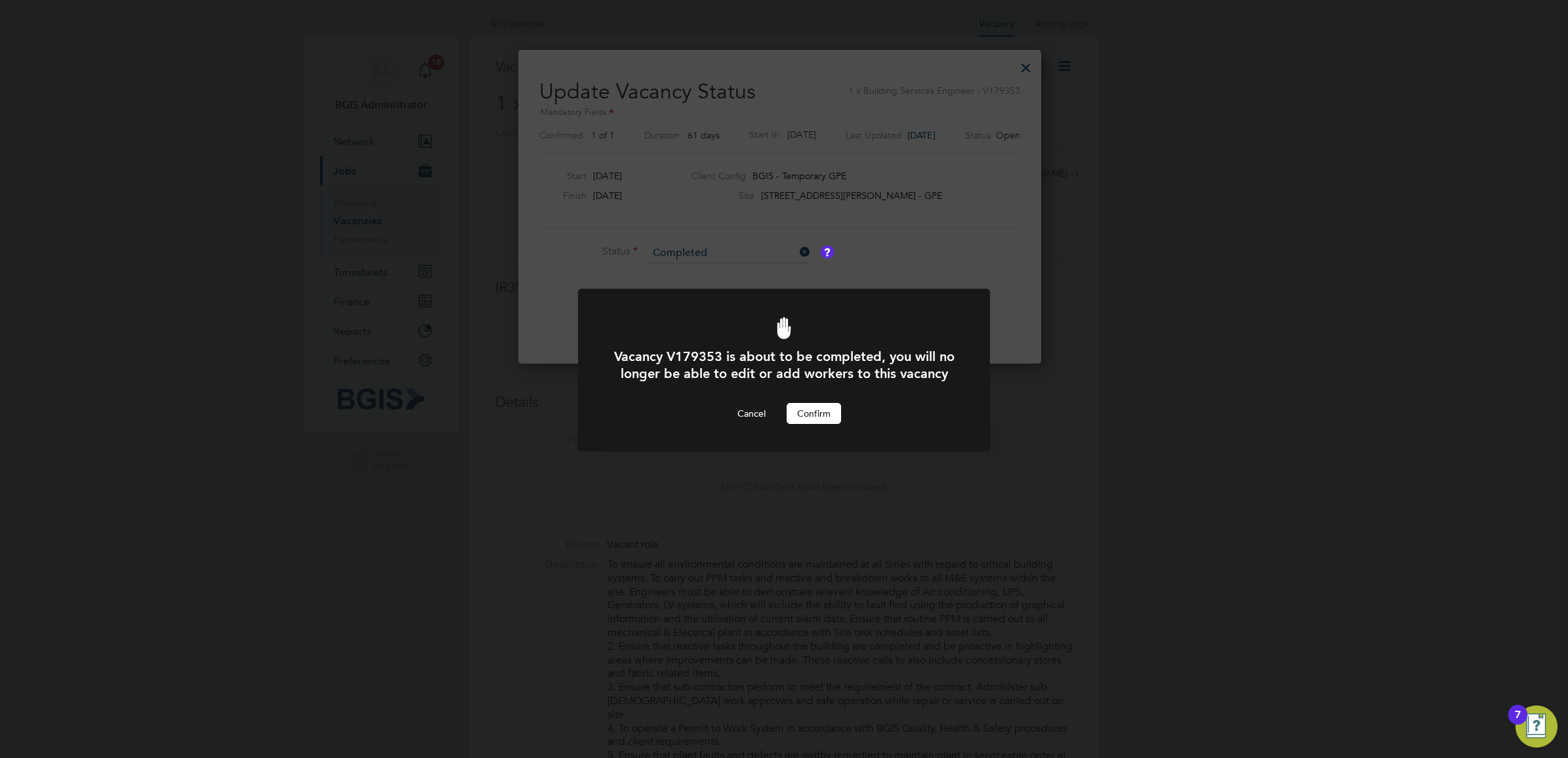
click at [815, 424] on button "Confirm" at bounding box center [814, 413] width 55 height 21
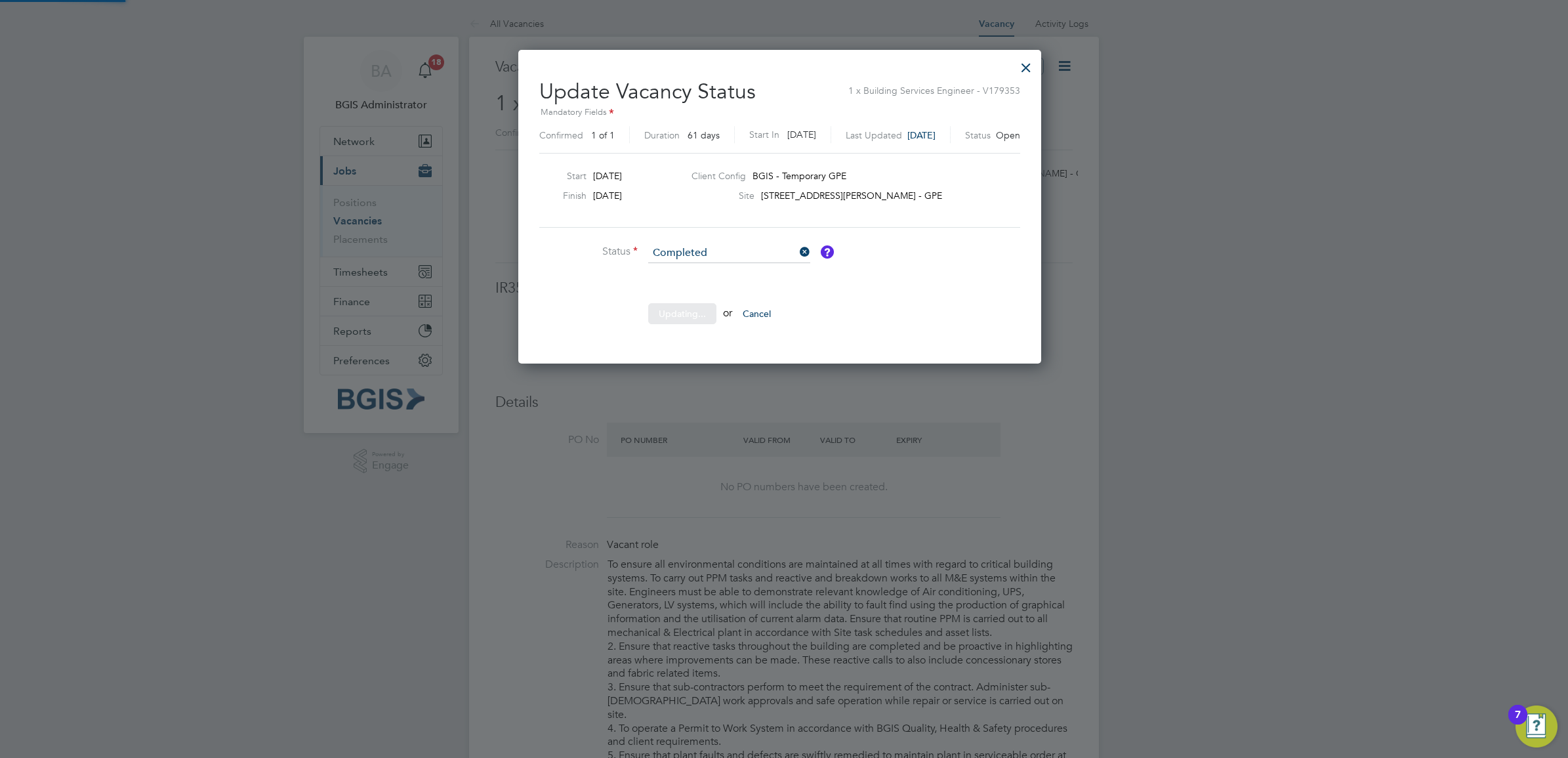
click at [811, 422] on div at bounding box center [783, 370] width 412 height 163
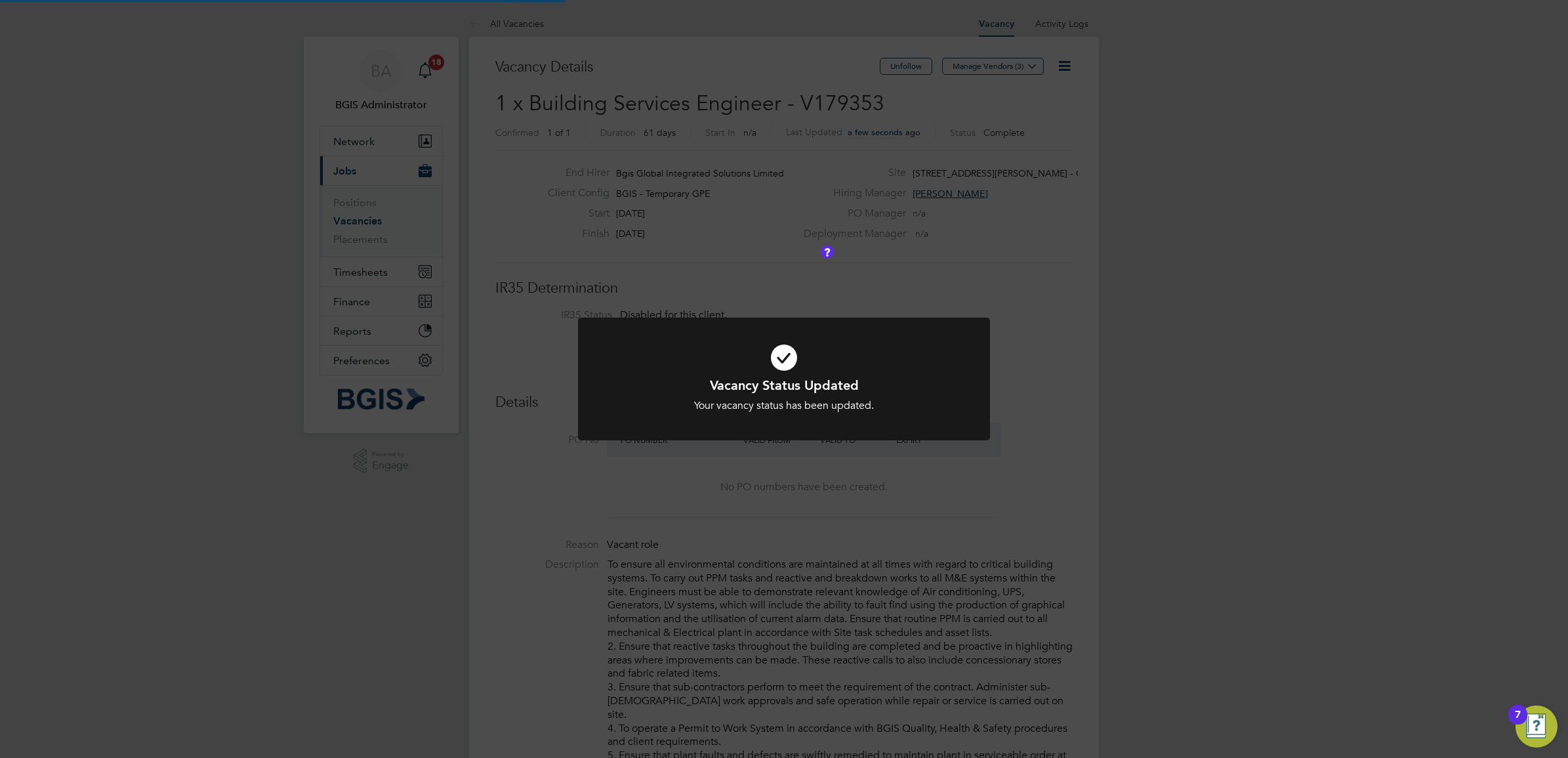
scroll to position [38, 92]
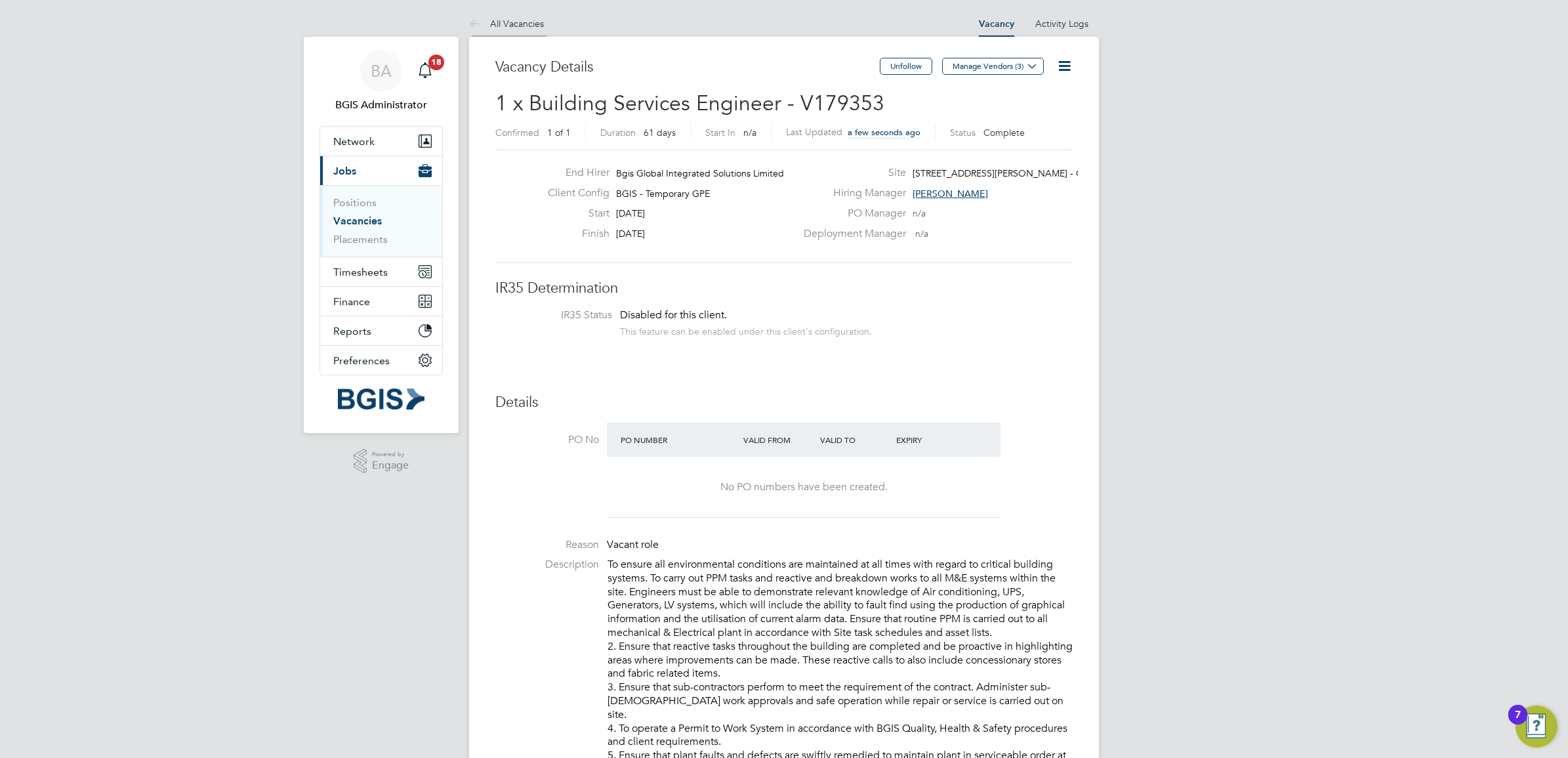
click at [487, 20] on link "All Vacancies" at bounding box center [506, 24] width 74 height 12
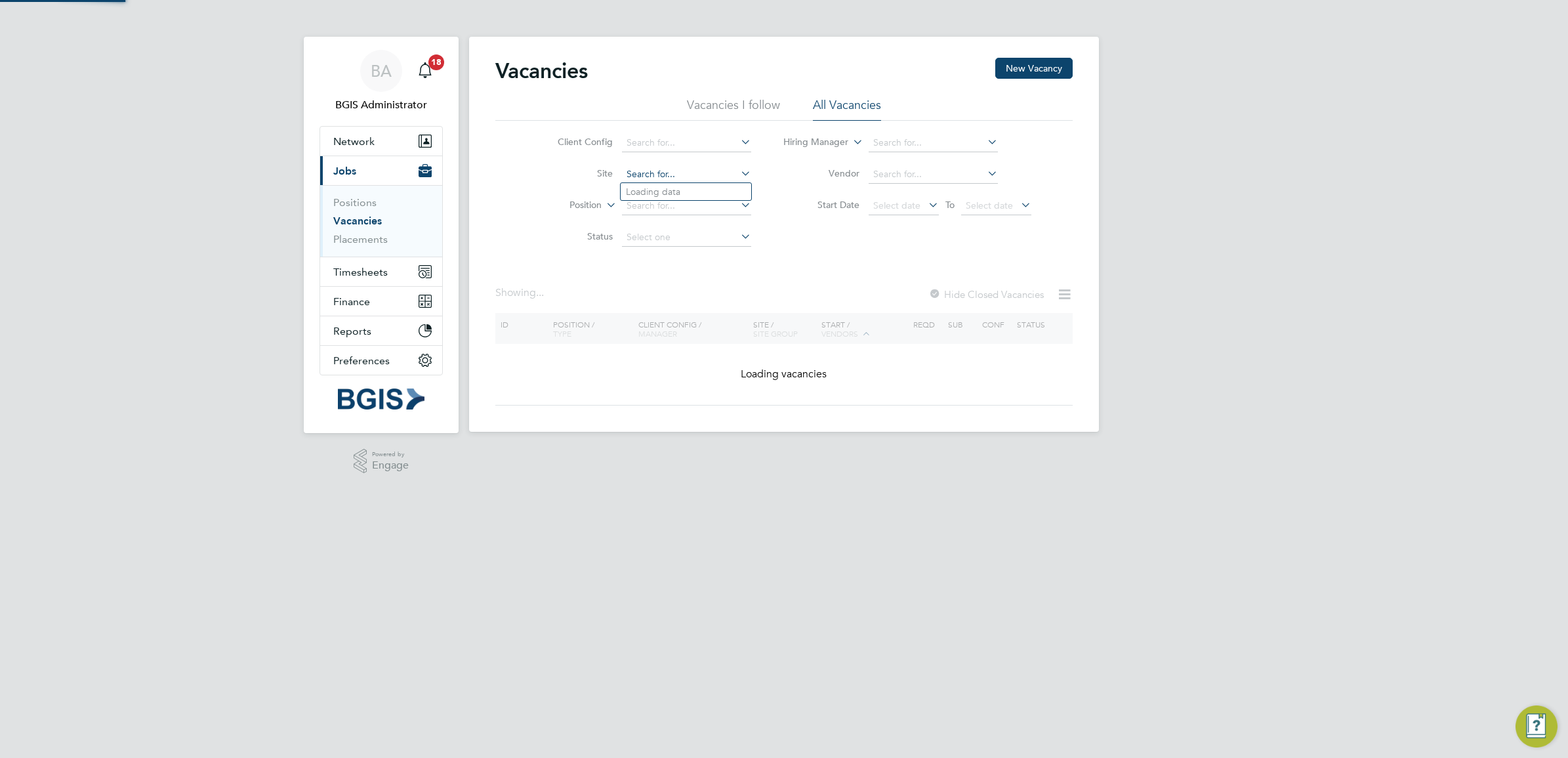
click at [706, 175] on input at bounding box center [687, 175] width 129 height 19
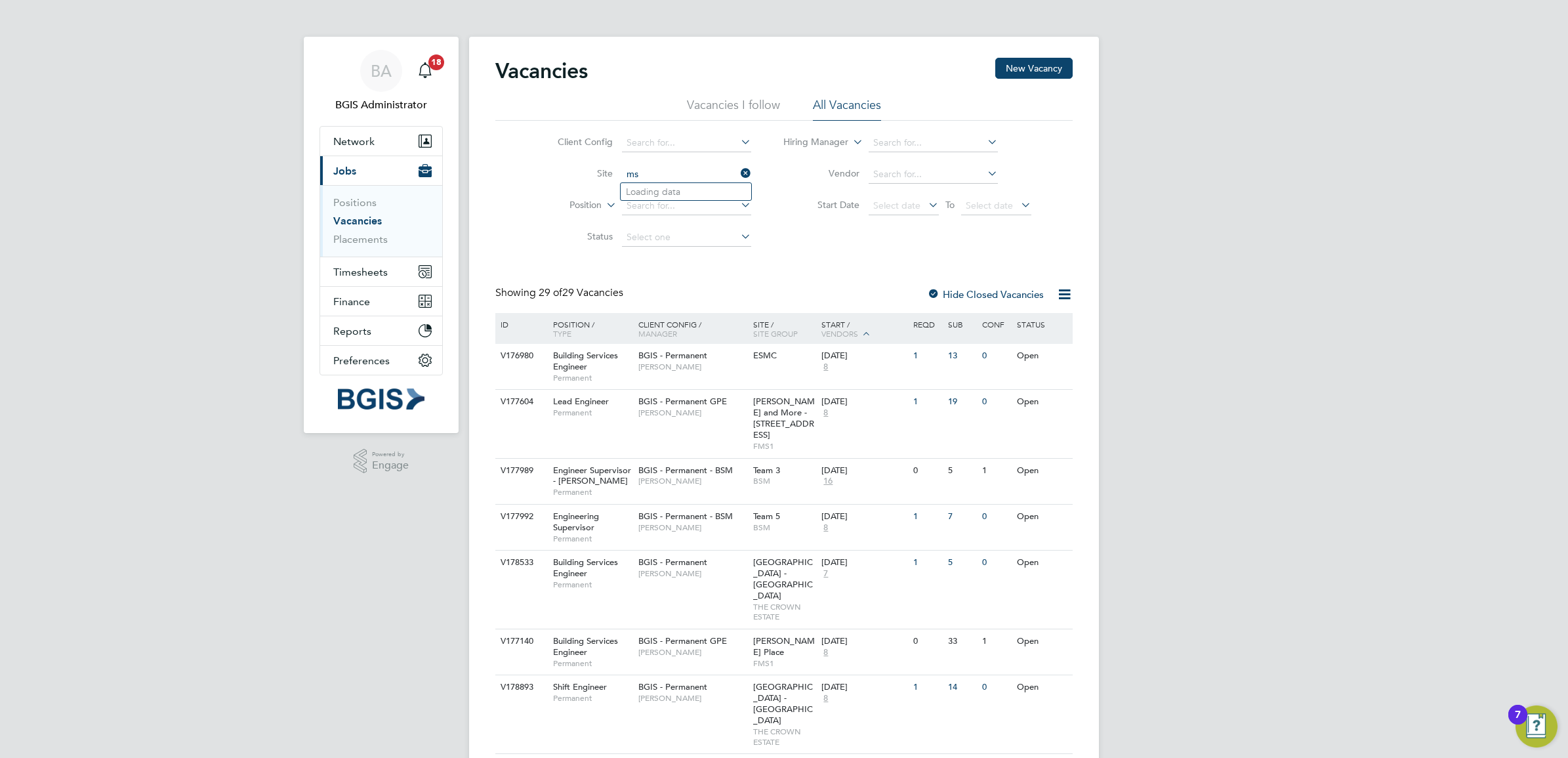
type input "m"
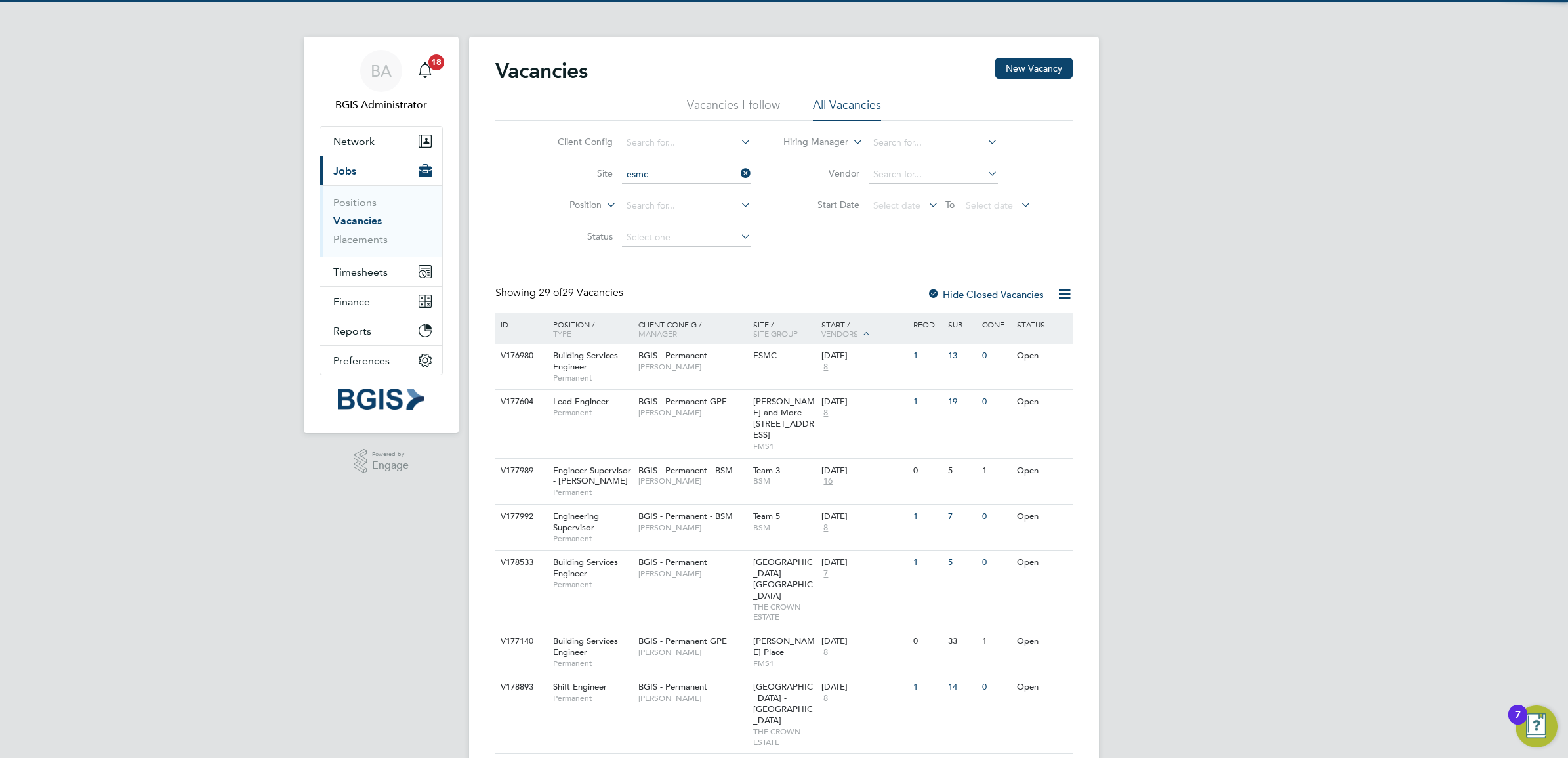
click at [671, 194] on li "ESMC" at bounding box center [686, 191] width 131 height 18
type input "ESMC"
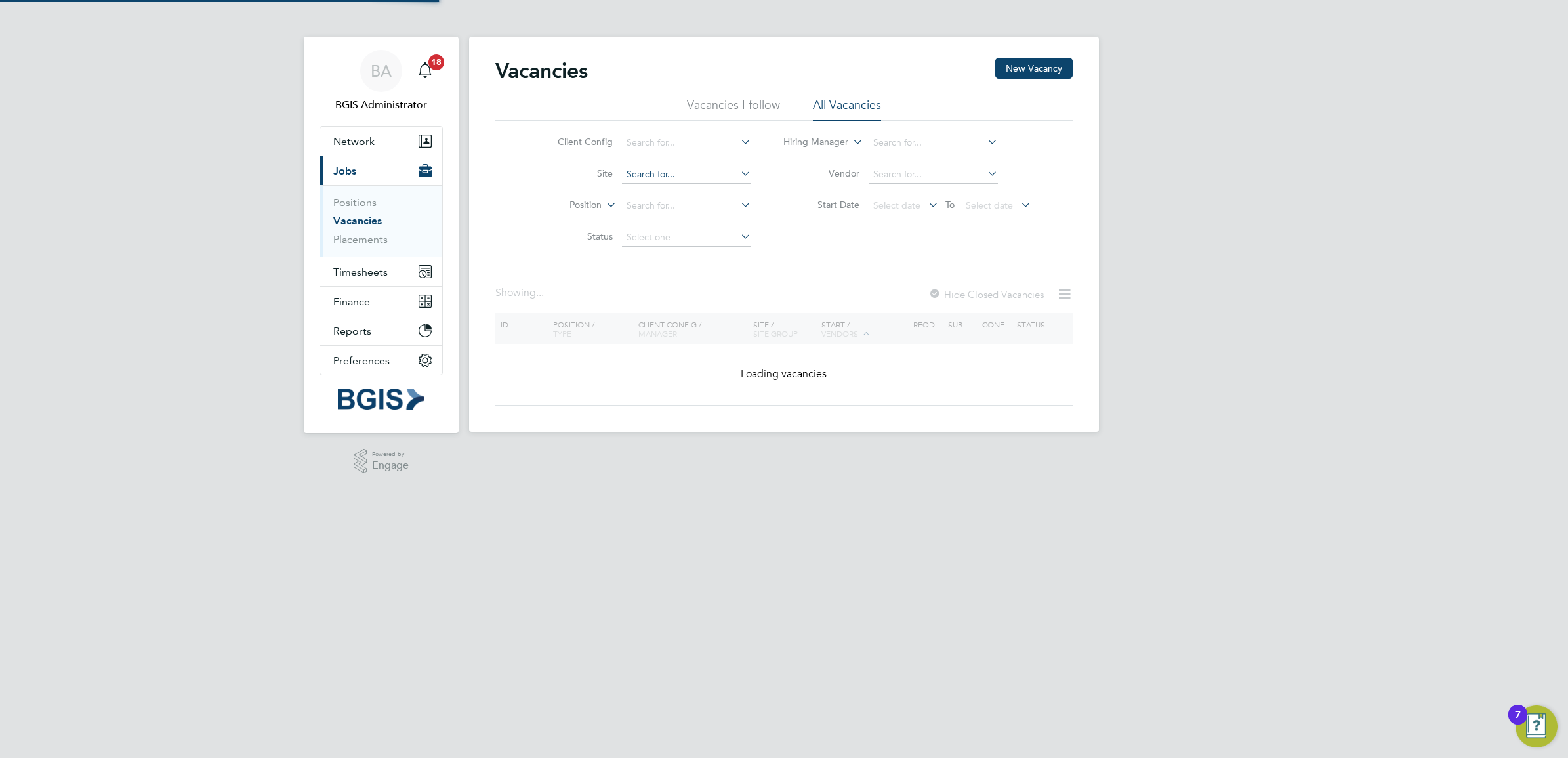
click at [677, 178] on input at bounding box center [687, 175] width 129 height 19
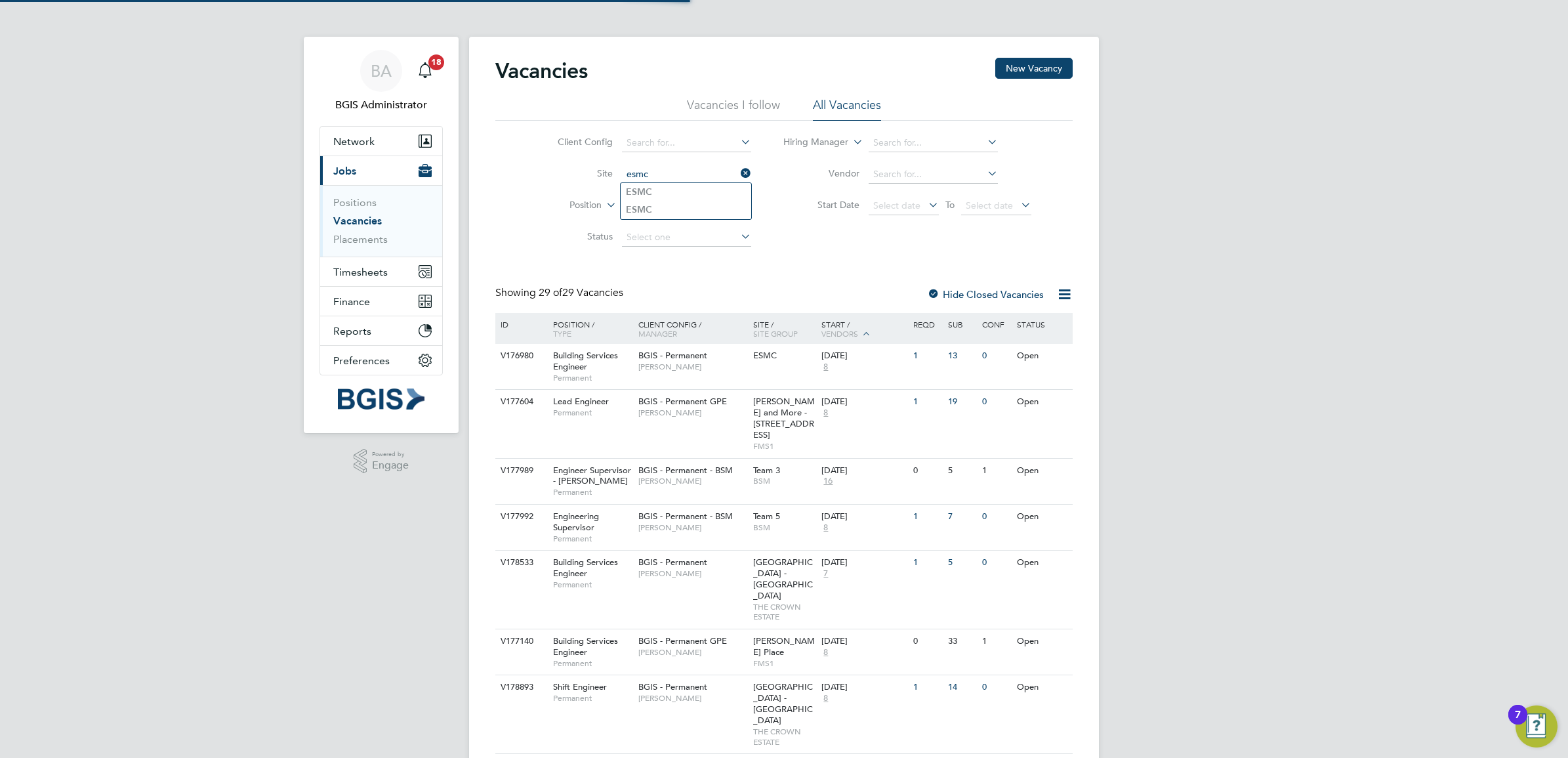
type input "esmc"
click at [673, 219] on ul "ESMC ESMC" at bounding box center [686, 200] width 132 height 37
click at [656, 174] on input at bounding box center [687, 175] width 129 height 19
click at [652, 211] on li "ESMC" at bounding box center [686, 209] width 131 height 18
type input "ESMC"
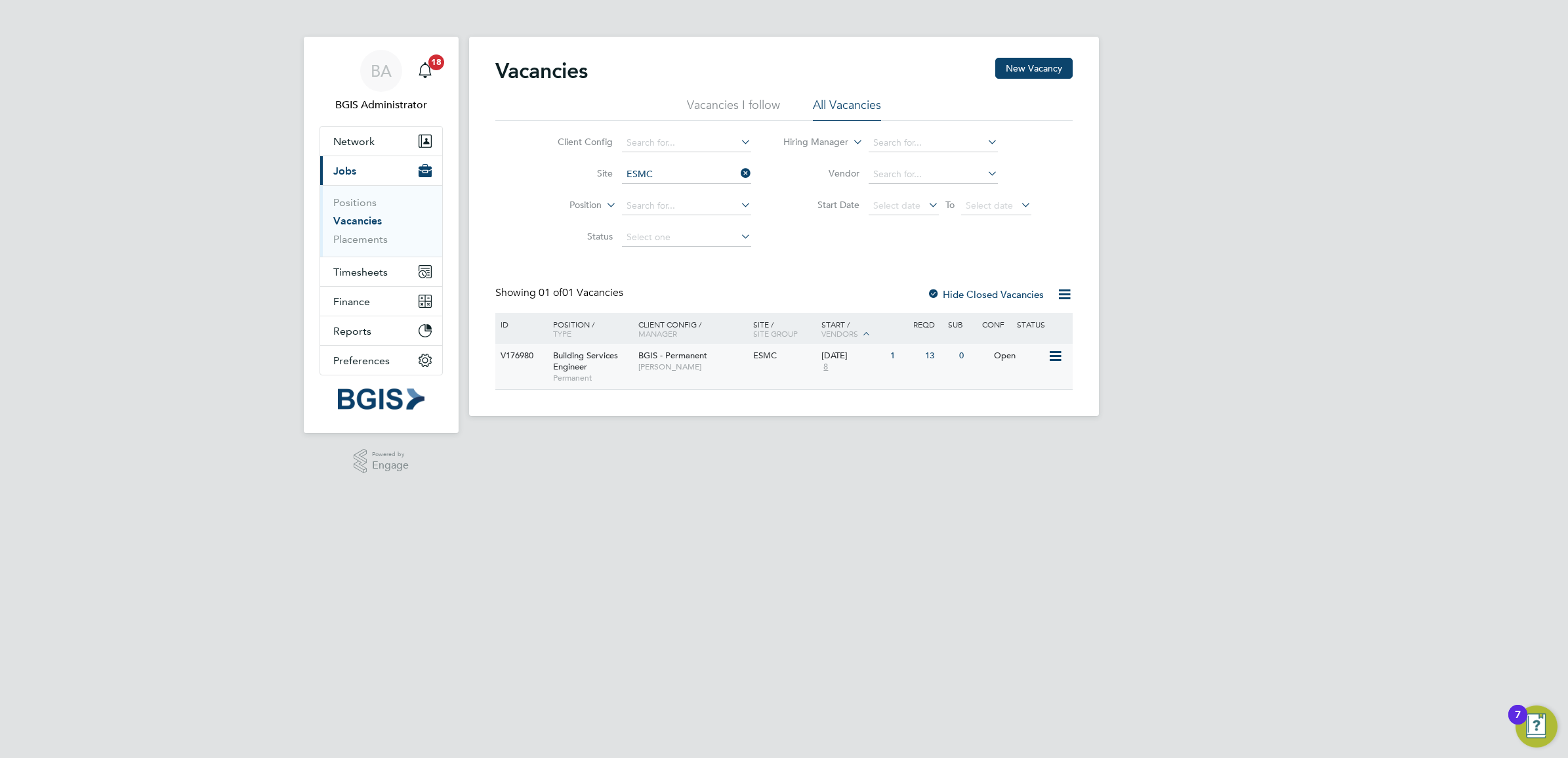
click at [701, 363] on span "Amar Kayani" at bounding box center [692, 366] width 108 height 11
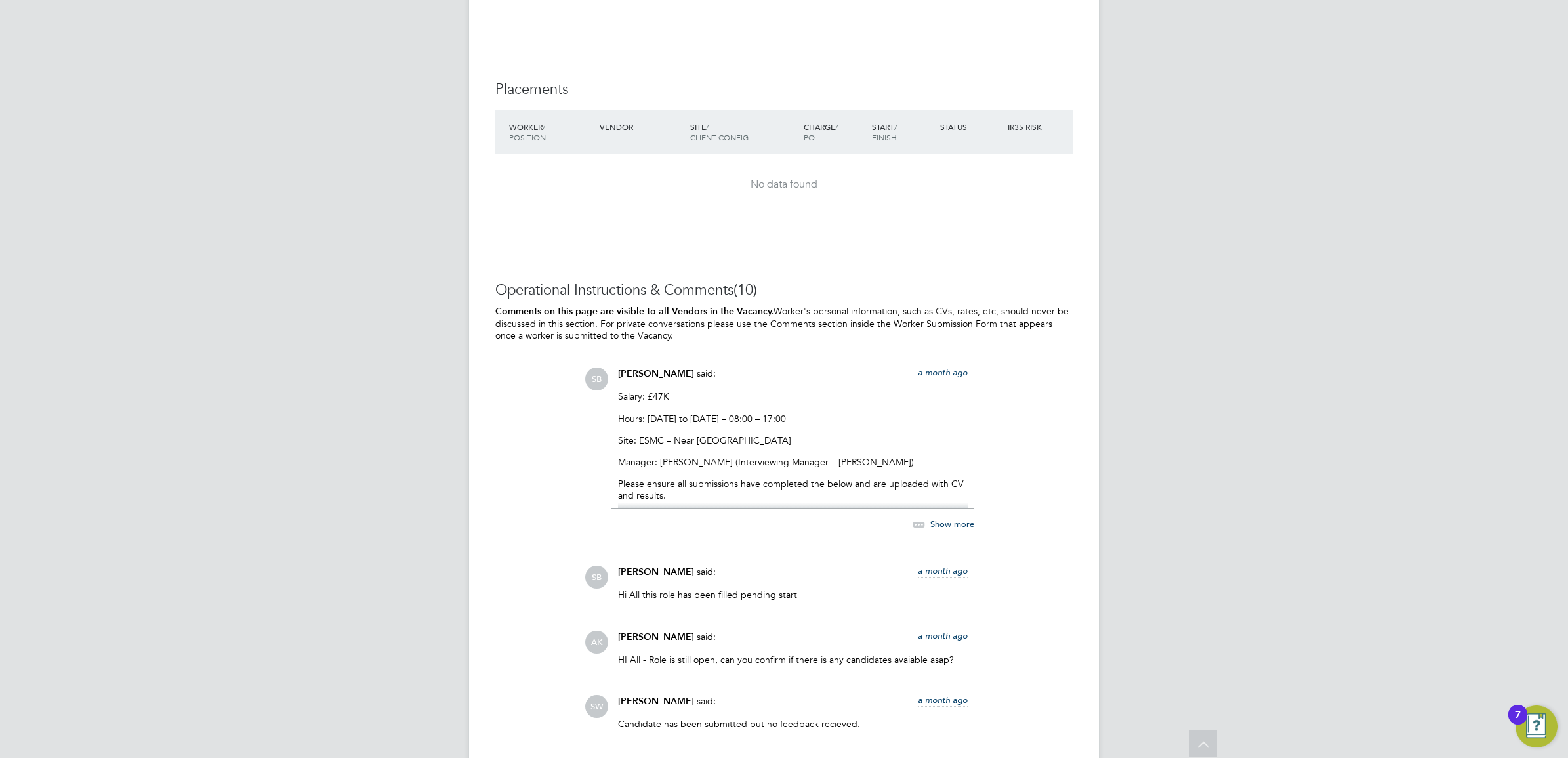
click at [946, 508] on div at bounding box center [793, 504] width 349 height 5
click at [948, 518] on div "Show more" at bounding box center [793, 517] width 363 height 30
click at [945, 530] on span "Show more" at bounding box center [953, 523] width 44 height 11
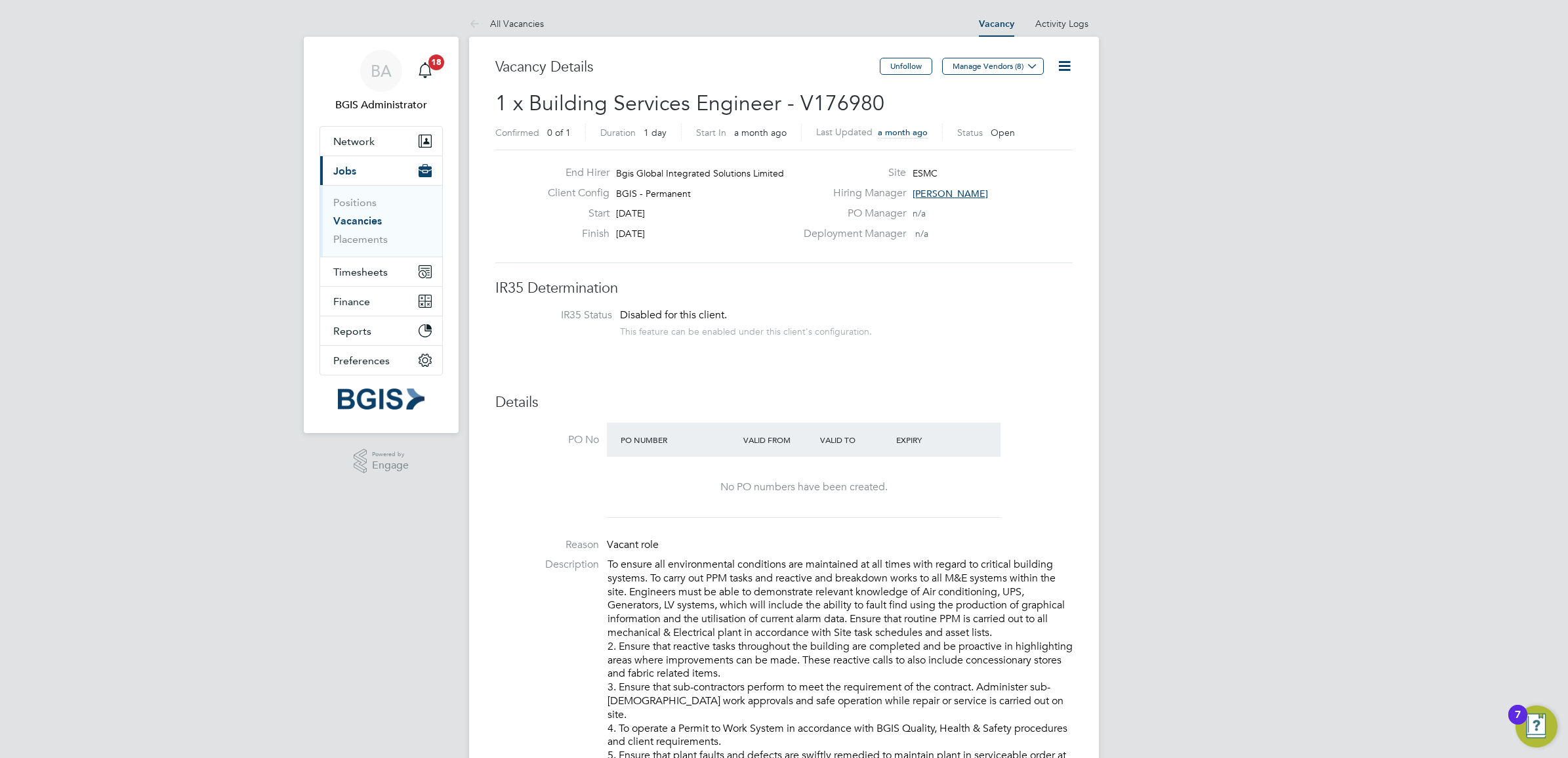
drag, startPoint x: 1067, startPoint y: 58, endPoint x: 1042, endPoint y: 94, distance: 43.8
click at [1067, 60] on icon at bounding box center [1064, 65] width 17 height 17
click at [1029, 96] on li "Edit Vacancy e" at bounding box center [1032, 97] width 76 height 19
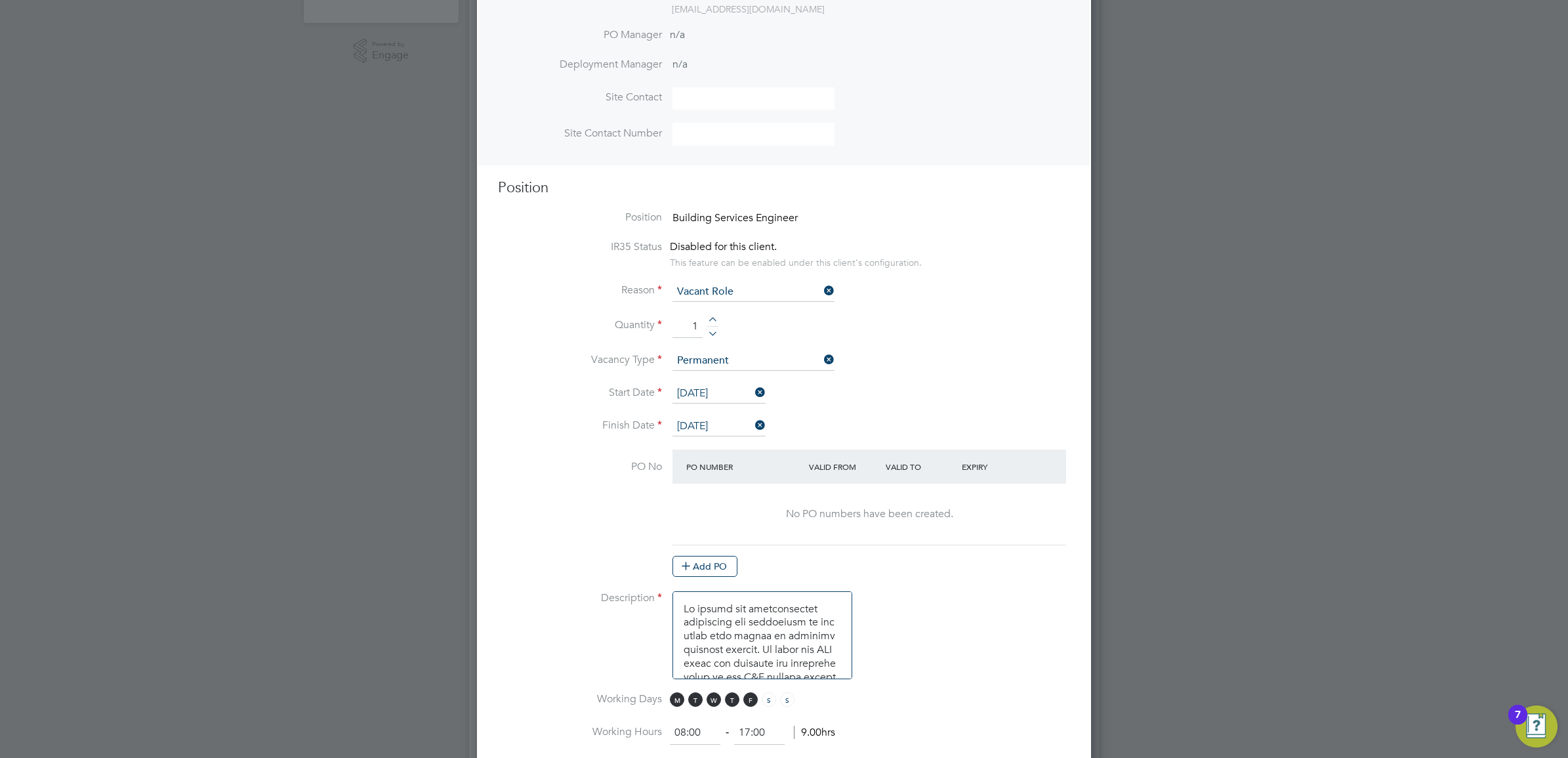
click at [701, 425] on input "22 Jul 2025" at bounding box center [719, 427] width 93 height 20
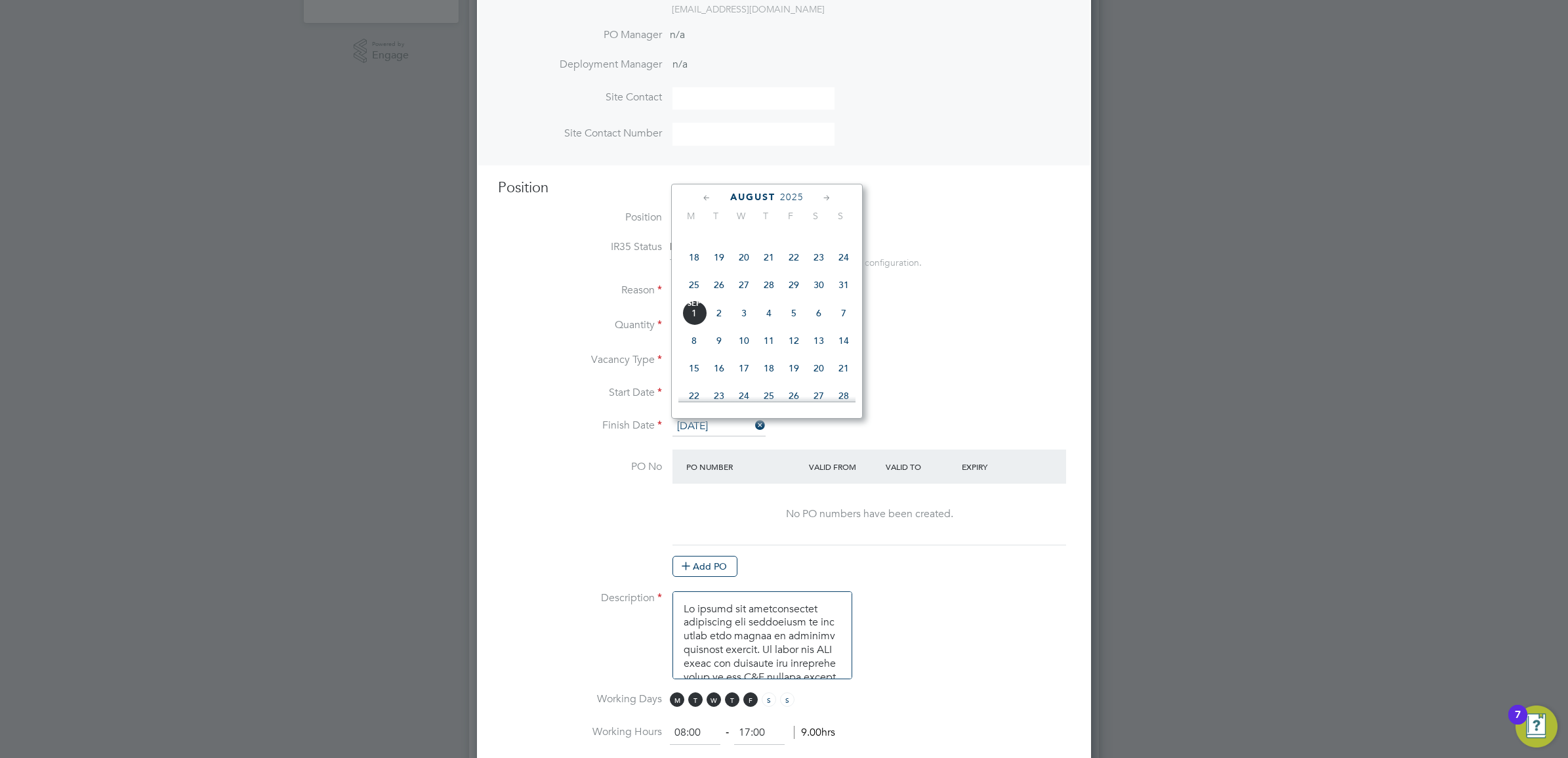
click at [699, 301] on div "Aug 1 2 3 4 5 6 7 8 9 10 11 12 13 14 15 16 17 18 19 20 21 22 23 24 25 26 27 28 …" at bounding box center [775, 231] width 194 height 139
click at [690, 325] on span "Sep 1" at bounding box center [694, 313] width 25 height 25
type input "01 Sep 2025"
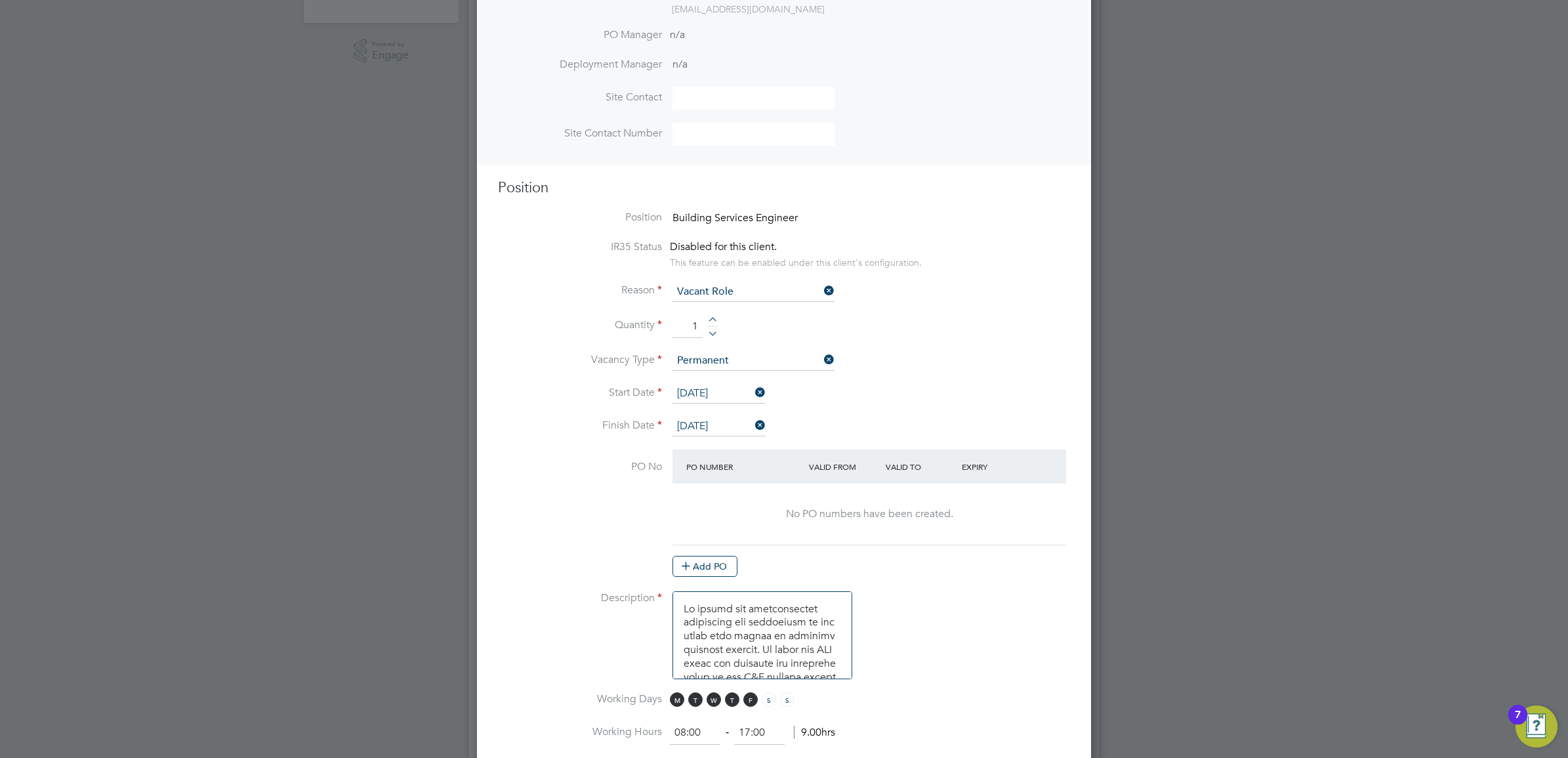
click at [696, 395] on input "22 Jul 2025" at bounding box center [719, 394] width 93 height 20
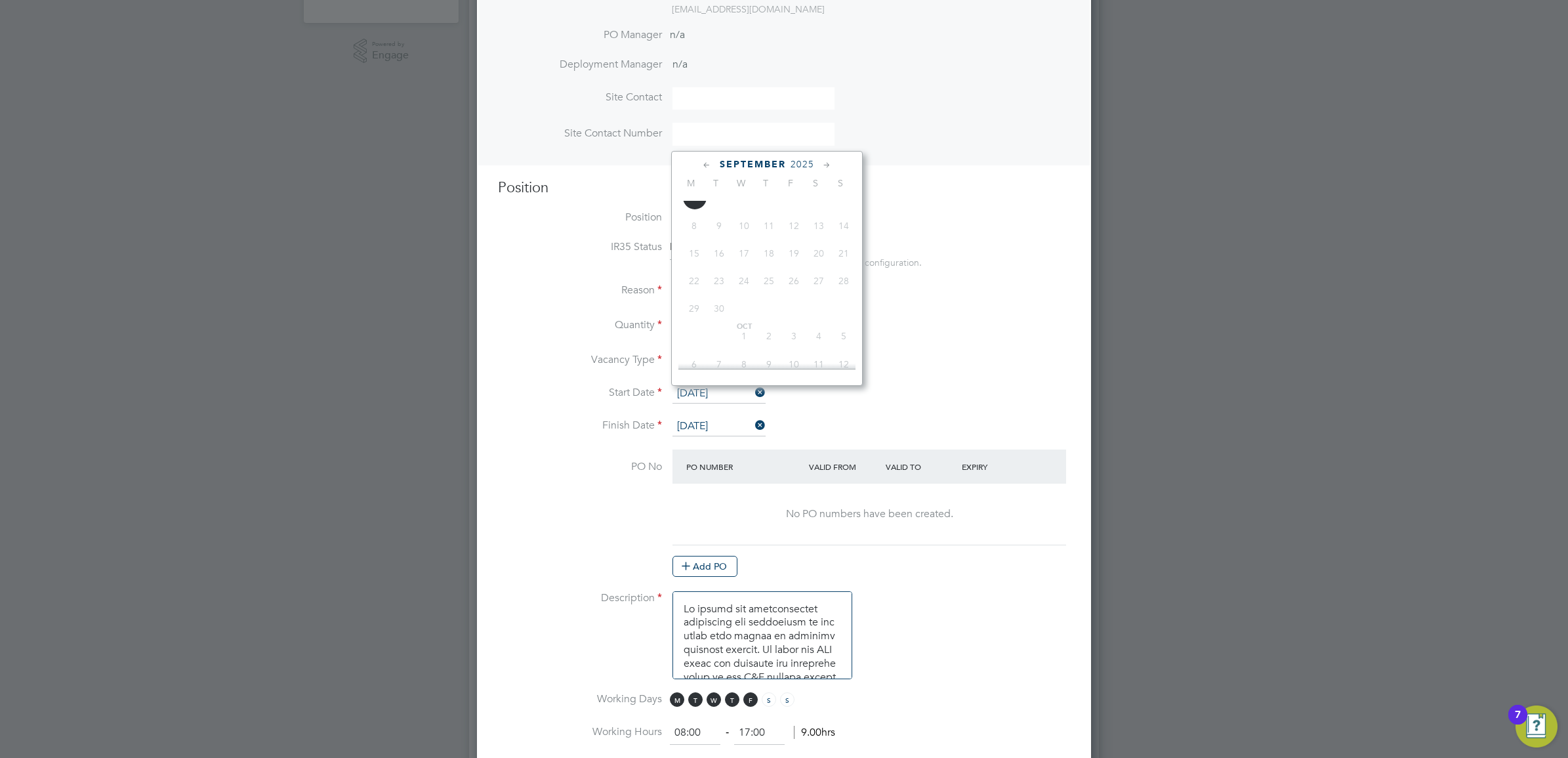
click at [694, 210] on span "Sep 1" at bounding box center [694, 196] width 25 height 25
type input "01 Sep 2025"
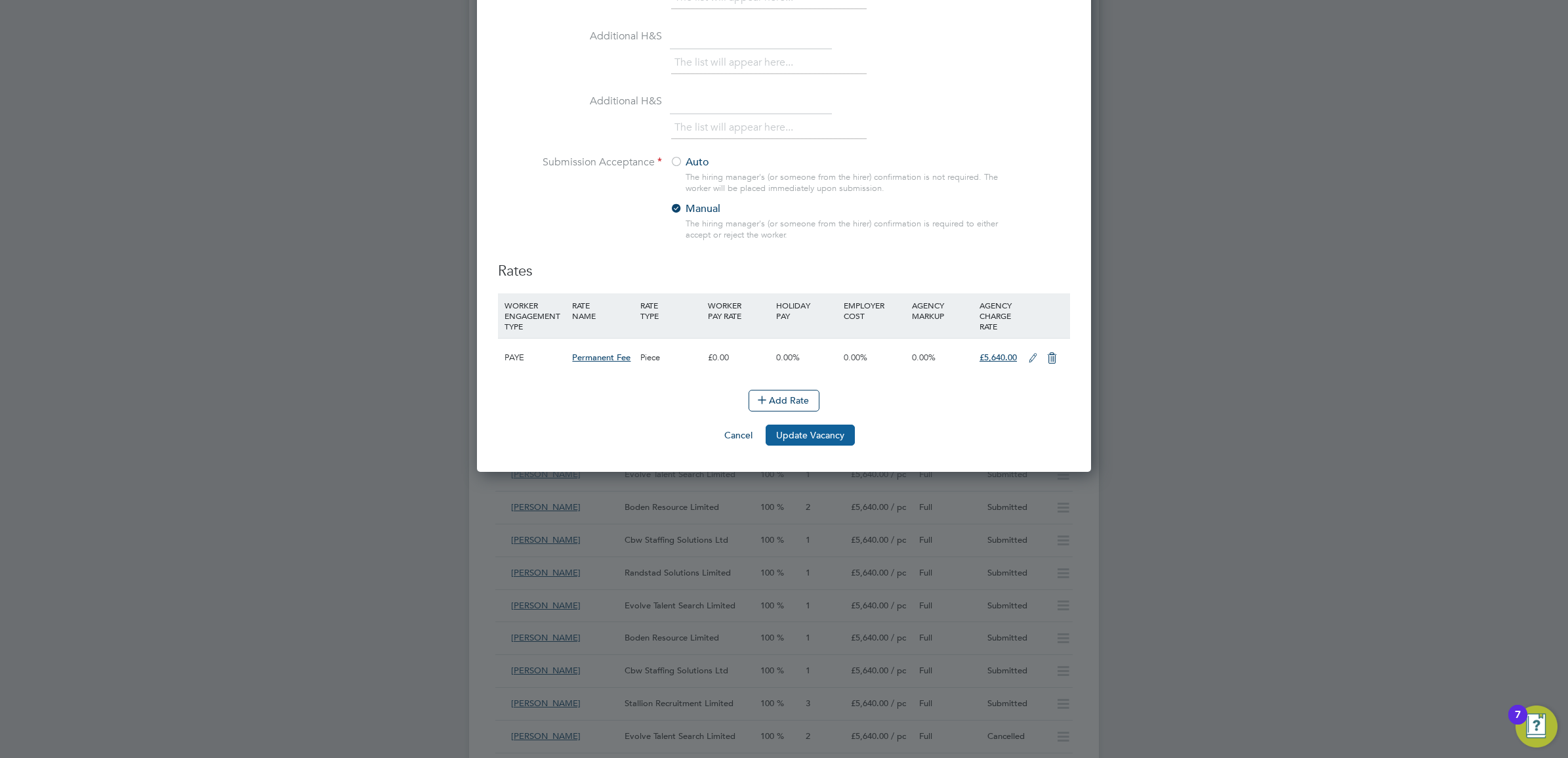
click at [795, 444] on button "Update Vacancy" at bounding box center [811, 435] width 89 height 21
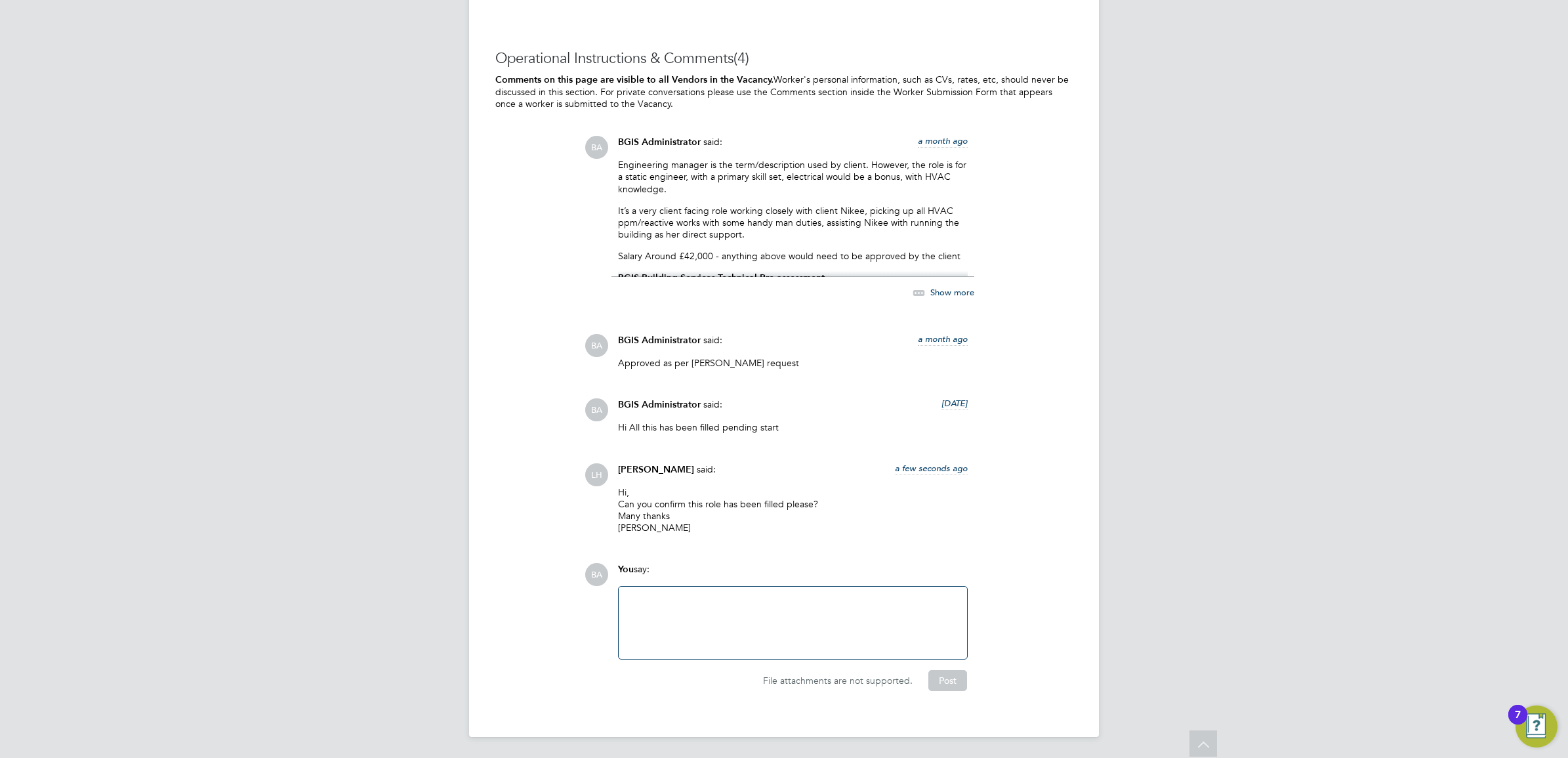
scroll to position [2014, 0]
click at [713, 622] on div at bounding box center [792, 622] width 332 height 57
click at [934, 683] on button "Post" at bounding box center [948, 680] width 39 height 21
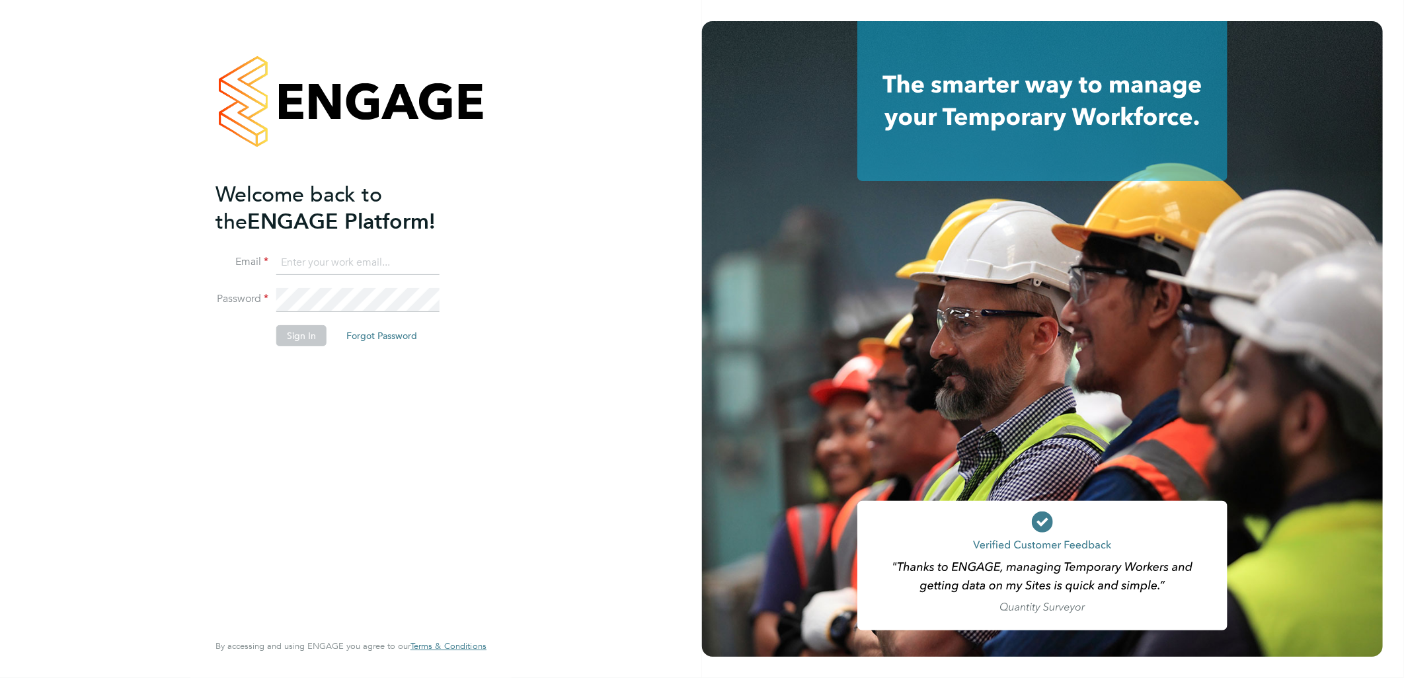
type input "[PERSON_NAME][EMAIL_ADDRESS][DOMAIN_NAME]"
click at [302, 337] on button "Sign In" at bounding box center [301, 335] width 50 height 21
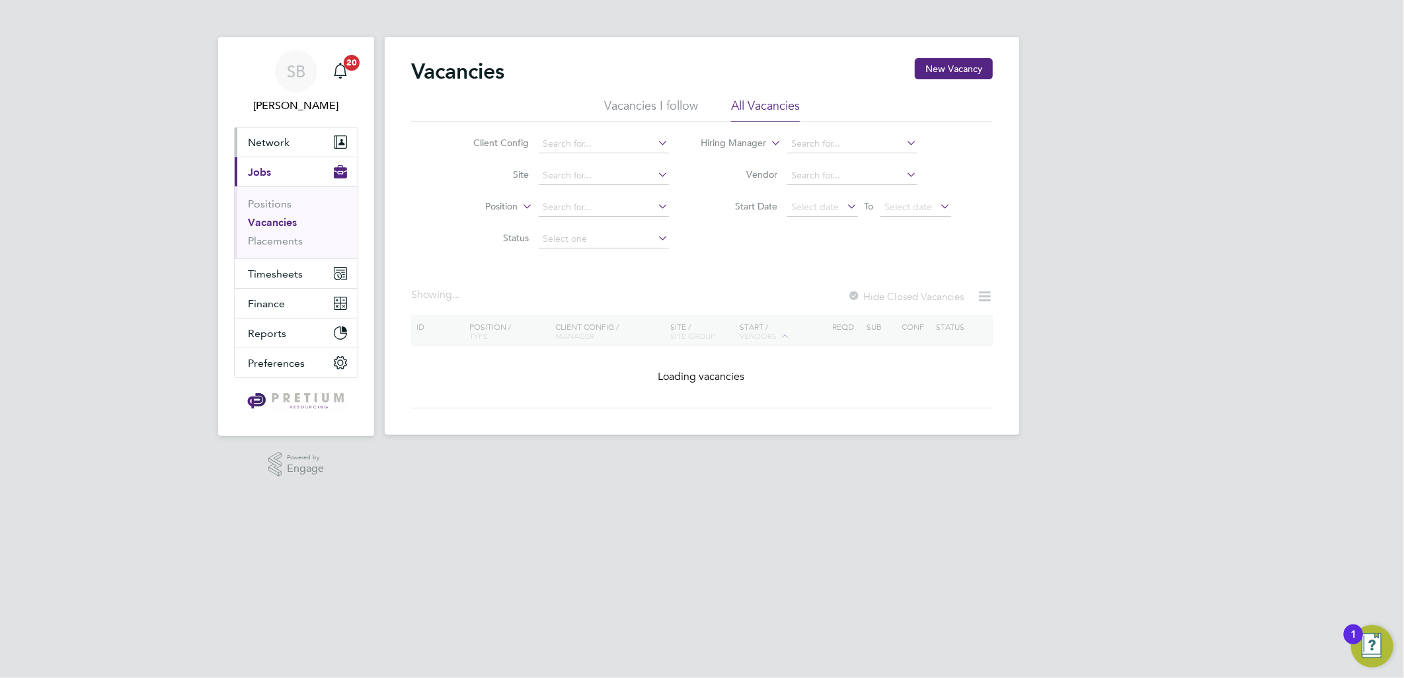
click at [301, 140] on button "Network" at bounding box center [296, 142] width 123 height 29
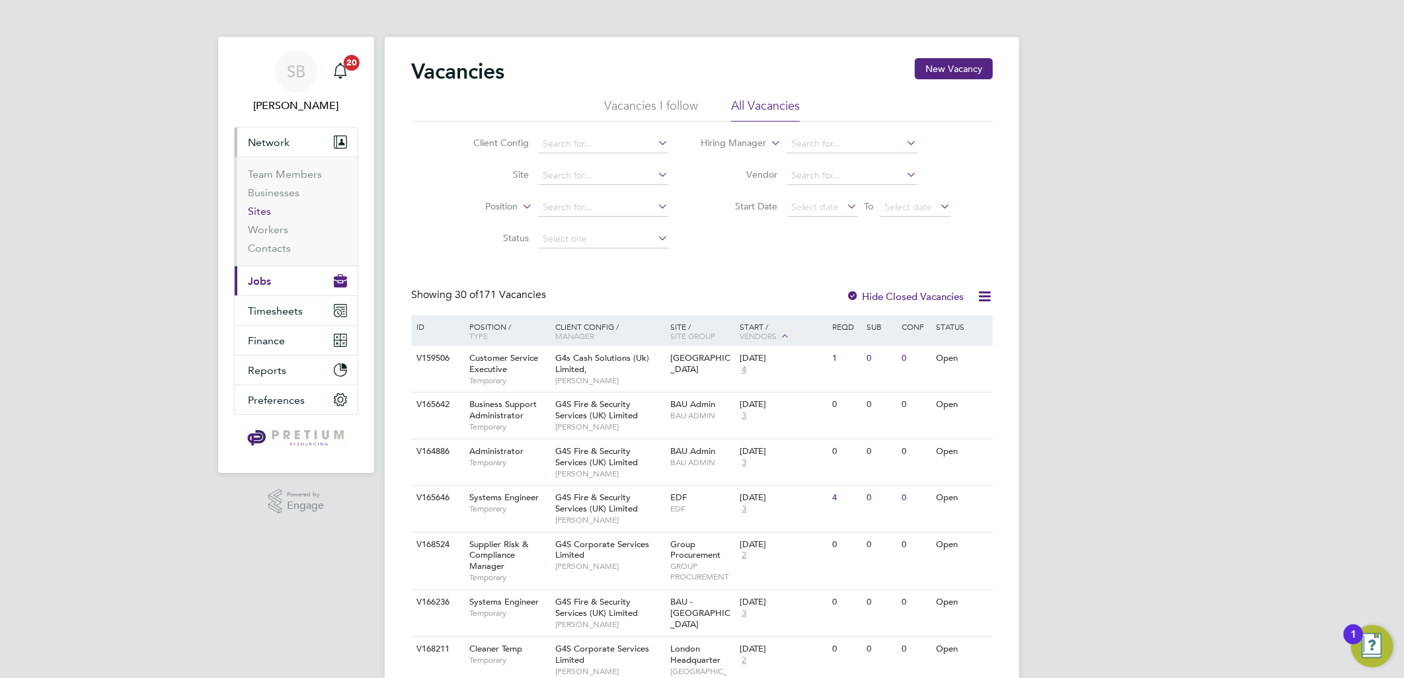
click at [249, 208] on link "Sites" at bounding box center [259, 211] width 23 height 13
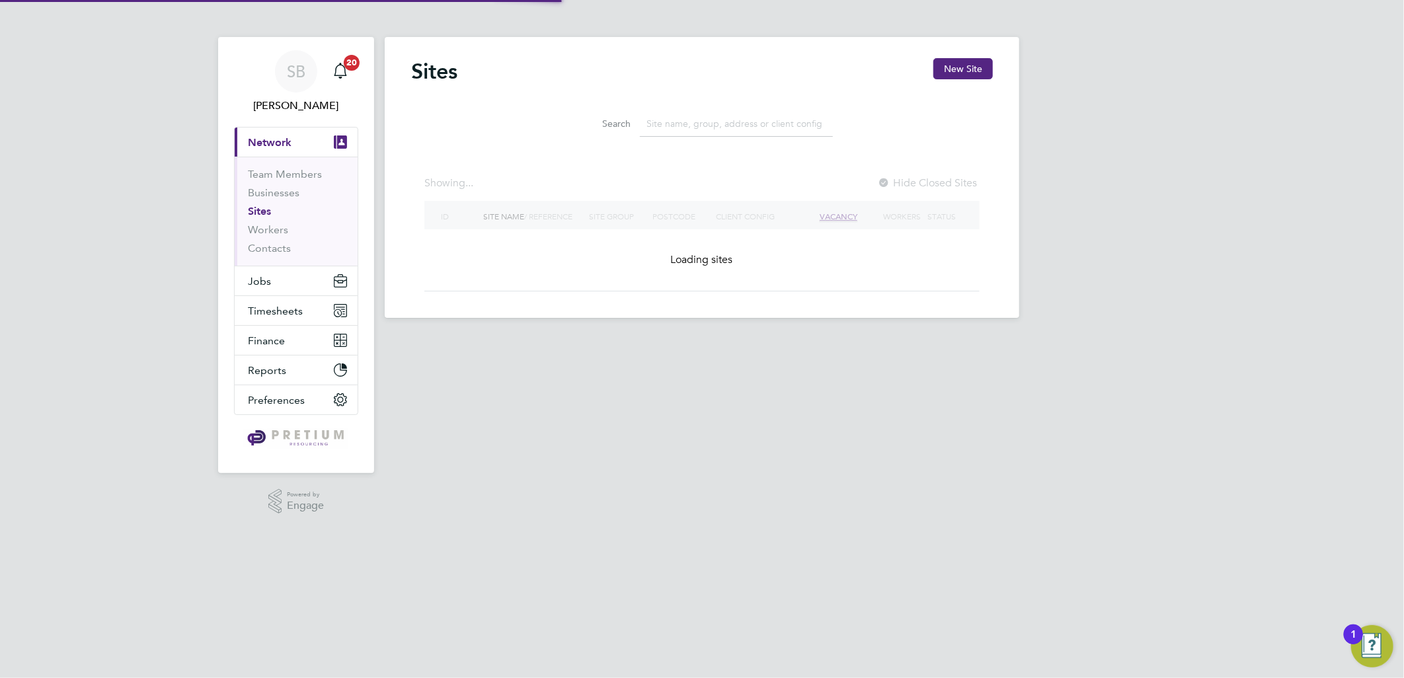
click at [709, 149] on div "Sites New Site Search Showing ... Hide Closed Sites ID Site Name / Reference Si…" at bounding box center [702, 174] width 582 height 233
click at [717, 134] on input at bounding box center [736, 124] width 193 height 26
paste input "ESMC"
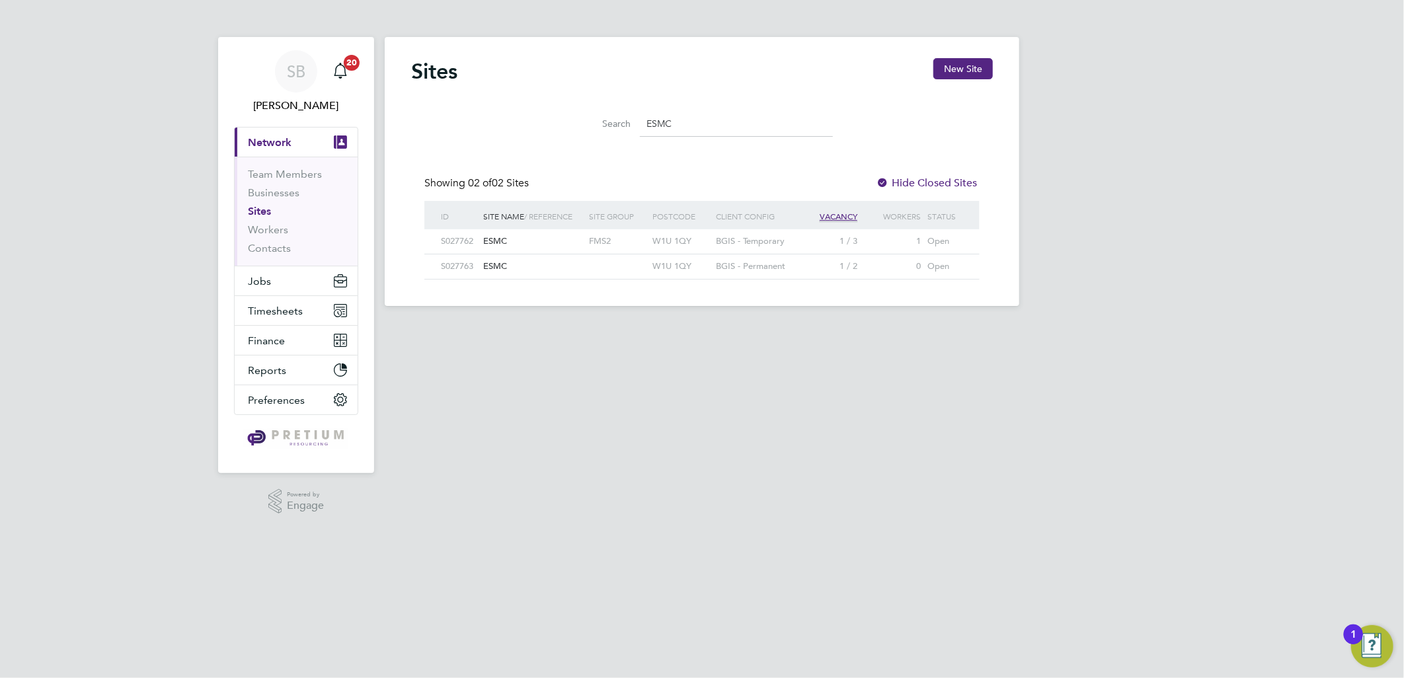
type input "ESMC"
click at [646, 266] on div at bounding box center [617, 267] width 63 height 24
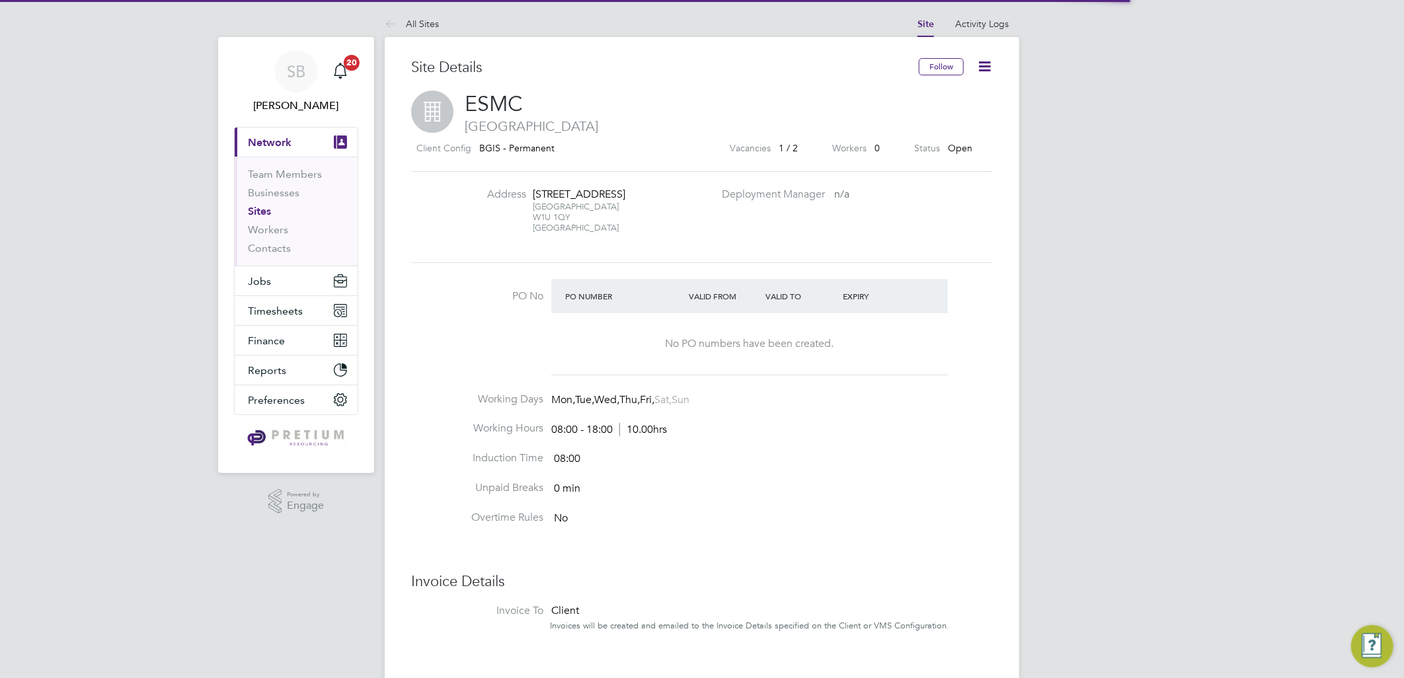
click at [986, 70] on icon at bounding box center [985, 66] width 17 height 17
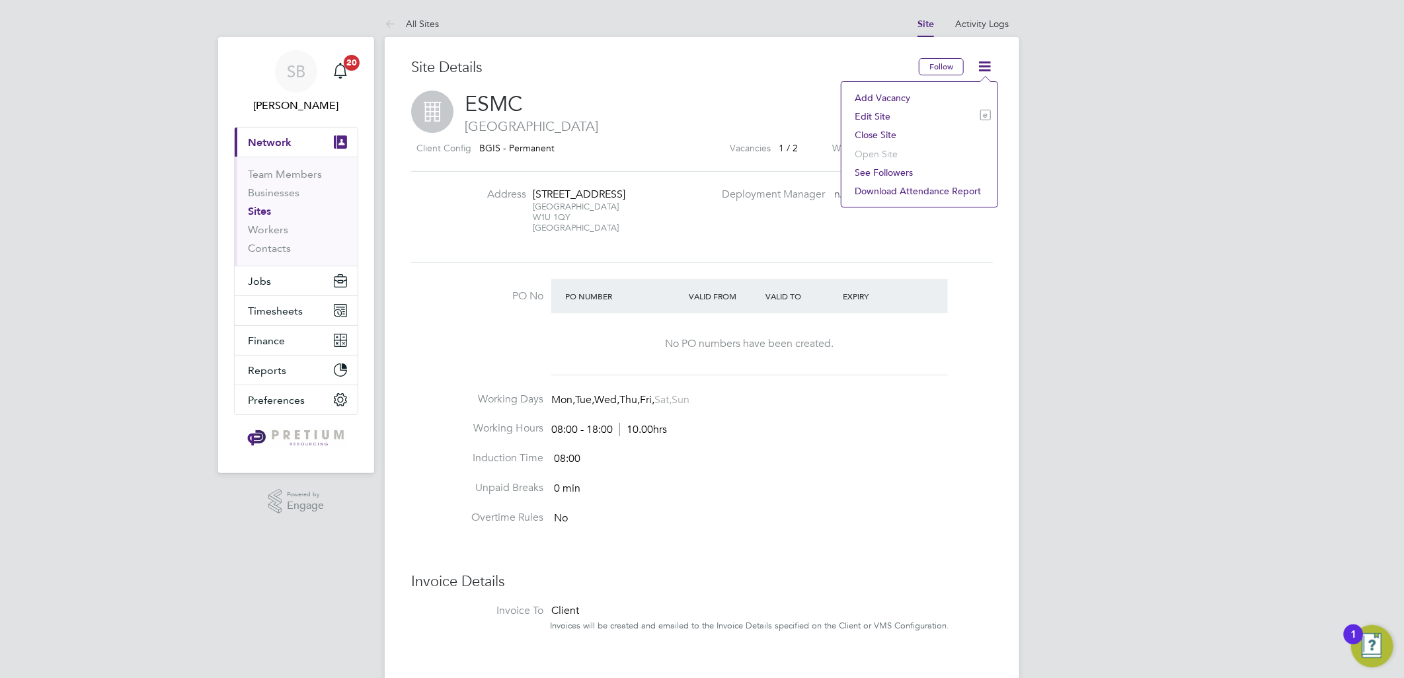
drag, startPoint x: 886, startPoint y: 116, endPoint x: 757, endPoint y: 164, distance: 137.4
click at [886, 117] on li "Edit Site e" at bounding box center [919, 116] width 143 height 19
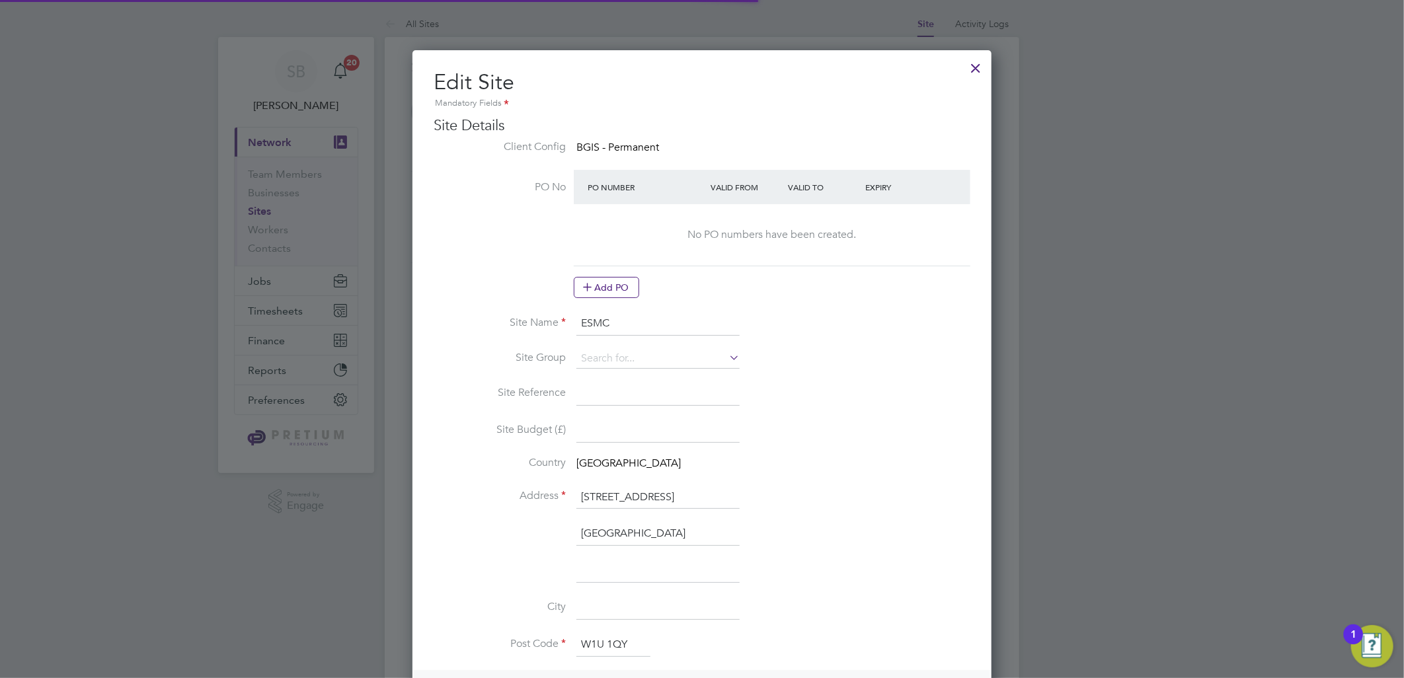
scroll to position [1228, 580]
click at [627, 362] on input at bounding box center [658, 359] width 163 height 20
drag, startPoint x: 625, startPoint y: 391, endPoint x: 629, endPoint y: 402, distance: 11.3
click at [625, 392] on li "+ Add new" at bounding box center [658, 394] width 165 height 18
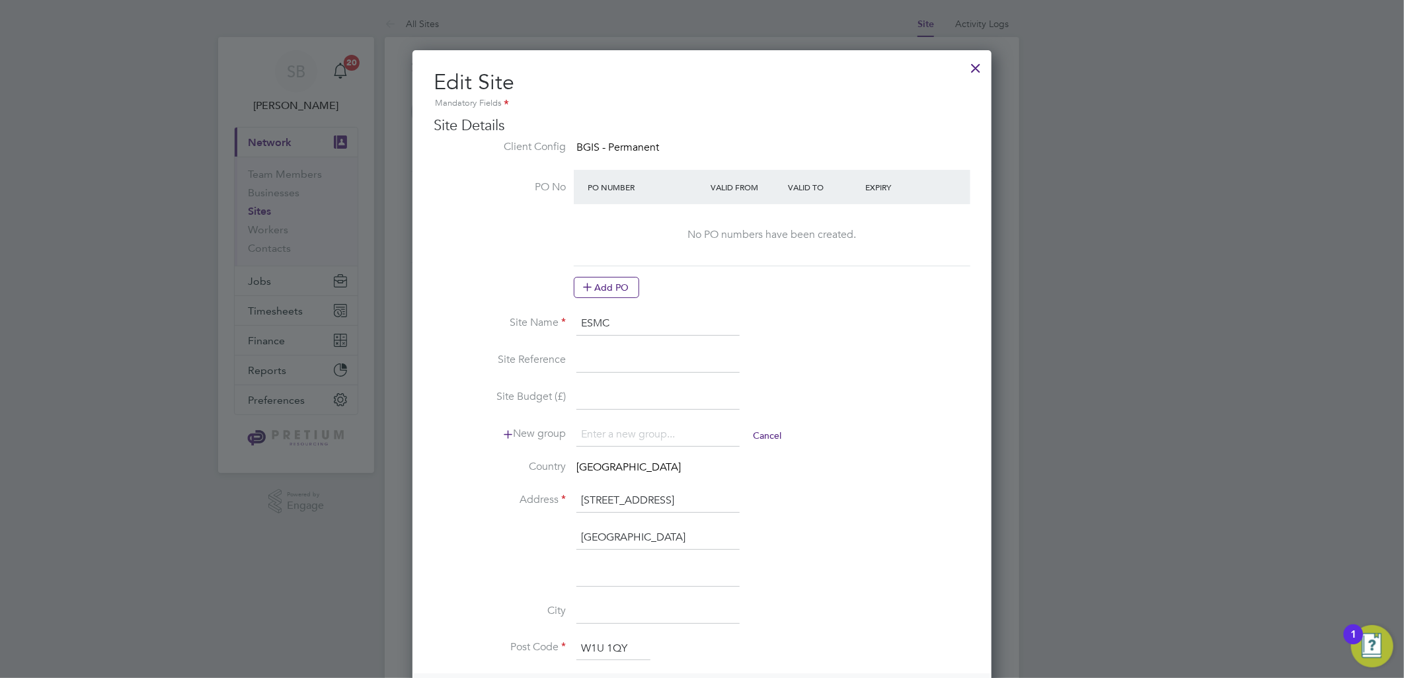
click at [630, 437] on input at bounding box center [658, 435] width 163 height 24
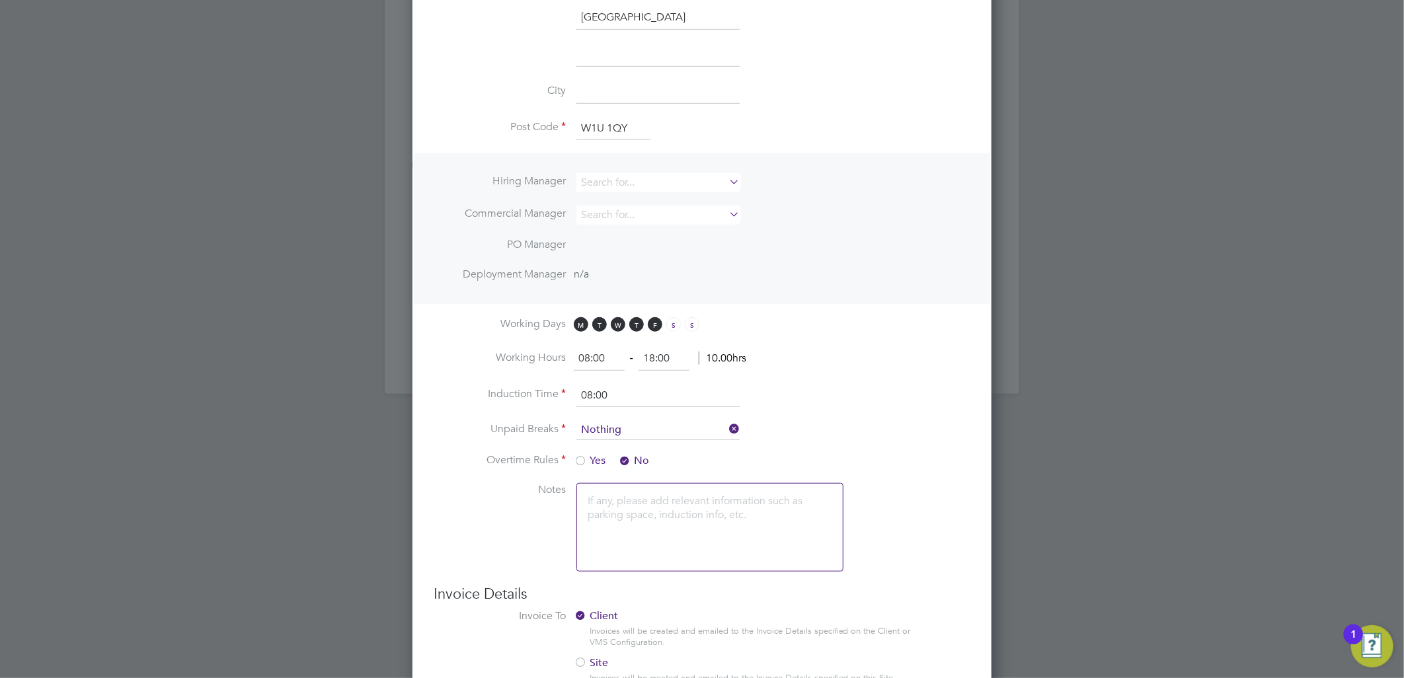
scroll to position [603, 0]
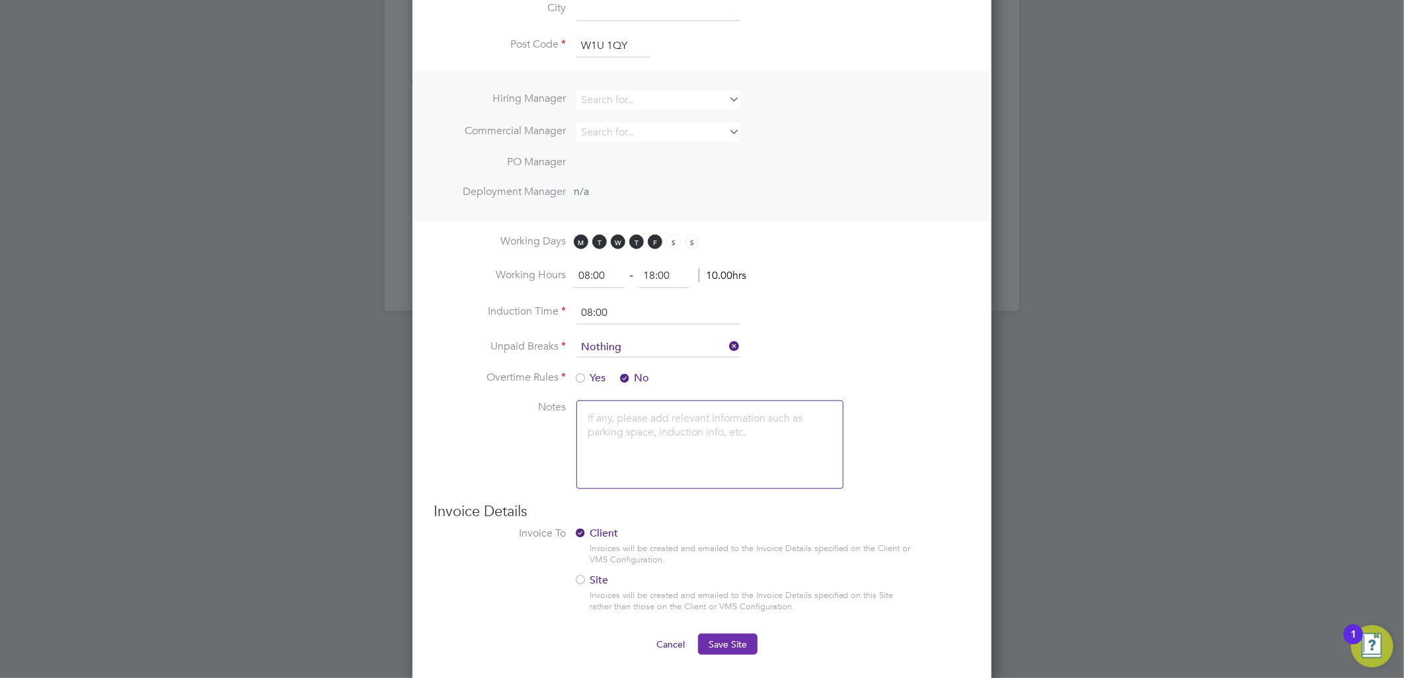
type input "FMS2"
drag, startPoint x: 737, startPoint y: 632, endPoint x: 886, endPoint y: 660, distance: 152.0
click at [736, 634] on button "Save Site" at bounding box center [728, 644] width 60 height 21
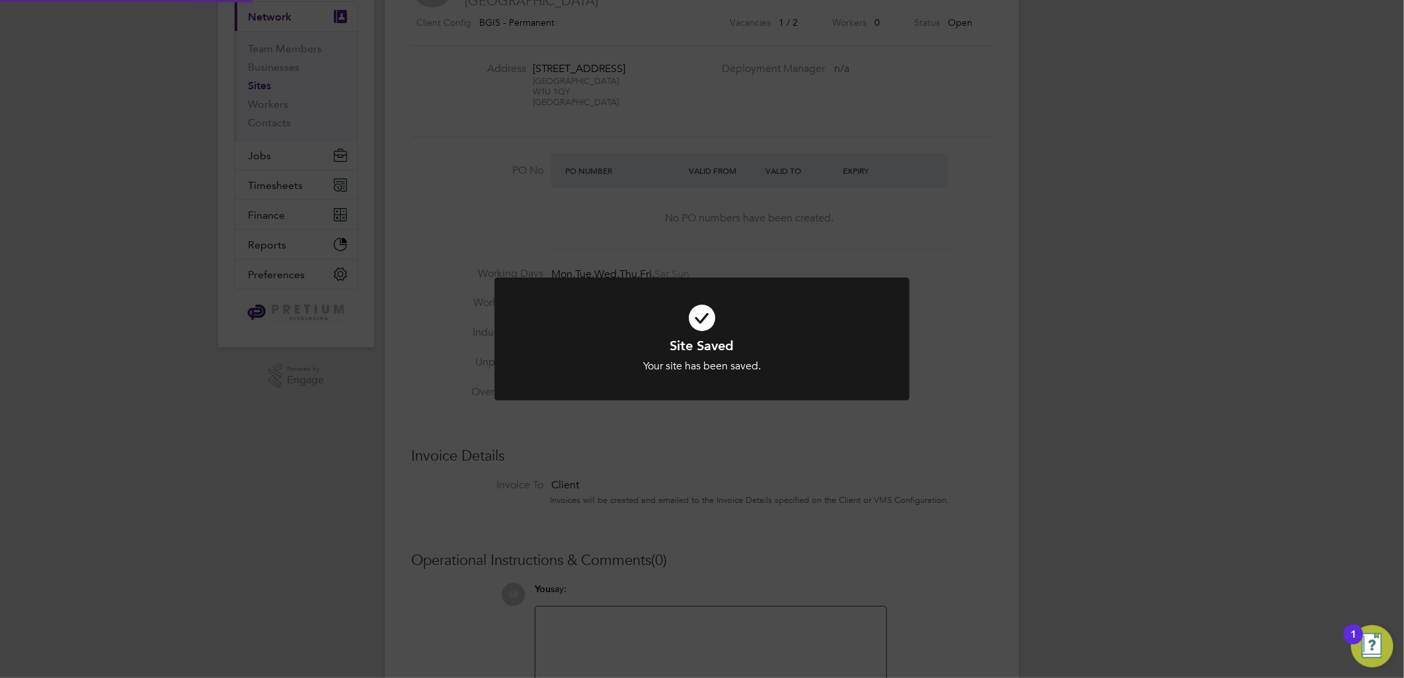
scroll to position [0, 0]
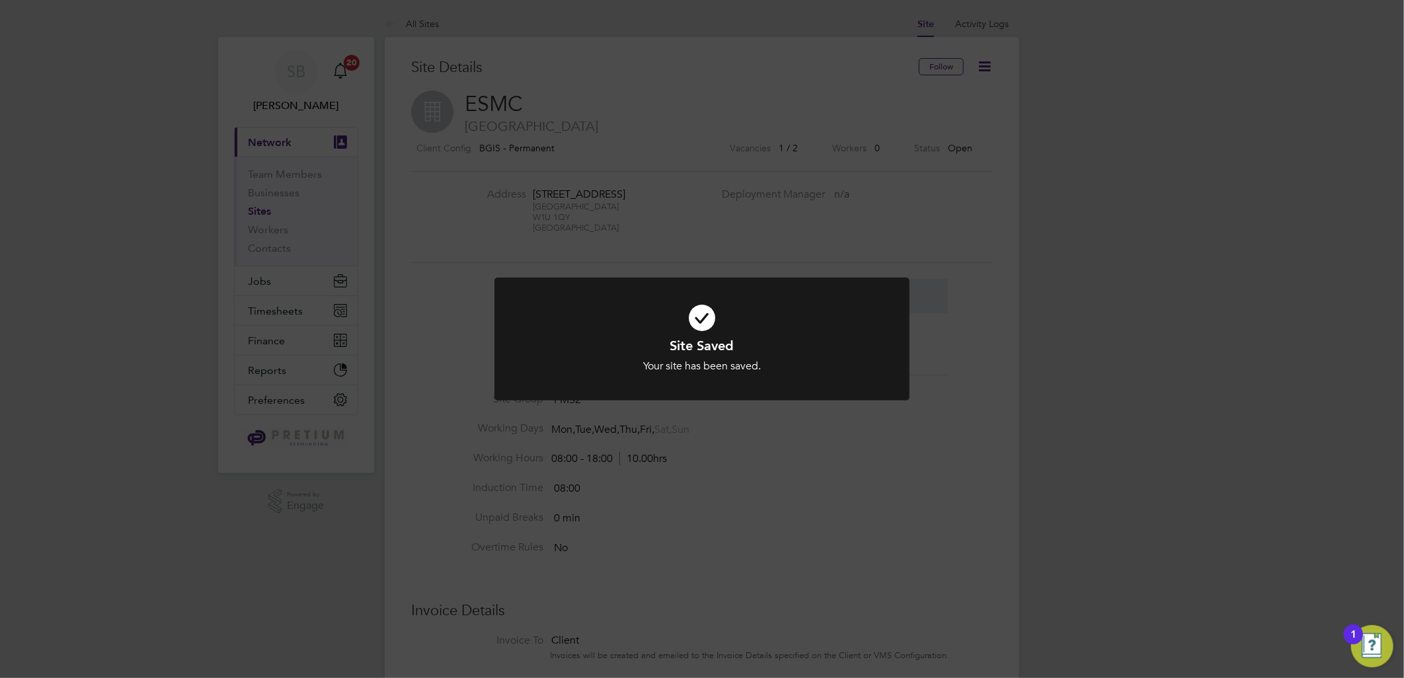
drag, startPoint x: 473, startPoint y: 159, endPoint x: 186, endPoint y: 5, distance: 325.7
click at [454, 159] on div "Site Saved Your site has been saved. Cancel Okay" at bounding box center [702, 339] width 1404 height 678
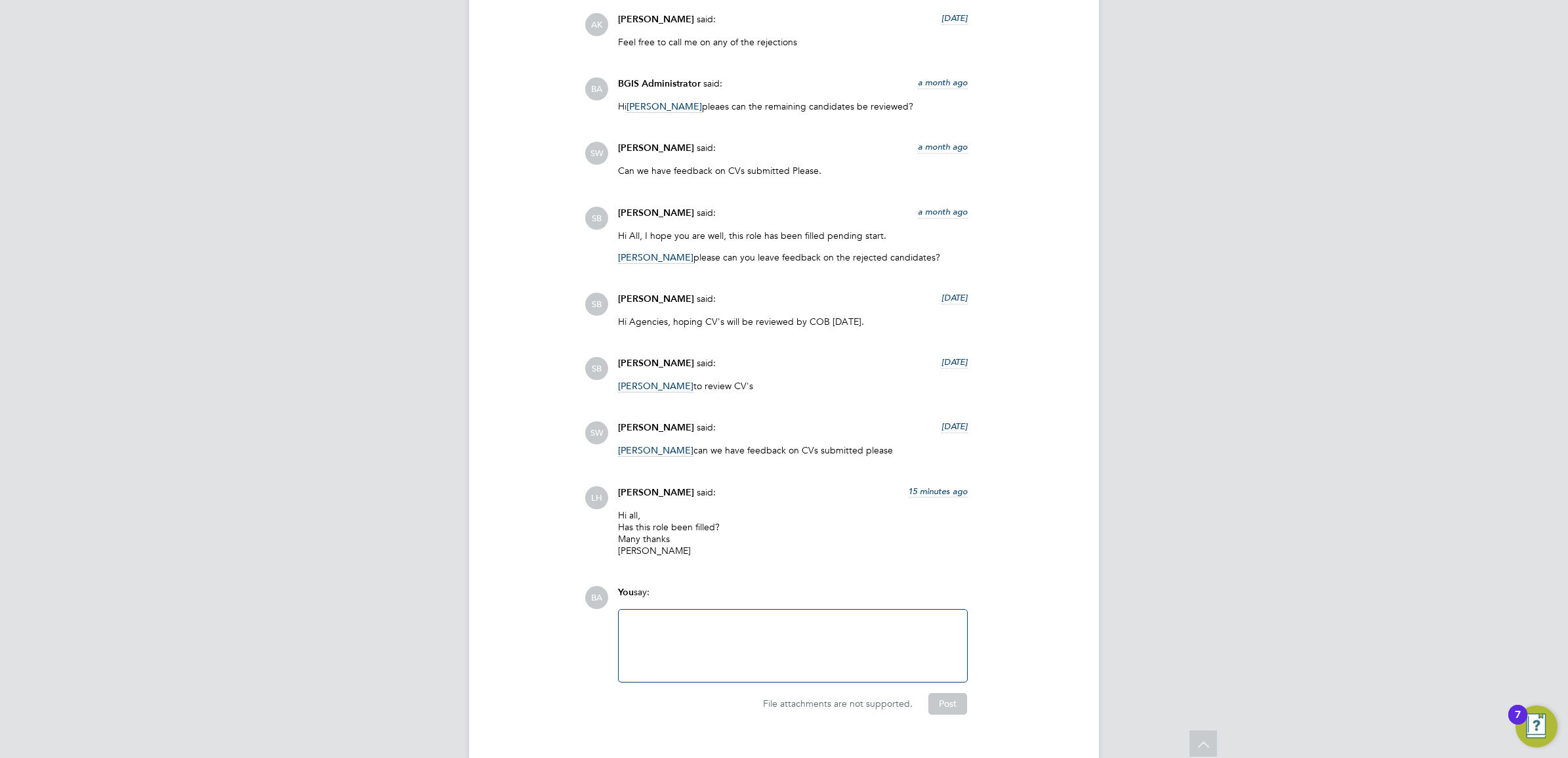
click at [753, 617] on div at bounding box center [792, 645] width 332 height 57
click at [925, 693] on div "File attachments are not supported. Post" at bounding box center [792, 702] width 349 height 21
drag, startPoint x: 939, startPoint y: 685, endPoint x: 907, endPoint y: 634, distance: 60.2
click at [942, 693] on button "Post" at bounding box center [948, 702] width 39 height 21
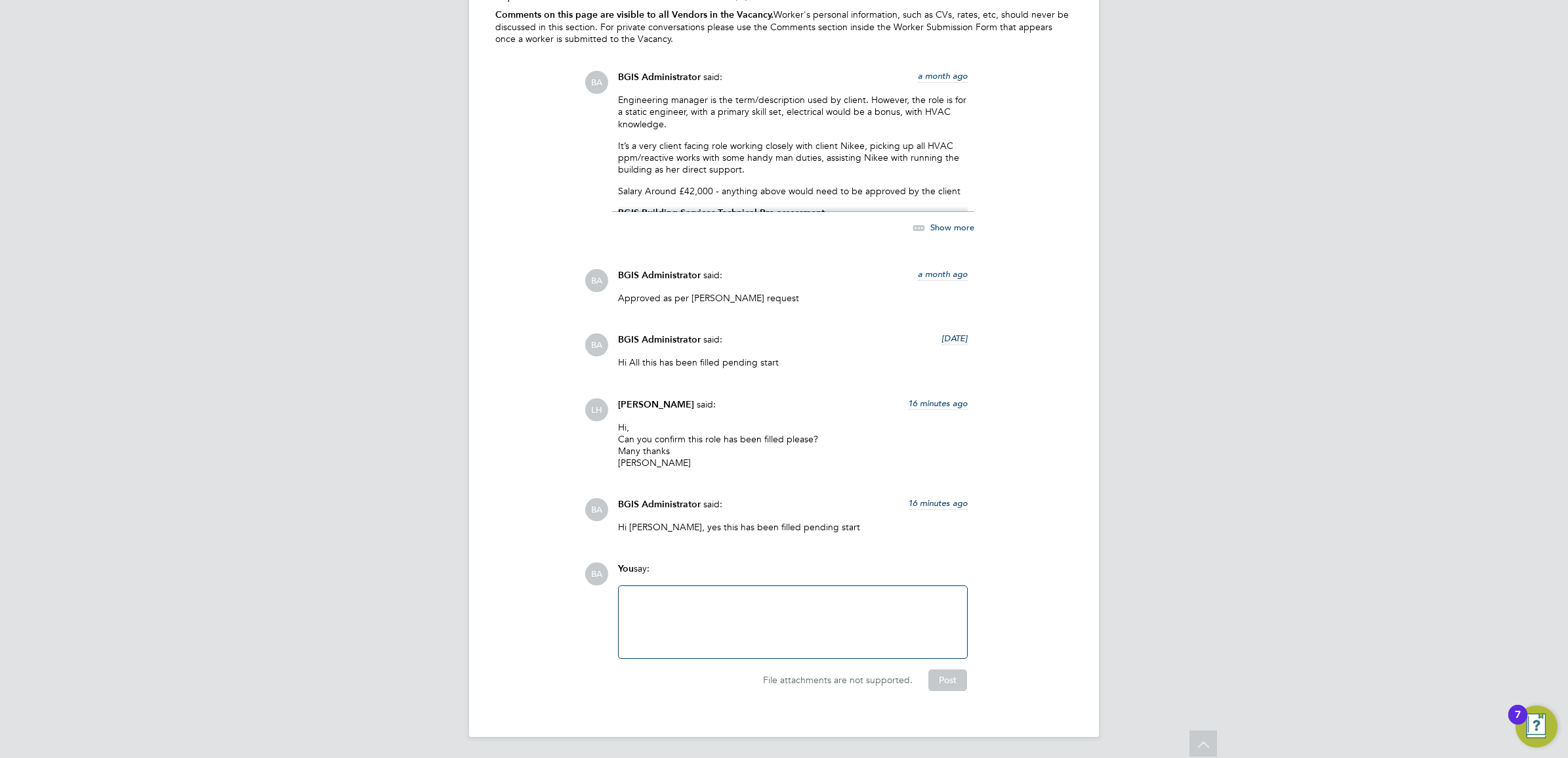
click at [708, 594] on div at bounding box center [792, 621] width 332 height 57
